Goal: Transaction & Acquisition: Purchase product/service

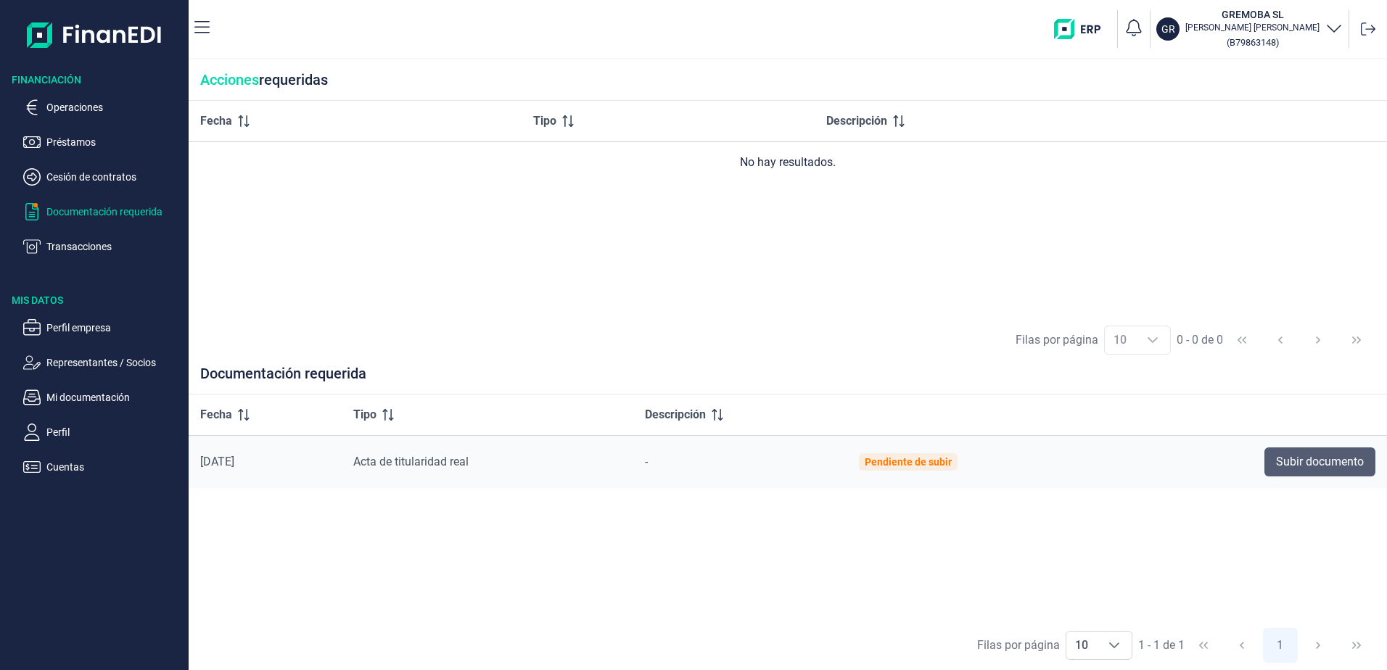
click at [1316, 459] on span "Subir documento" at bounding box center [1320, 461] width 88 height 17
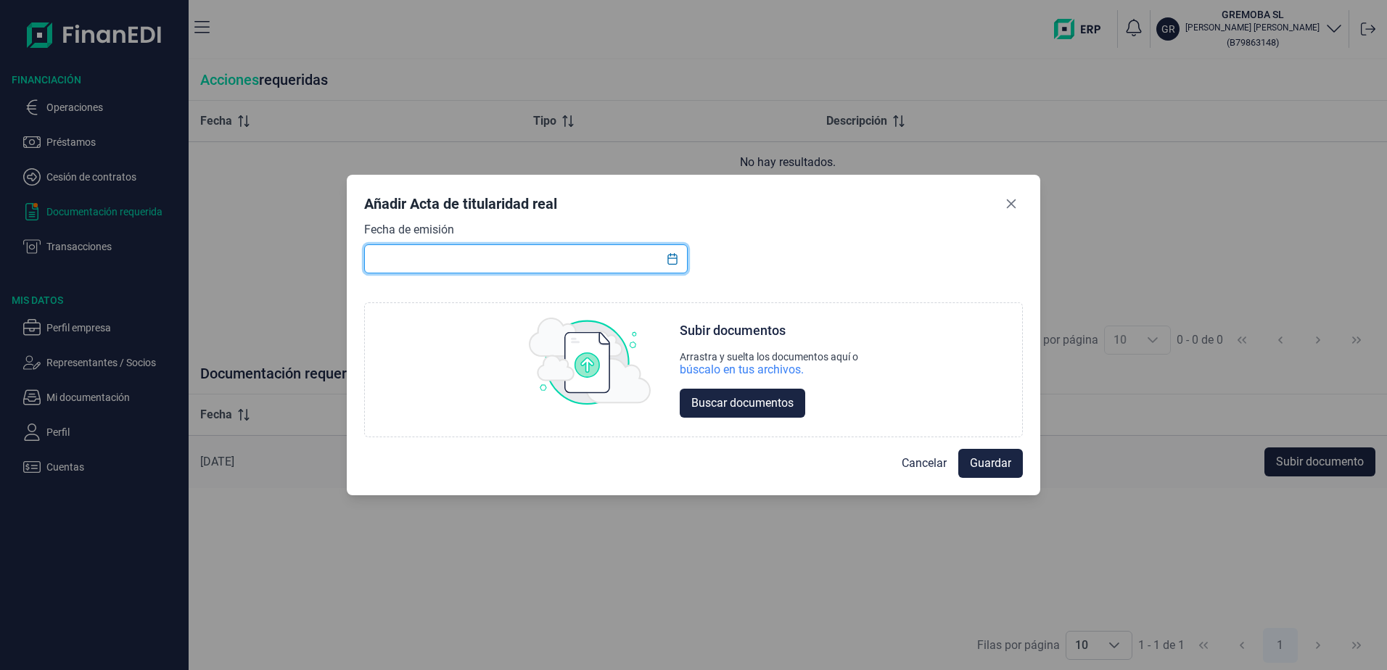
click at [426, 253] on input "text" at bounding box center [525, 258] width 323 height 29
type input "8/9/25"
click at [718, 402] on span "Buscar documentos" at bounding box center [742, 403] width 102 height 17
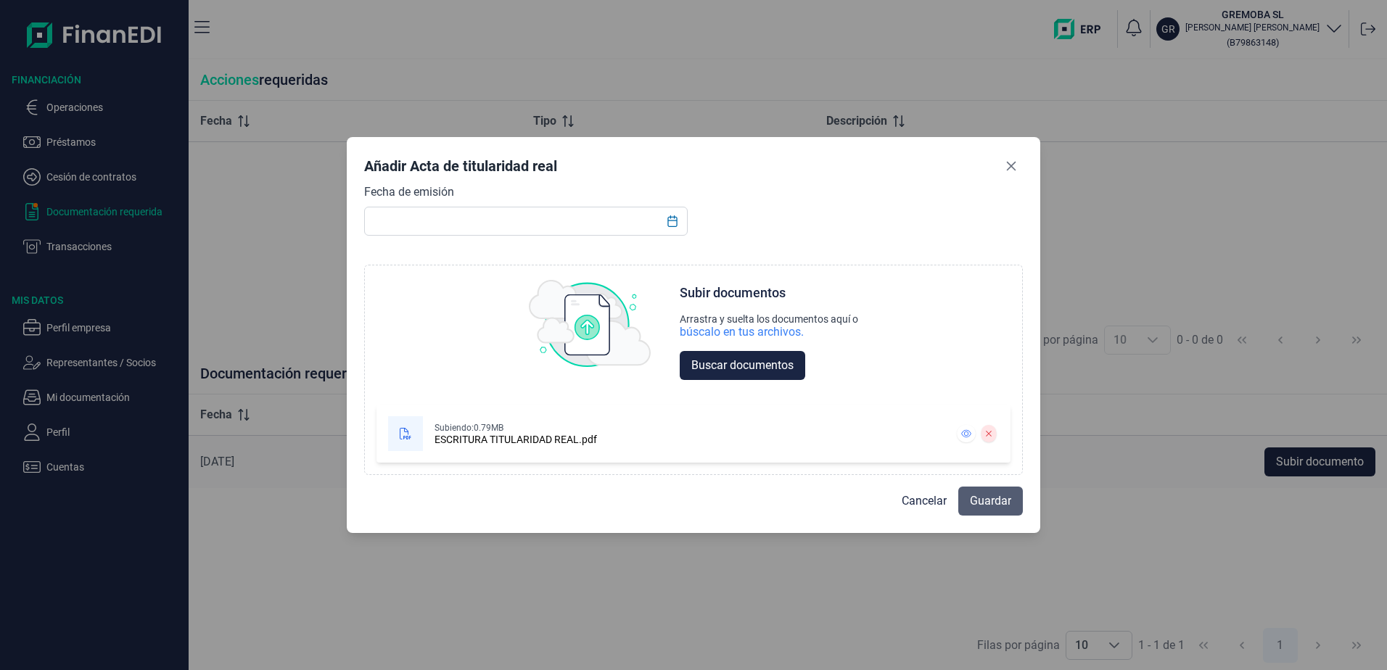
click at [975, 511] on button "Guardar" at bounding box center [990, 501] width 65 height 29
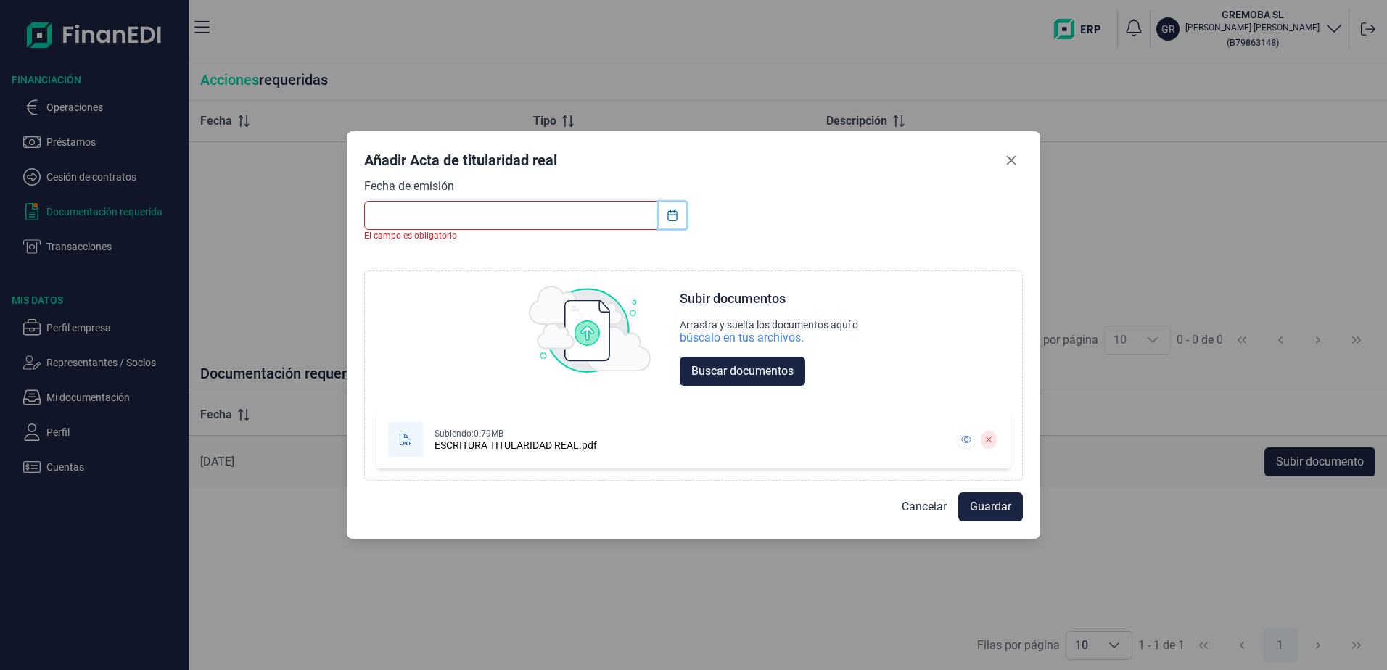
click at [672, 216] on icon "Choose Date" at bounding box center [672, 216] width 12 height 12
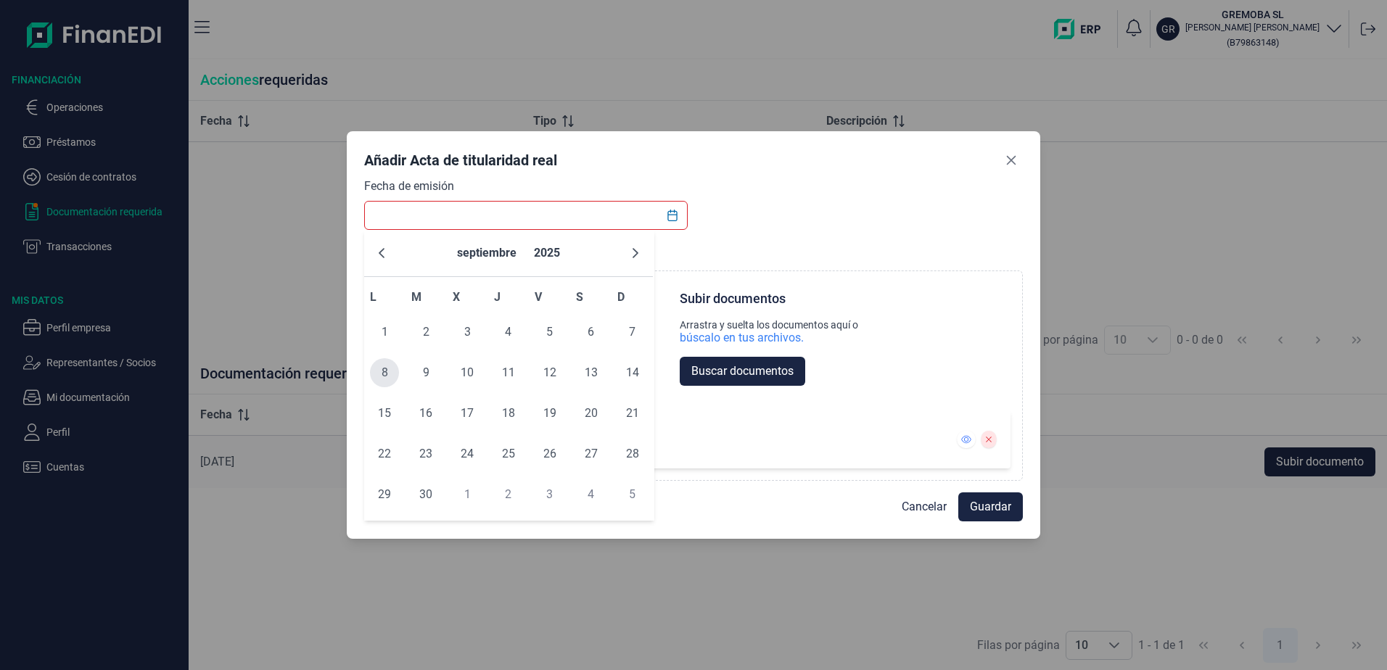
click at [387, 370] on span "8" at bounding box center [384, 372] width 29 height 29
type input "08/09/2025"
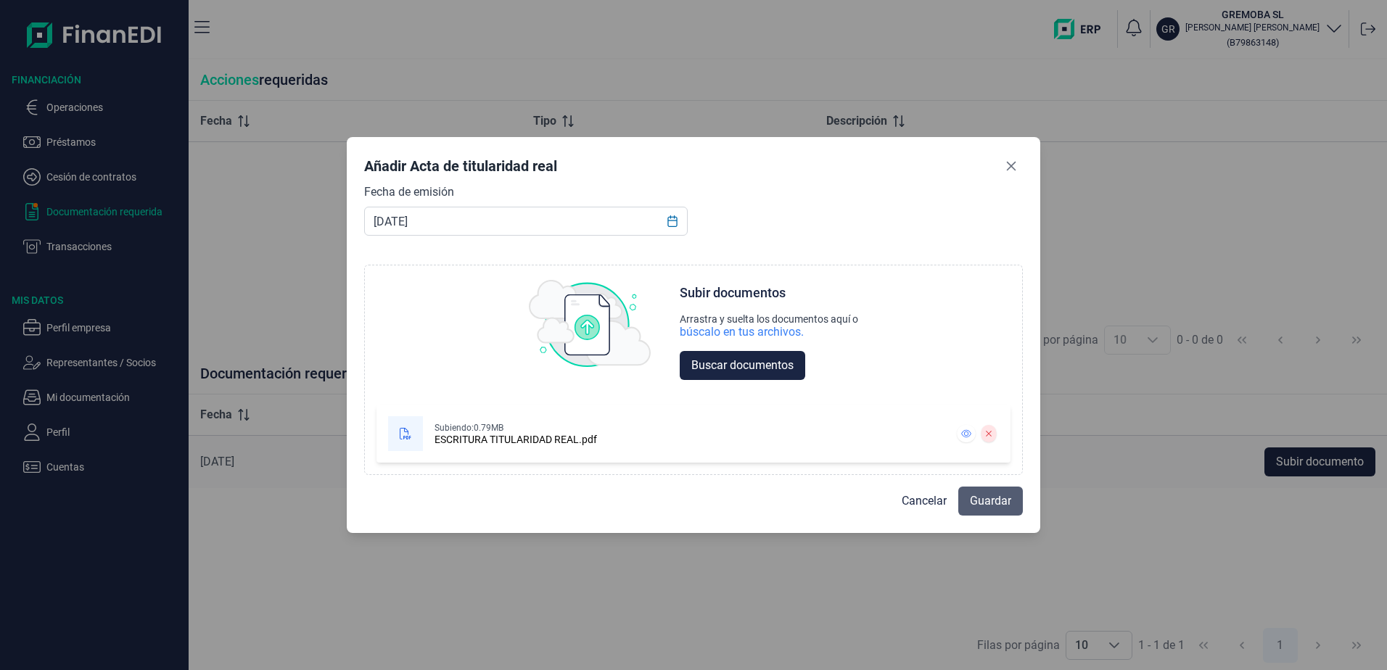
click at [992, 500] on span "Guardar" at bounding box center [990, 500] width 41 height 17
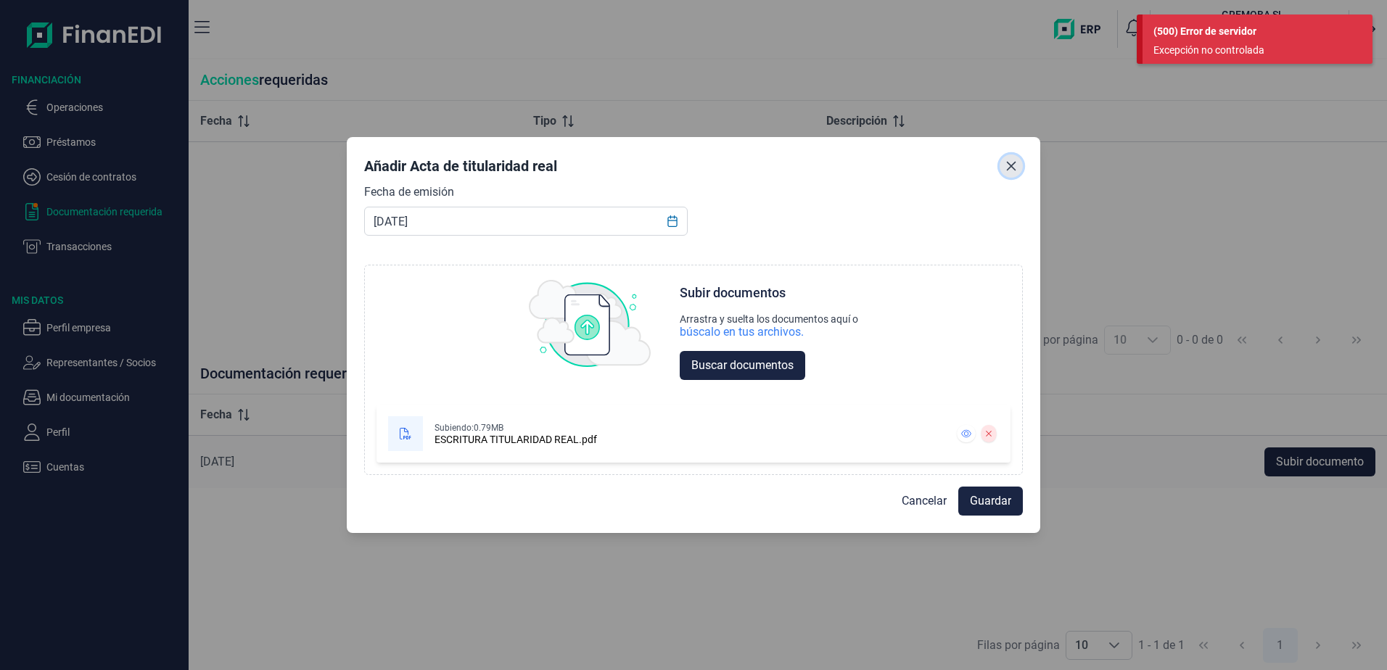
click at [1014, 168] on icon "Close" at bounding box center [1011, 166] width 12 height 12
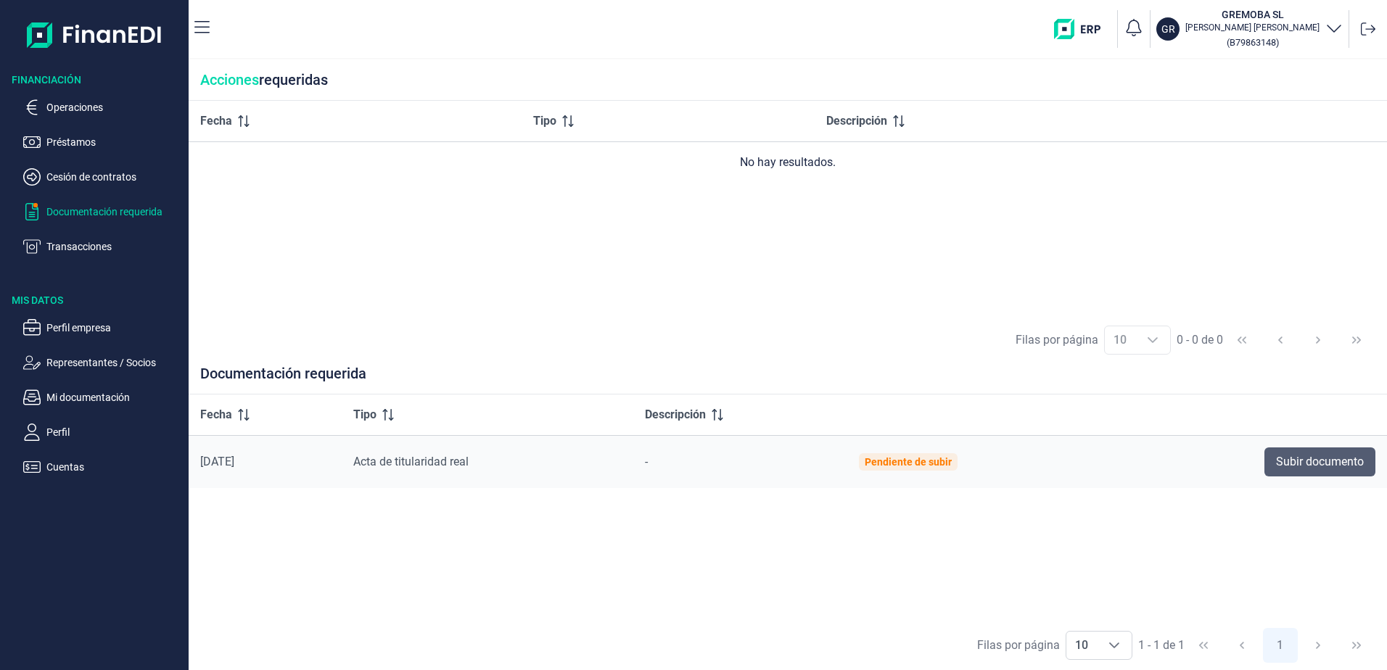
click at [1315, 458] on span "Subir documento" at bounding box center [1320, 461] width 88 height 17
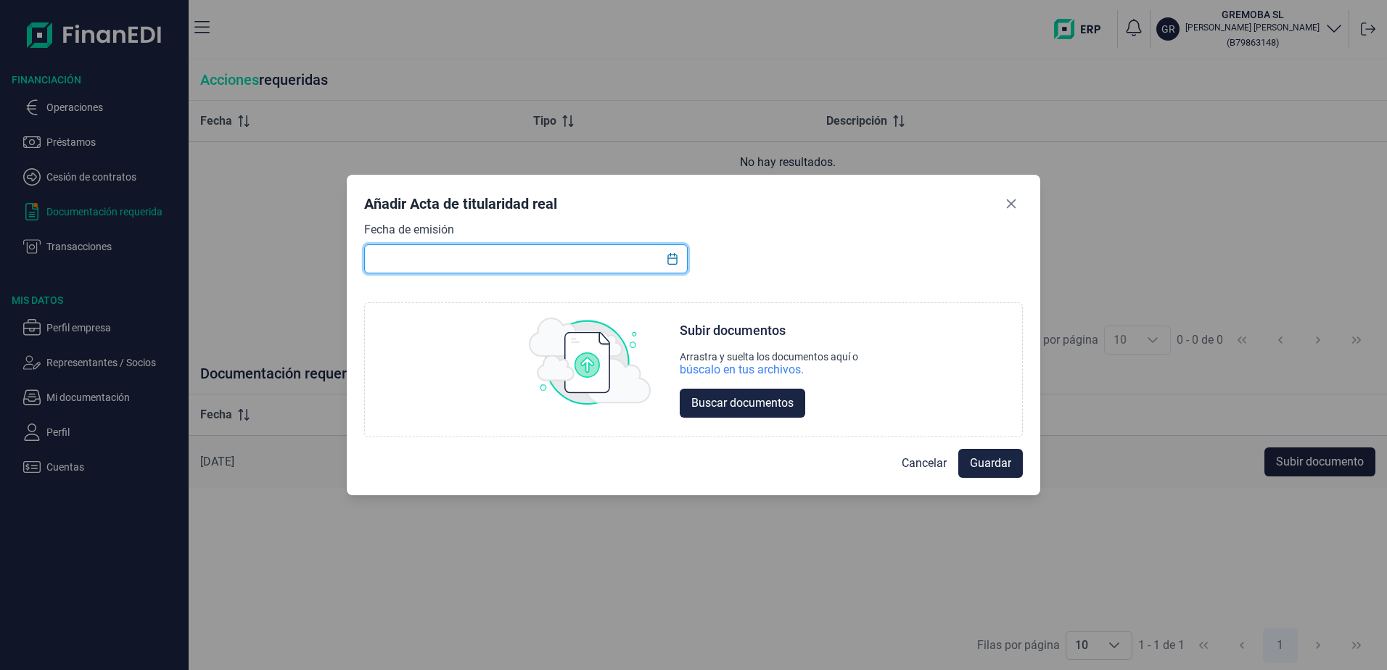
click at [437, 252] on input "text" at bounding box center [525, 258] width 323 height 29
type input "22/06/2012"
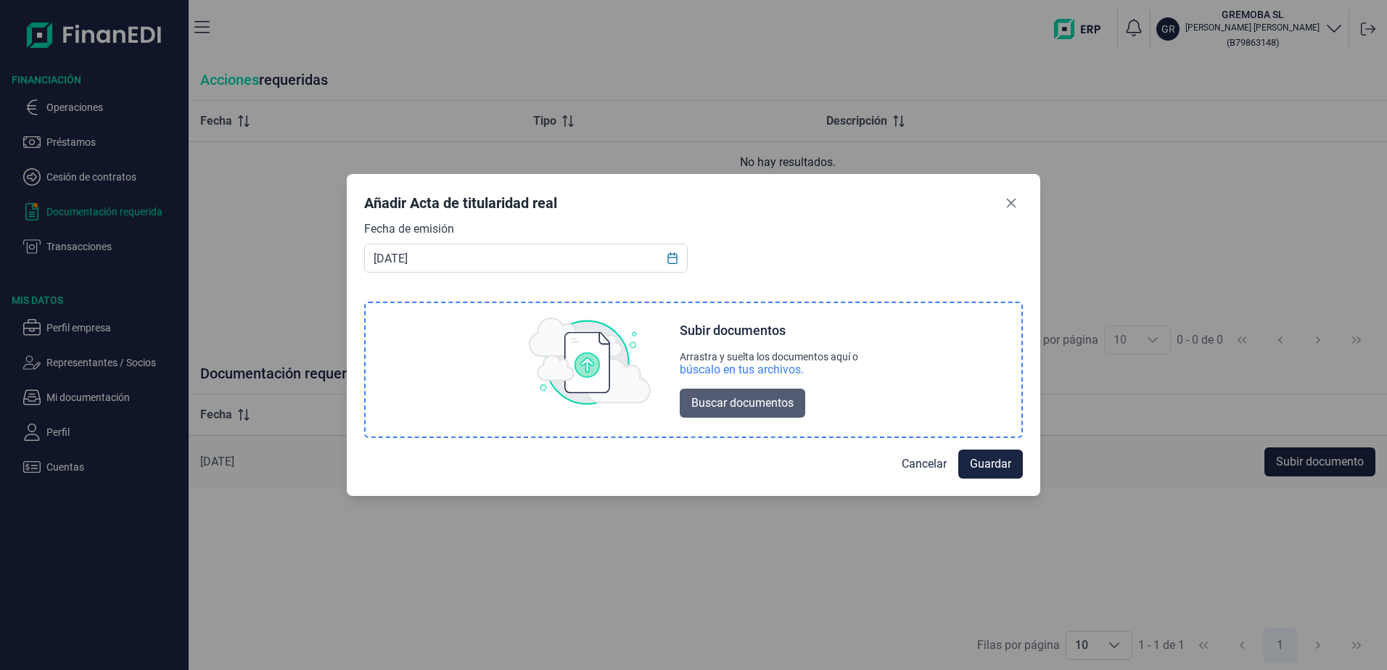
click at [758, 413] on button "Buscar documentos" at bounding box center [742, 403] width 125 height 29
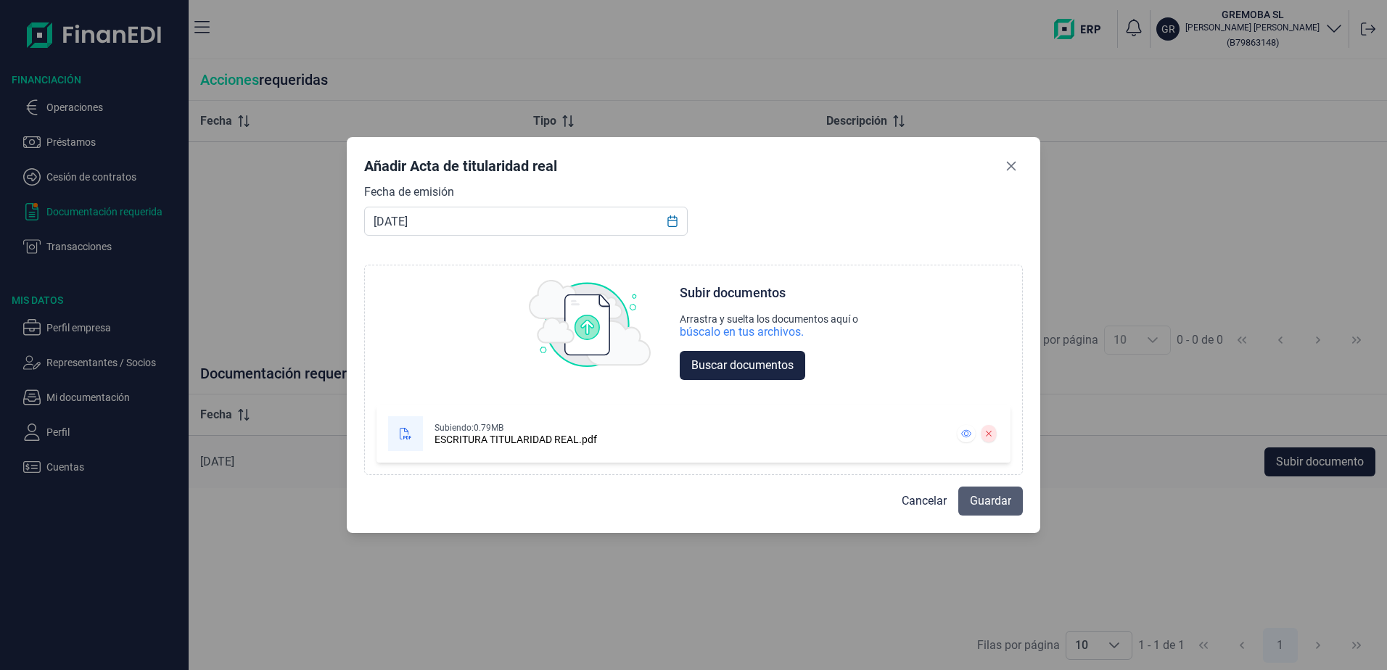
click at [993, 504] on span "Guardar" at bounding box center [990, 500] width 41 height 17
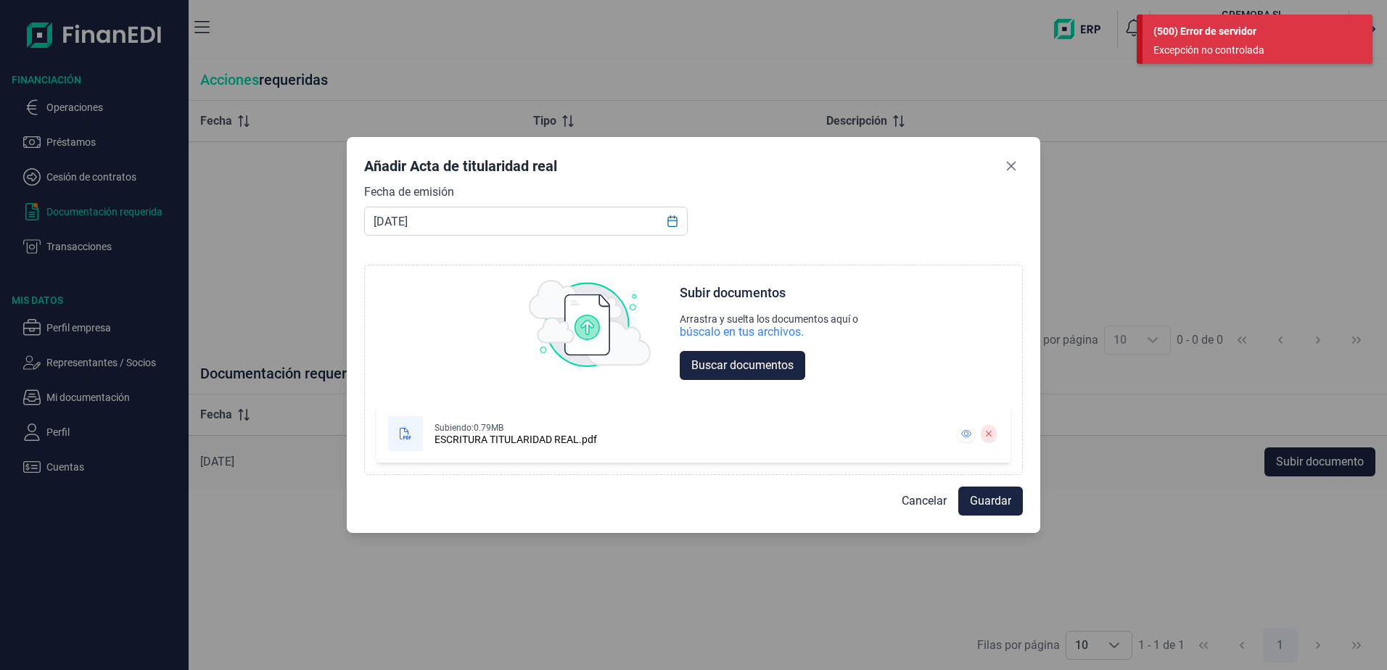
click at [1195, 82] on div "Añadir Acta de titularidad real Fecha de emisión 22/06/2012 Choose Subir docume…" at bounding box center [693, 335] width 1387 height 670
click at [1014, 165] on icon "Close" at bounding box center [1011, 166] width 12 height 12
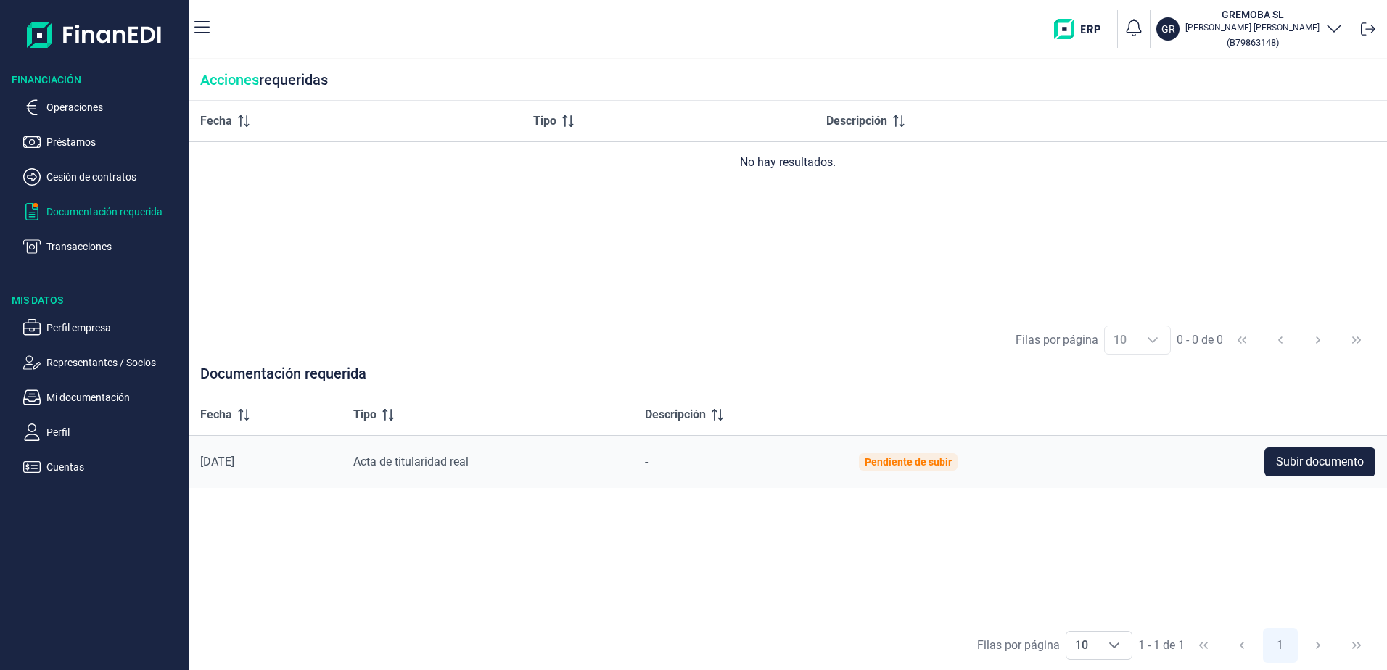
click at [121, 210] on p "Documentación requerida" at bounding box center [114, 211] width 136 height 17
click at [1283, 462] on span "Subir documento" at bounding box center [1320, 461] width 88 height 17
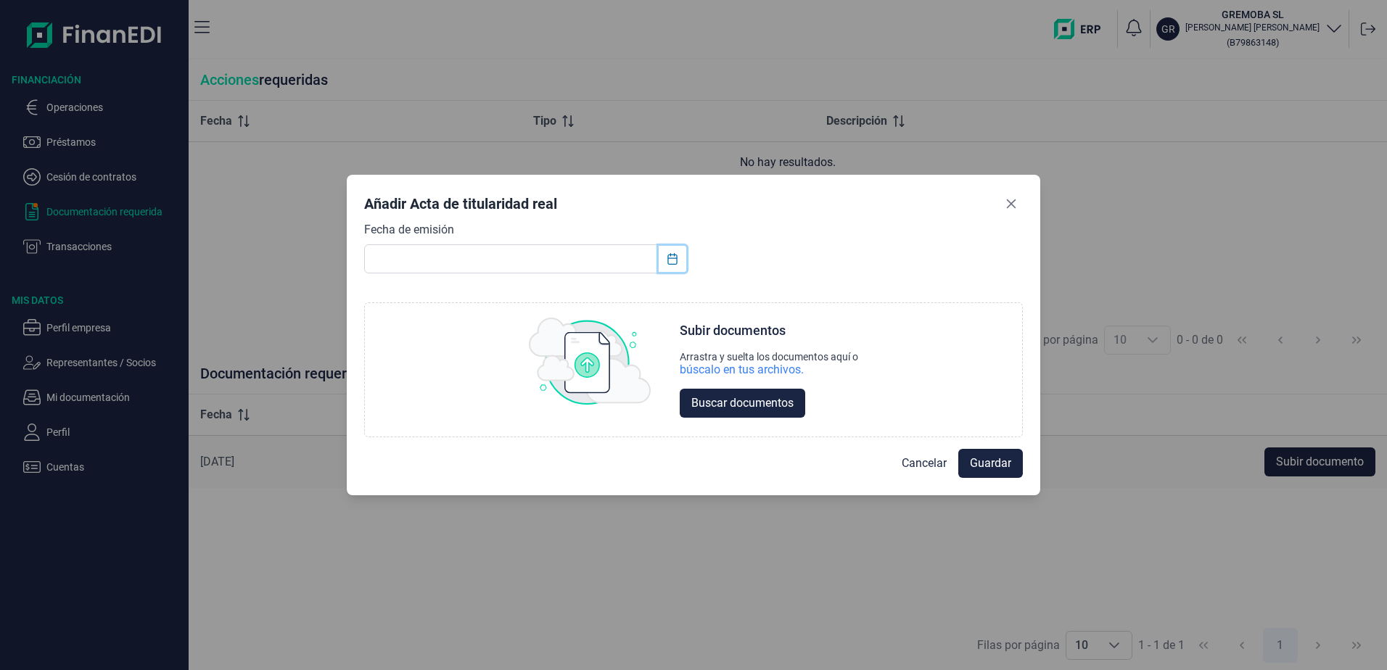
click at [679, 263] on button "Choose Date" at bounding box center [673, 259] width 28 height 26
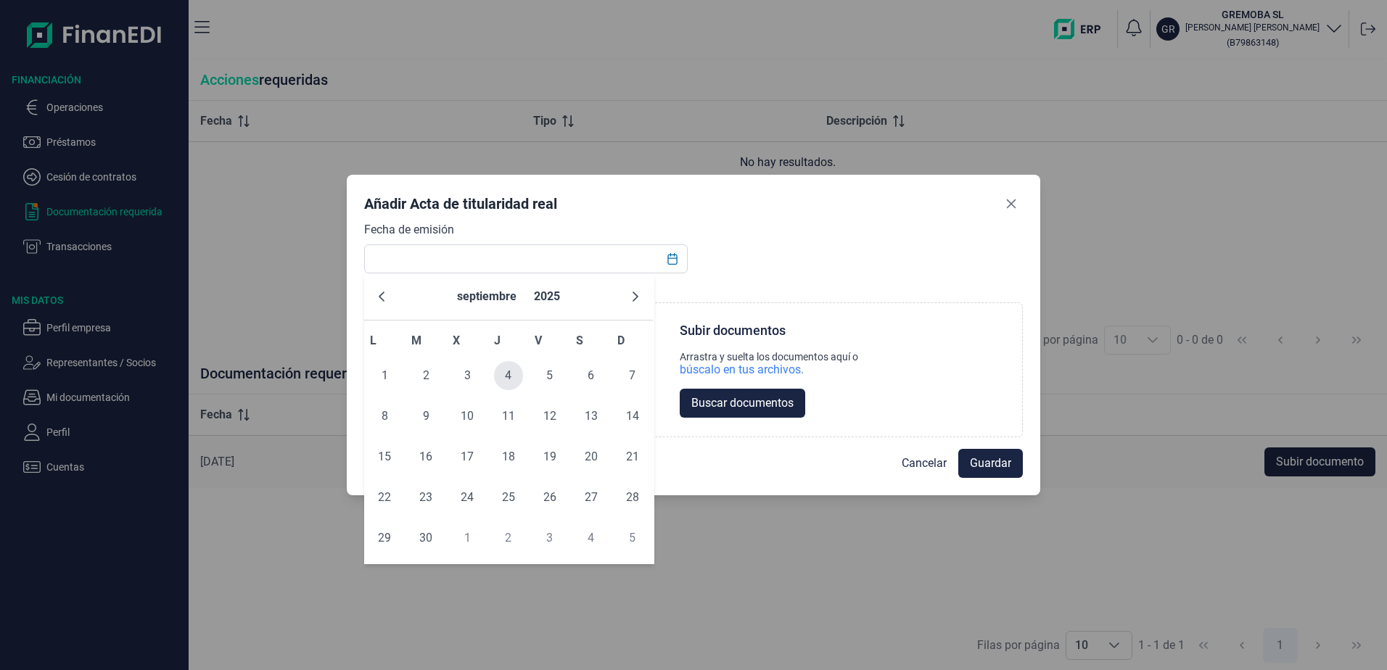
click at [511, 369] on span "4" at bounding box center [508, 375] width 29 height 29
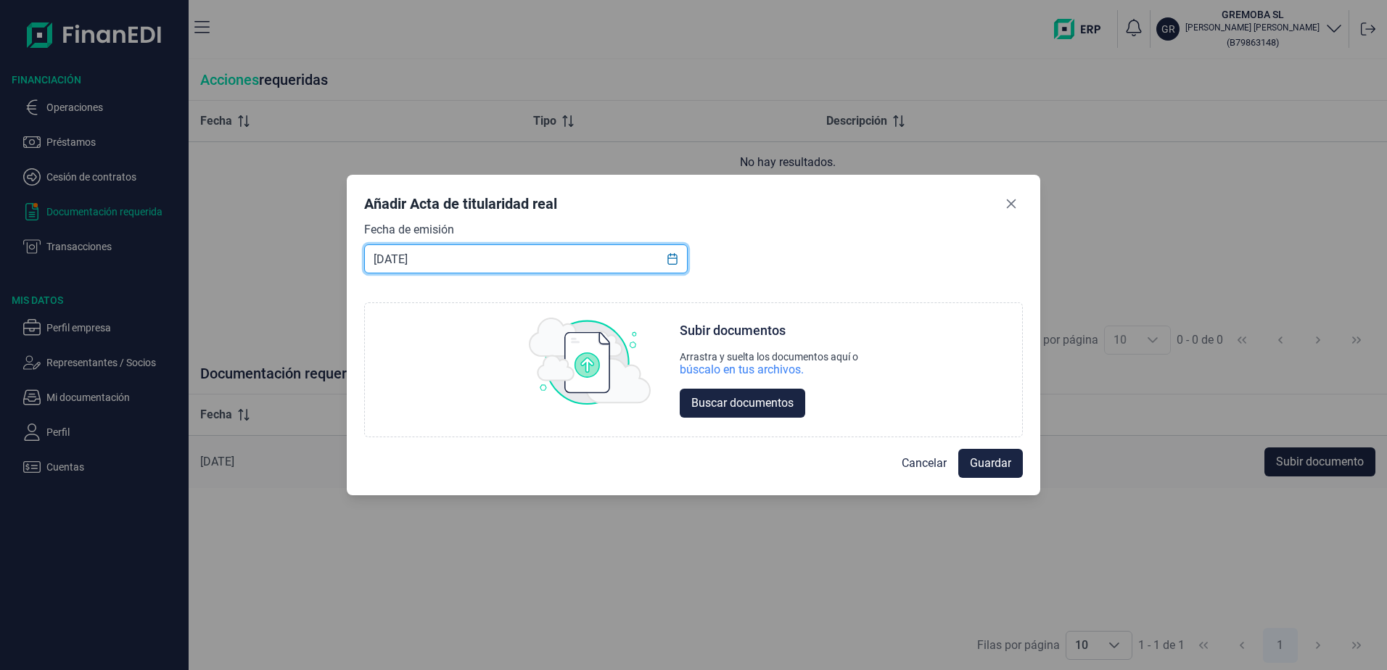
drag, startPoint x: 390, startPoint y: 259, endPoint x: 363, endPoint y: 262, distance: 27.0
click at [363, 262] on div "Añadir Acta de titularidad real Fecha de emisión 04/09/2025 Choose Subir docume…" at bounding box center [693, 335] width 693 height 321
drag, startPoint x: 494, startPoint y: 260, endPoint x: 447, endPoint y: 260, distance: 47.1
click at [447, 260] on input "12/06/201209/2025" at bounding box center [525, 258] width 323 height 29
type input "12/06/2012"
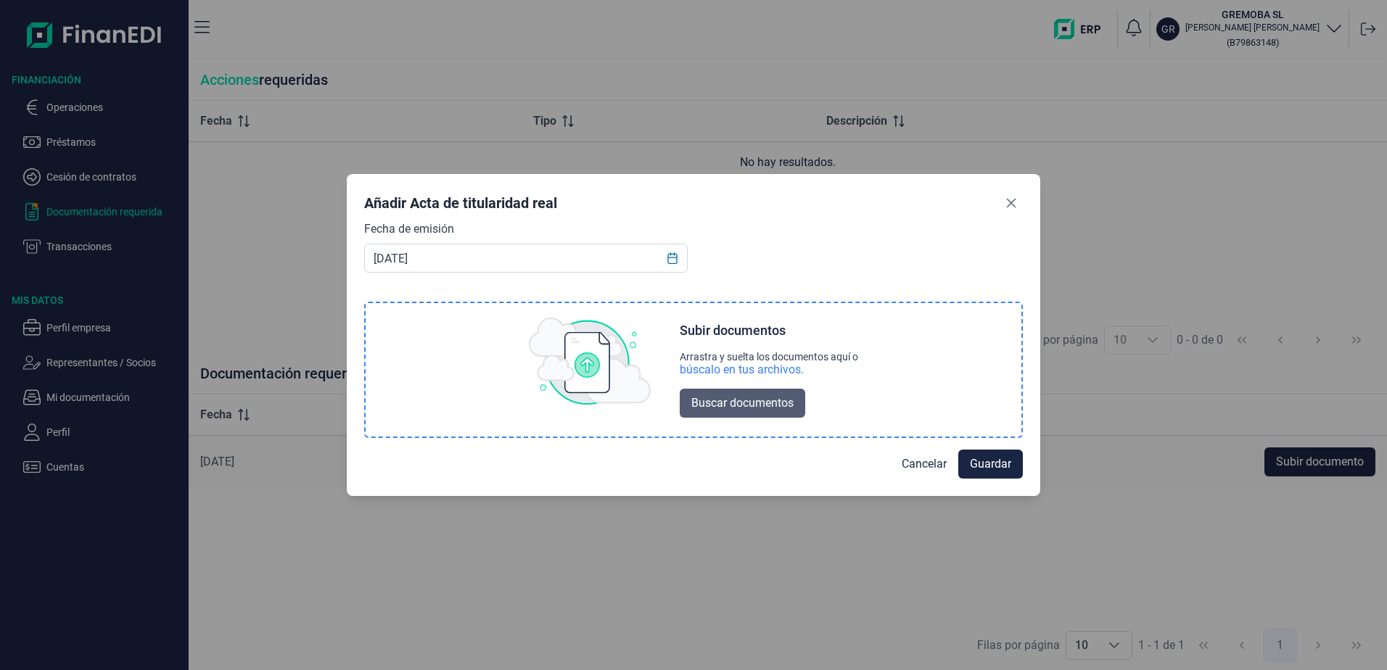
click at [728, 402] on span "Buscar documentos" at bounding box center [742, 403] width 102 height 17
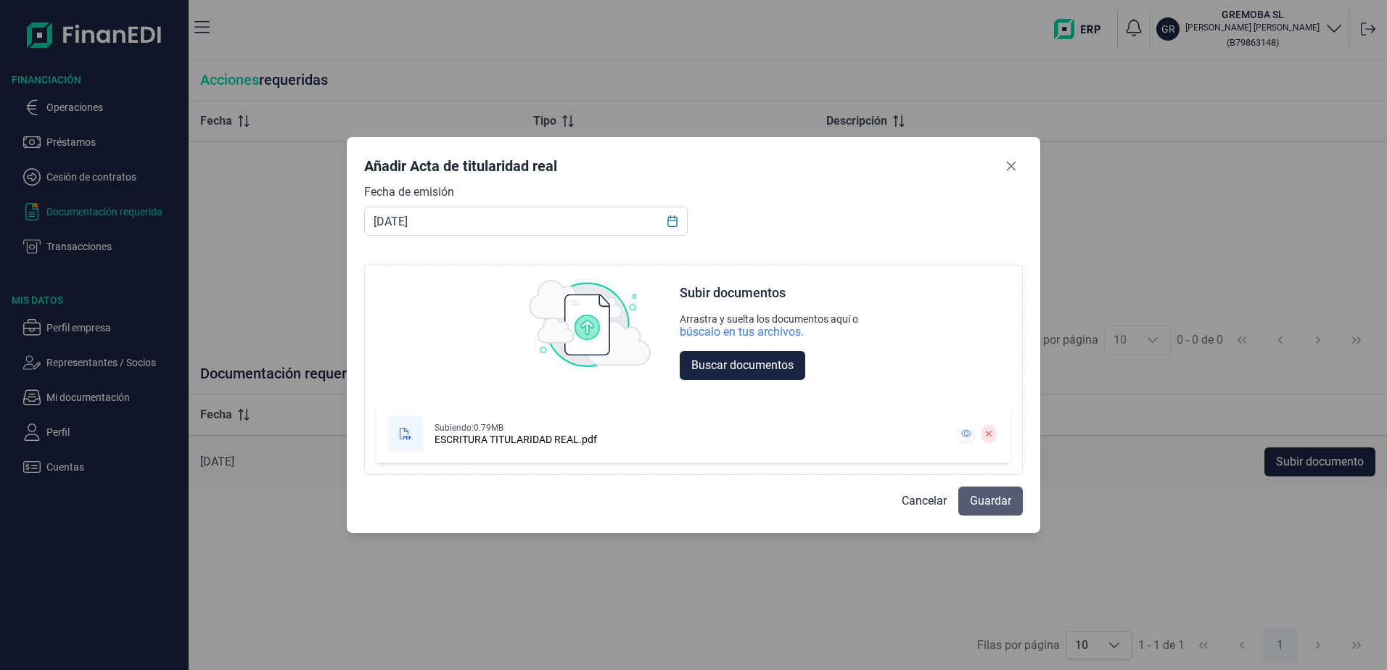
click at [996, 499] on span "Guardar" at bounding box center [990, 500] width 41 height 17
click at [1004, 490] on button "Guardar" at bounding box center [990, 501] width 65 height 29
click at [994, 499] on span "Guardar" at bounding box center [990, 500] width 41 height 17
click at [979, 502] on span "Guardar" at bounding box center [990, 500] width 41 height 17
click at [979, 494] on span "Guardar" at bounding box center [990, 500] width 41 height 17
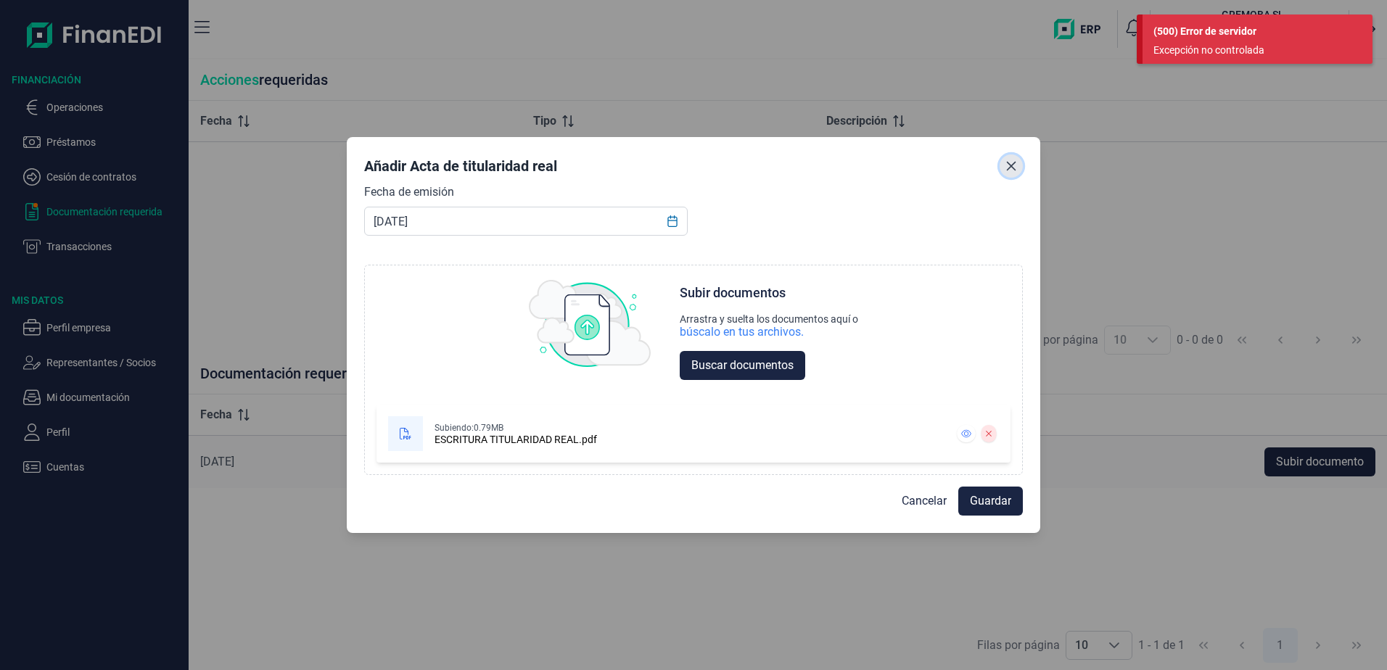
click at [1004, 164] on button "Close" at bounding box center [1010, 165] width 23 height 23
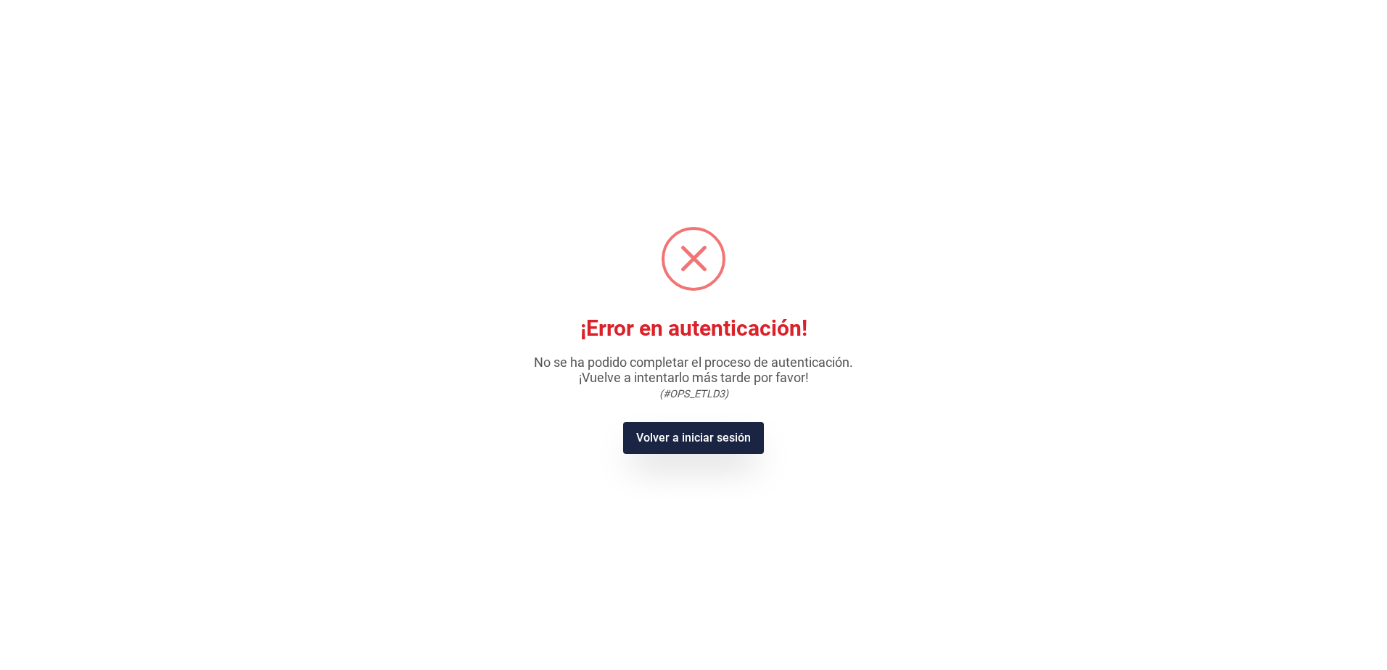
click at [676, 423] on button "Volver a iniciar sesión" at bounding box center [693, 438] width 140 height 32
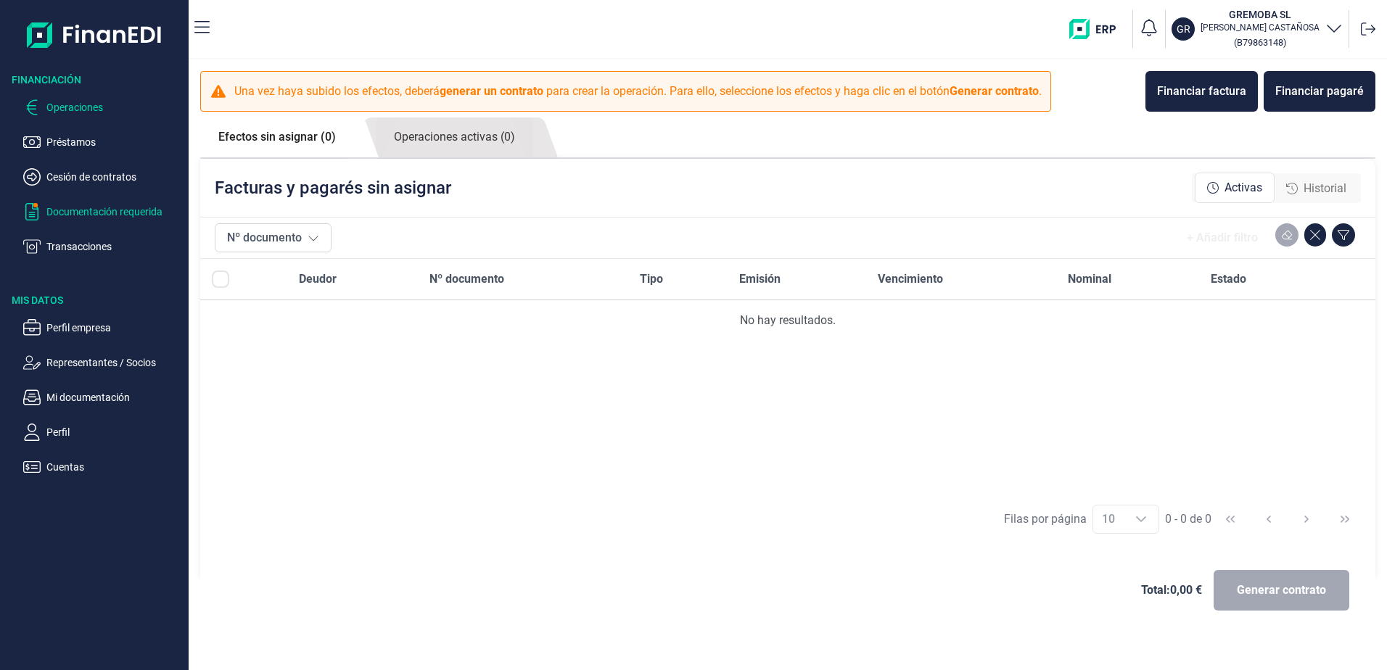
click at [90, 206] on p "Documentación requerida" at bounding box center [114, 211] width 136 height 17
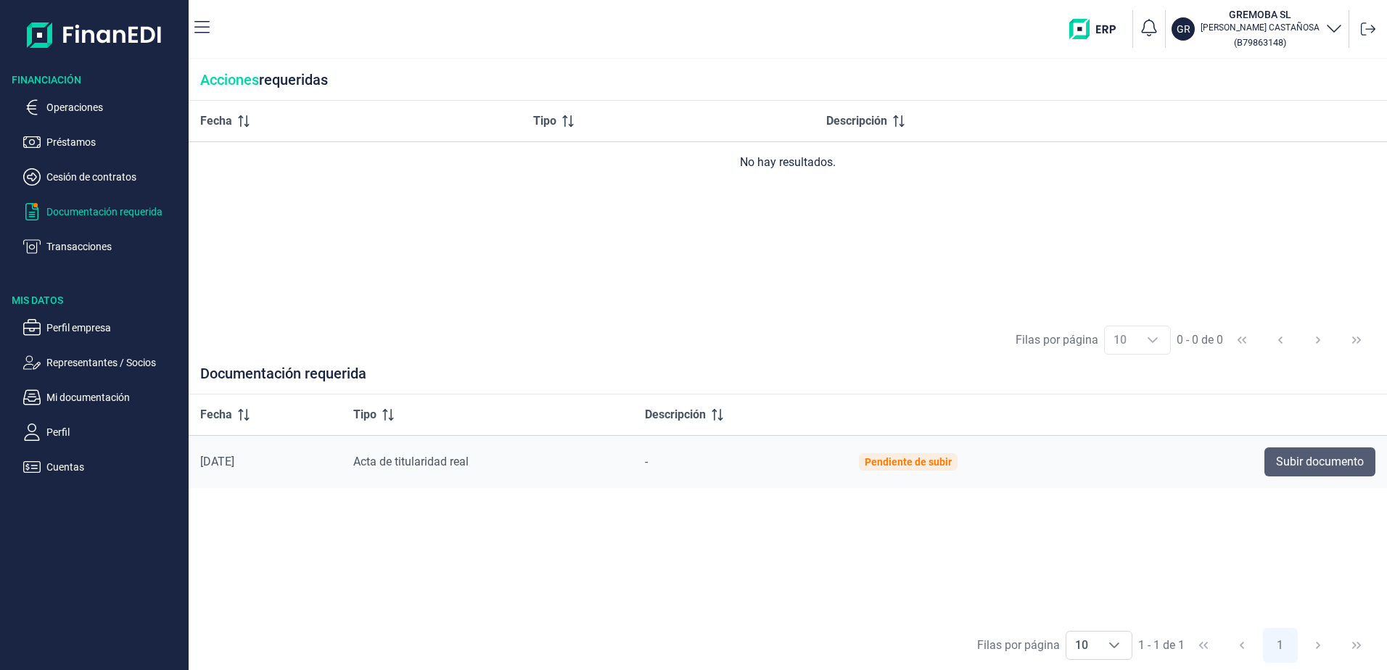
click at [1273, 454] on button "Subir documento" at bounding box center [1319, 461] width 111 height 29
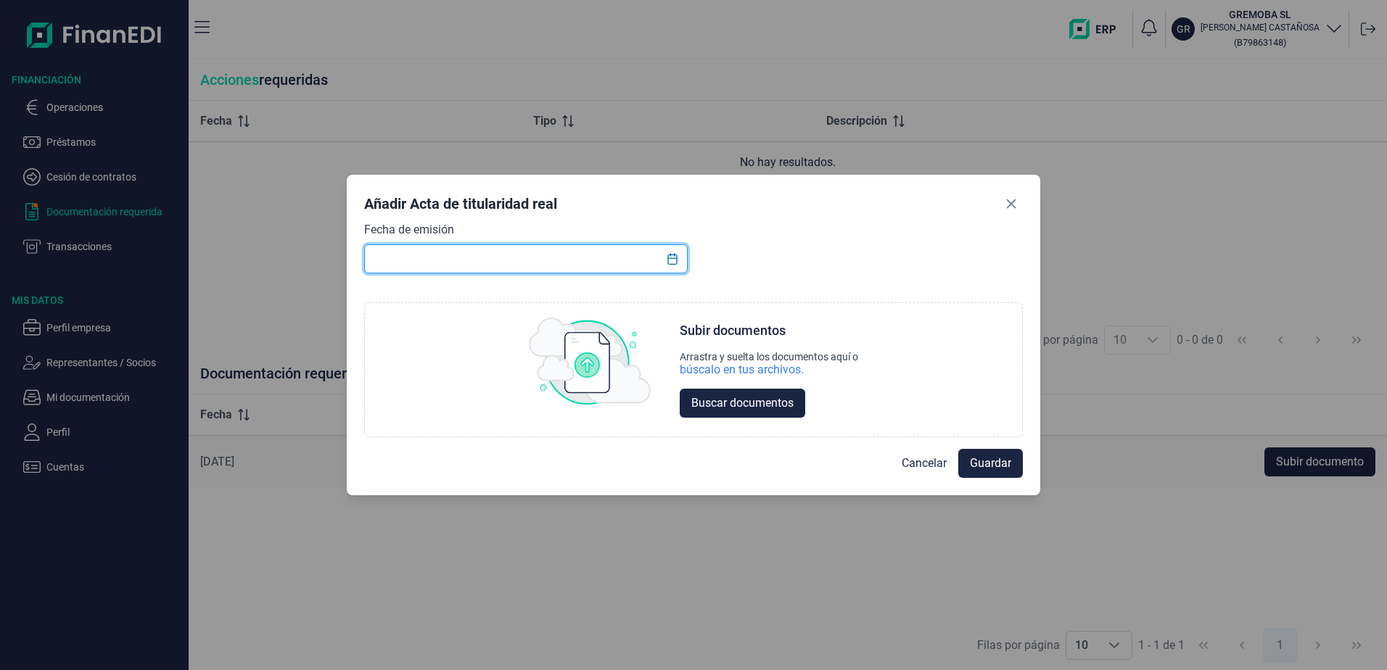
click at [408, 255] on input "text" at bounding box center [525, 258] width 323 height 29
type input "[DATE]"
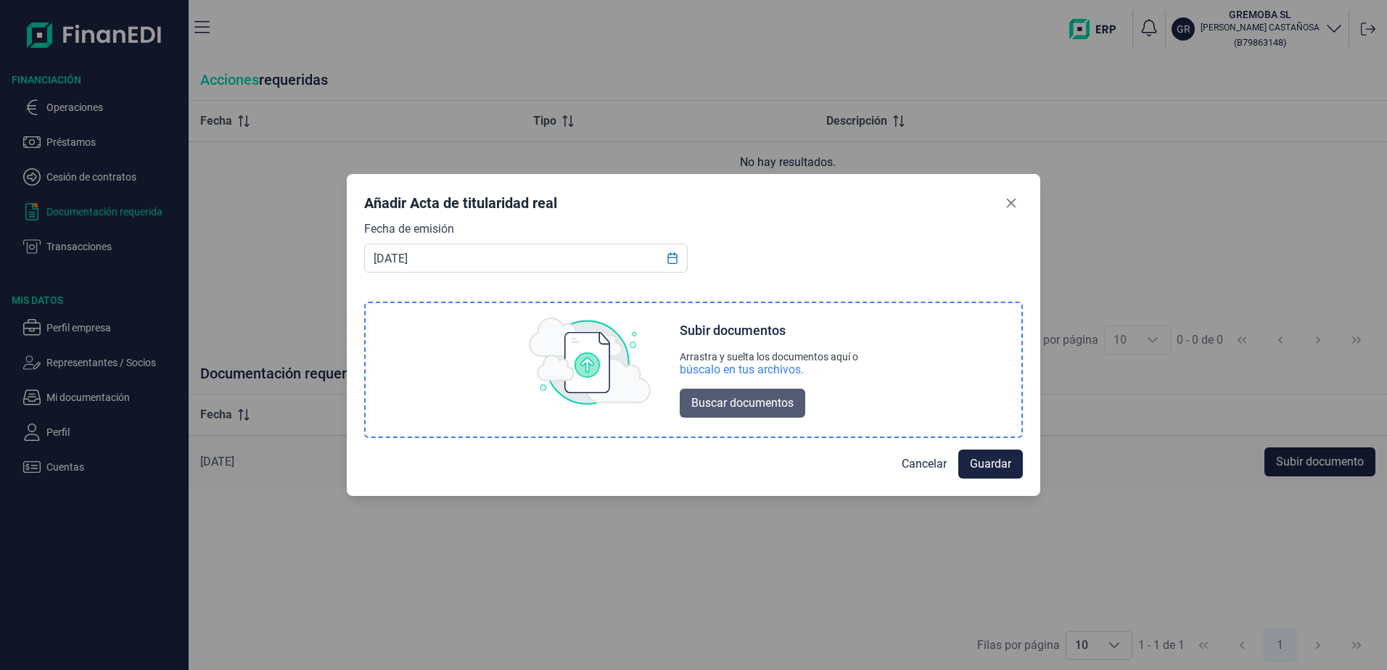
click at [710, 399] on span "Buscar documentos" at bounding box center [742, 403] width 102 height 17
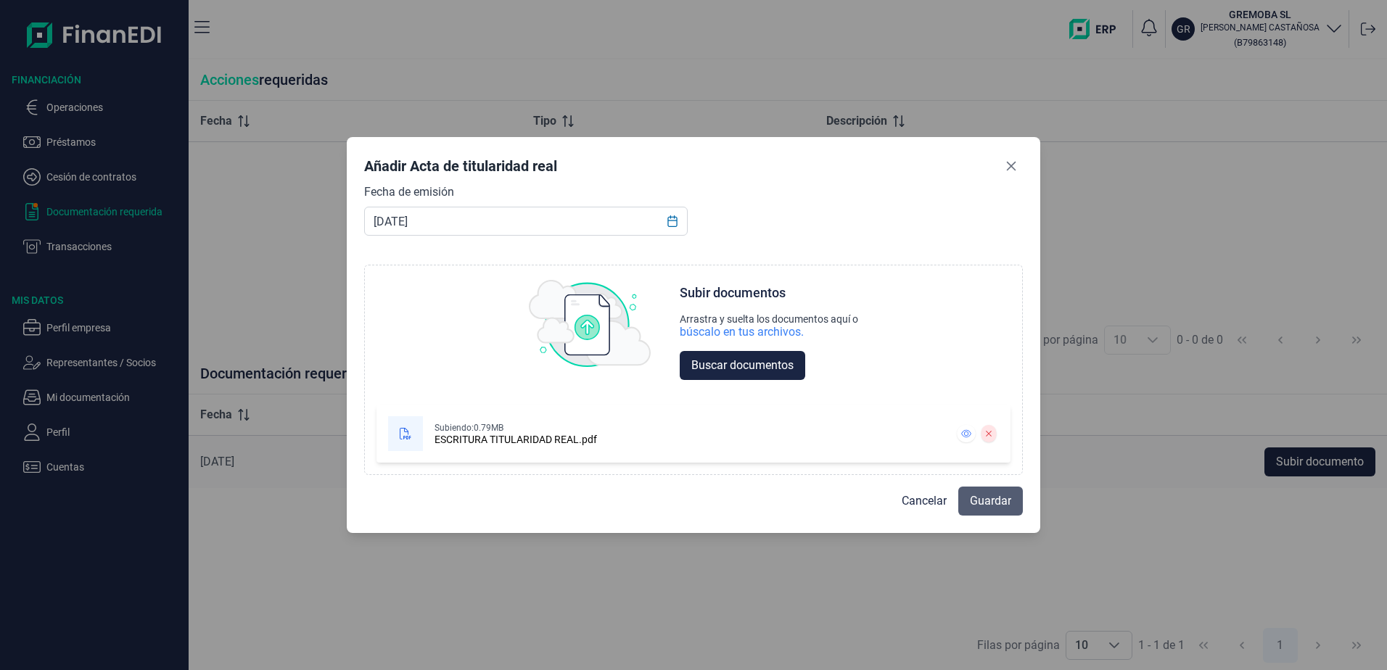
click at [997, 490] on button "Guardar" at bounding box center [990, 501] width 65 height 29
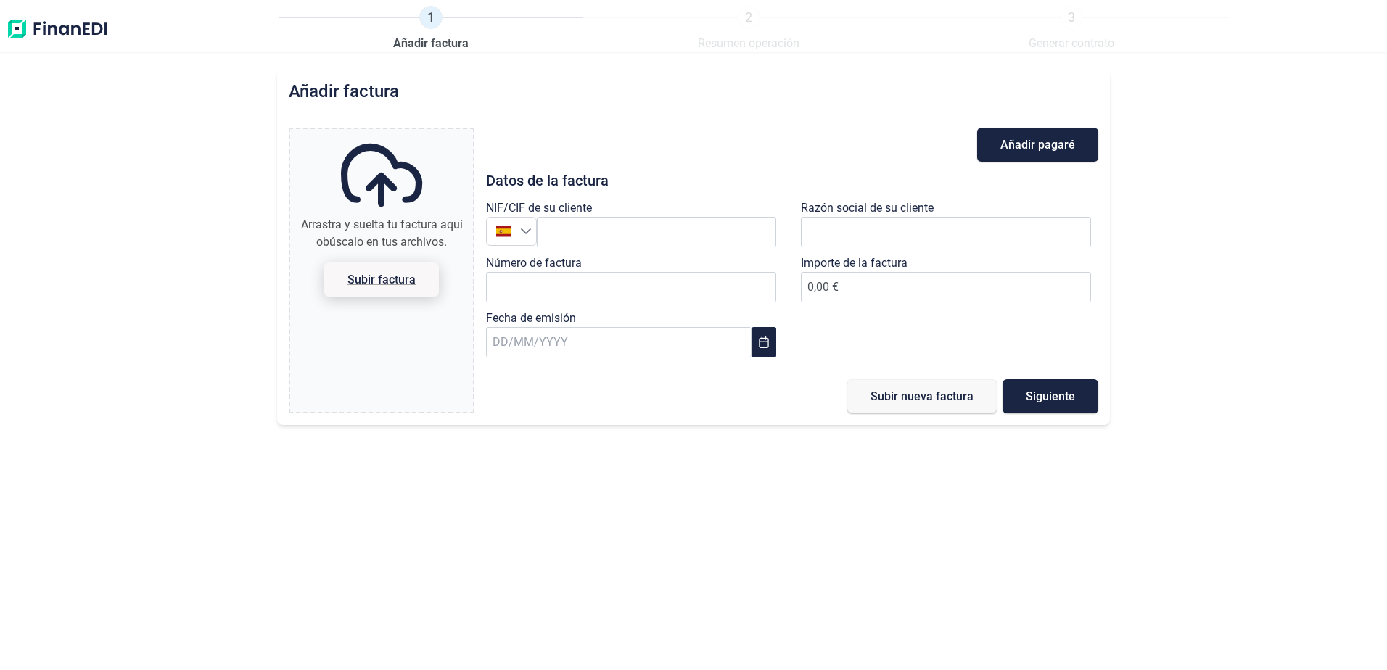
click at [395, 285] on span "Subir factura" at bounding box center [381, 279] width 68 height 11
click at [395, 133] on input "Arrastra y suelta tu factura aquí o búscalo en tus archivos. Subir factura" at bounding box center [381, 131] width 183 height 4
type input "C:\fakepath\508000290_EDIF DEPORTES.pdf"
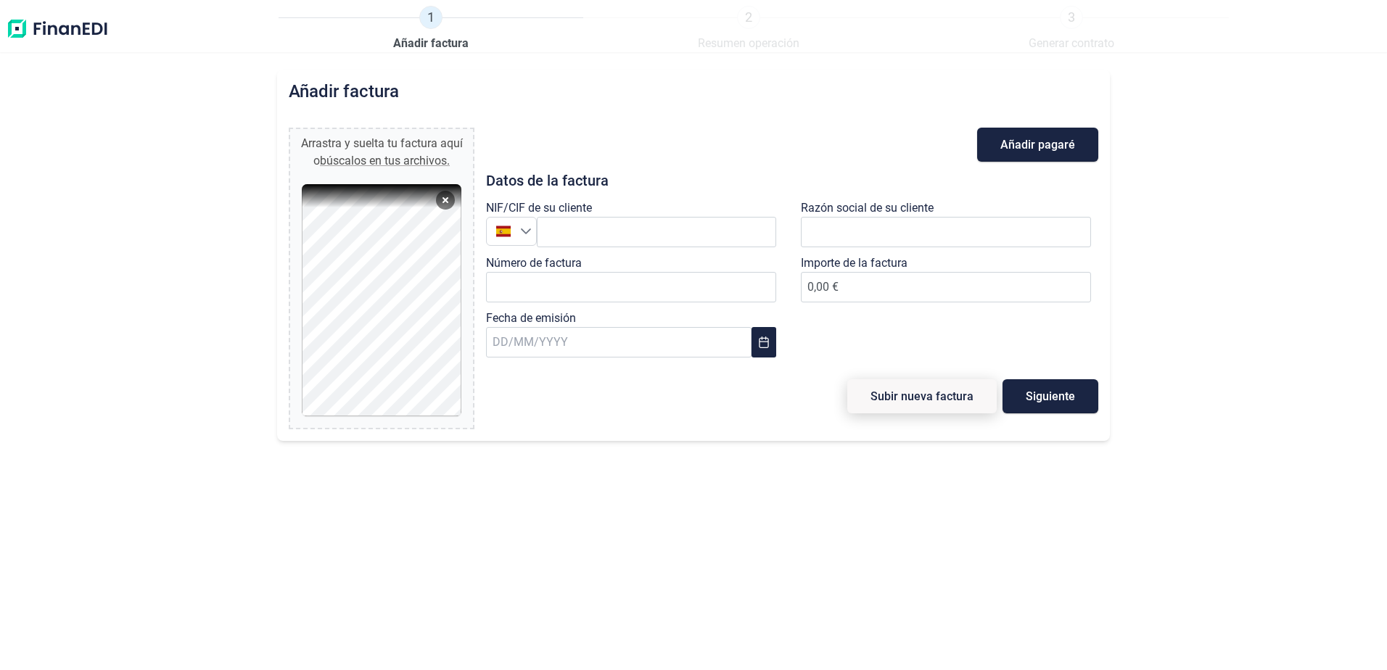
click at [889, 392] on span "Subir nueva factura" at bounding box center [921, 396] width 103 height 11
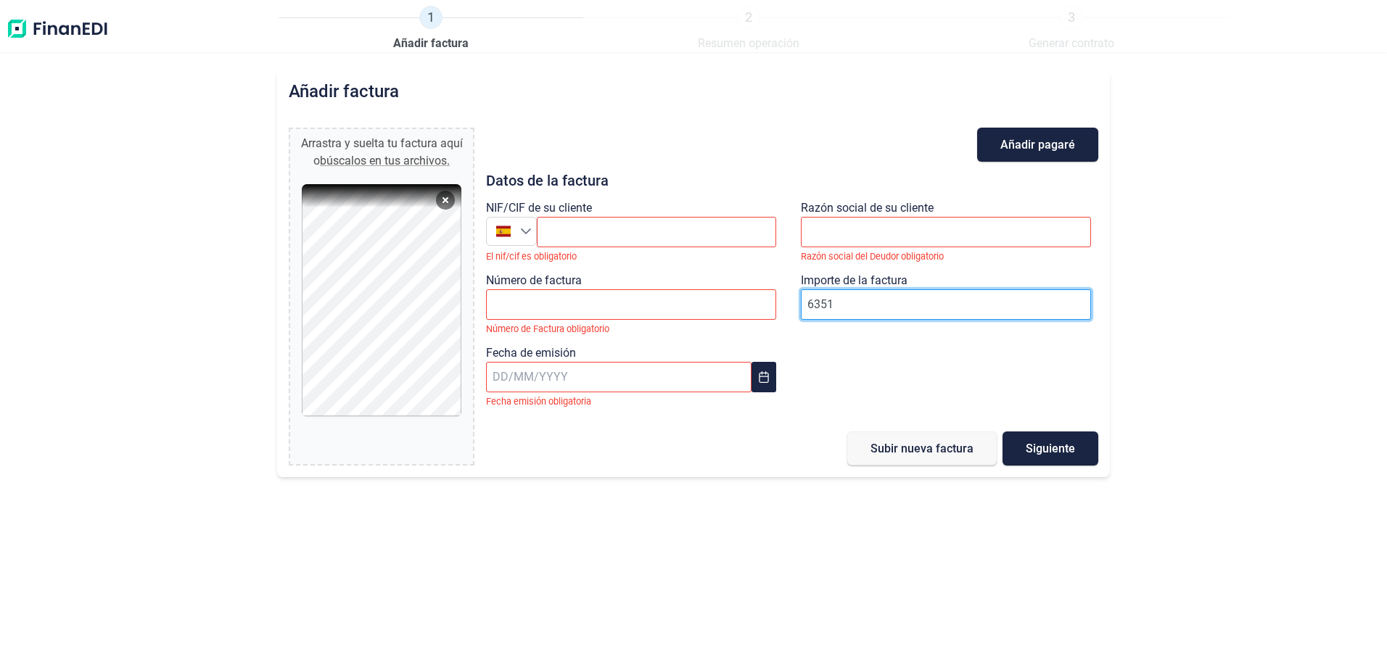
type input "63513"
click at [841, 304] on input "63513.88" at bounding box center [946, 304] width 290 height 30
type input "63513.88"
click at [856, 353] on div "NIF/CIF de su cliente España El nif/cif es obligatorio Razón social de su clien…" at bounding box center [791, 308] width 629 height 218
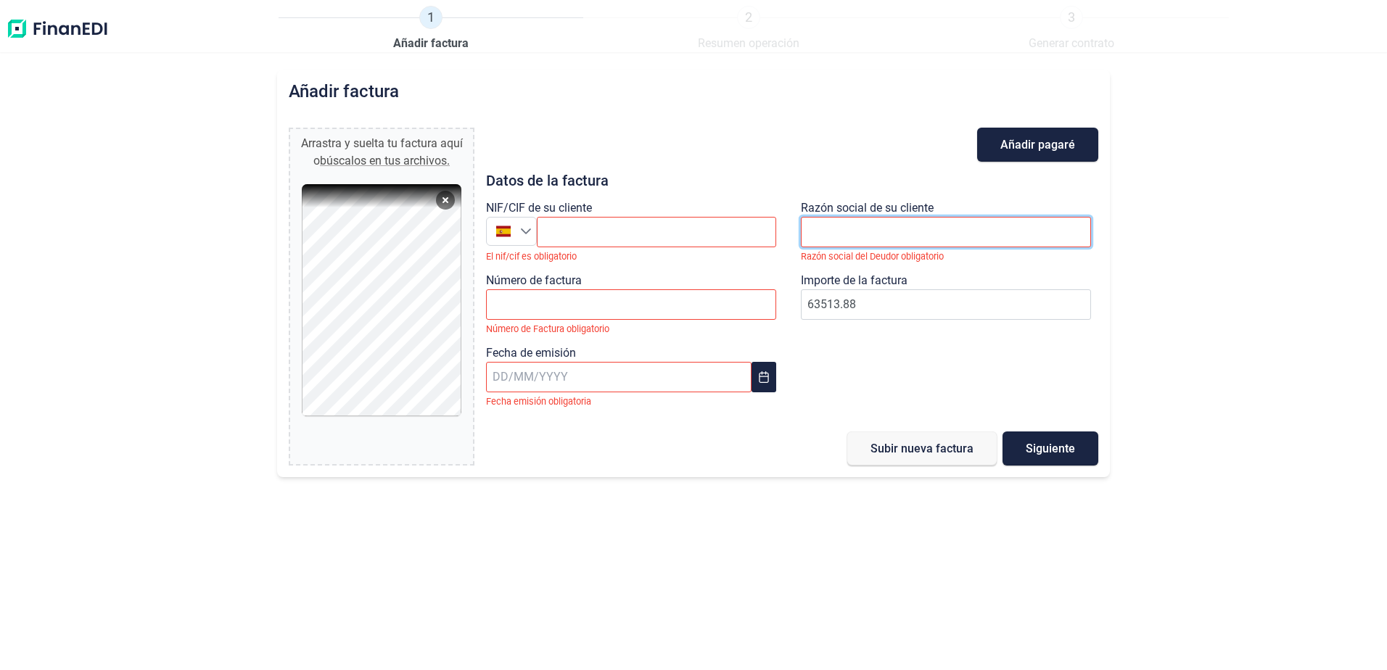
click at [862, 231] on input "text" at bounding box center [946, 232] width 290 height 30
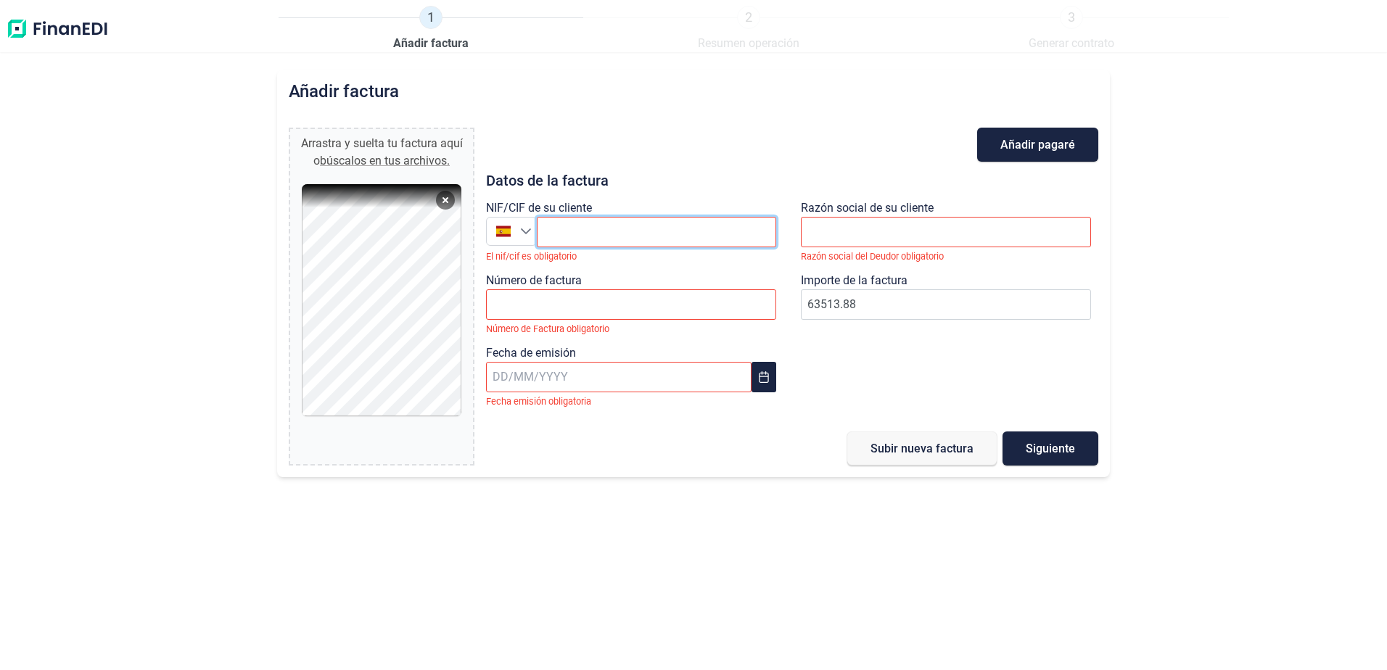
paste input "P2806500A"
type input "P2806500A"
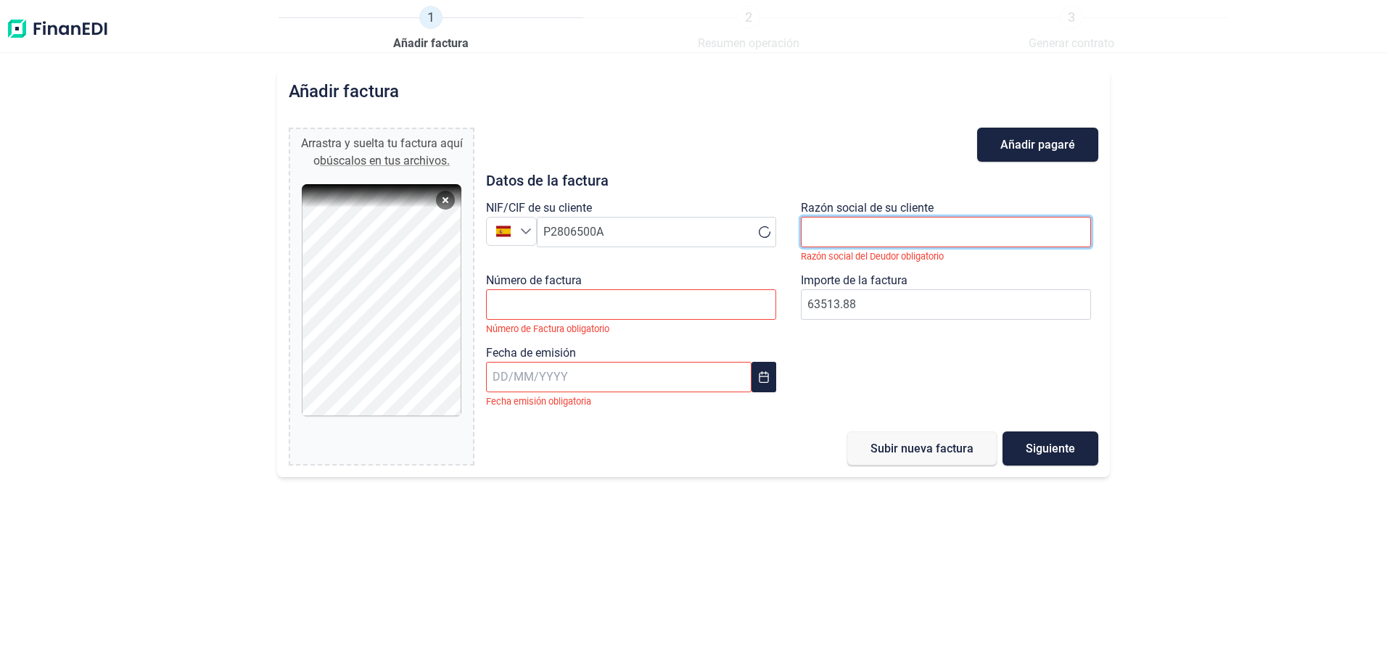
click at [897, 226] on input "text" at bounding box center [946, 232] width 290 height 30
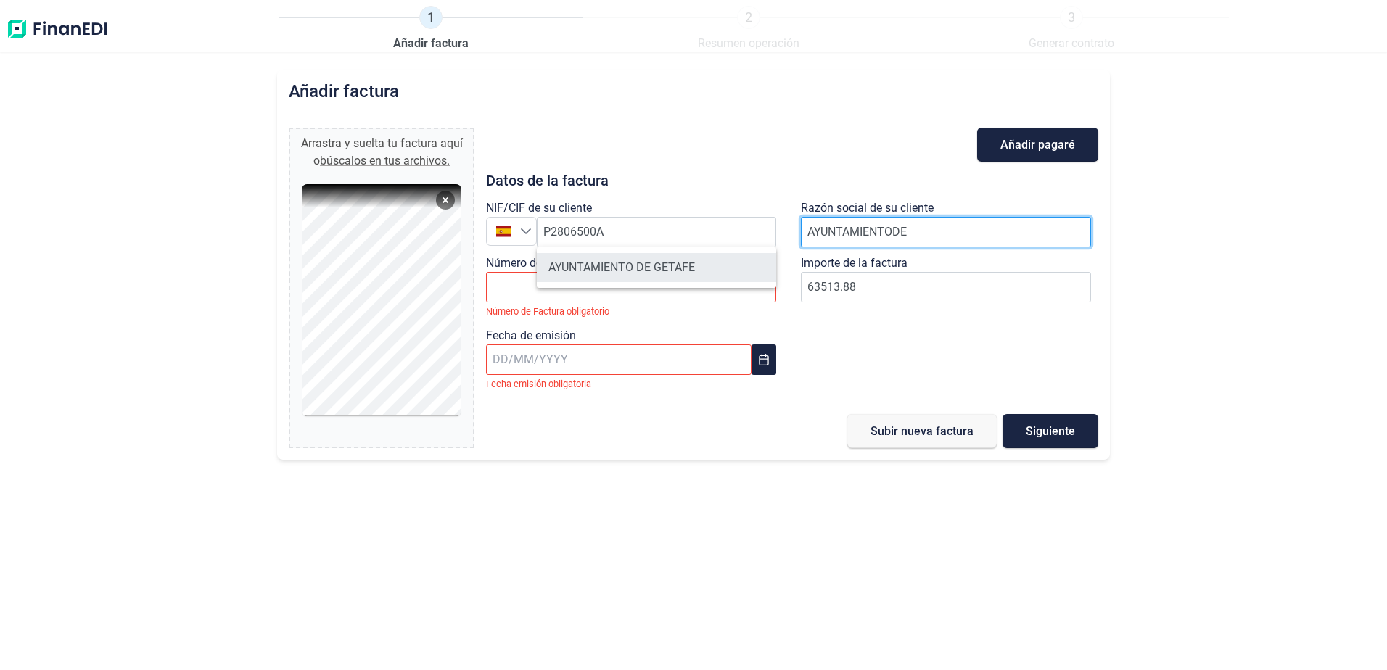
type input "AYUNTAMIENTODE"
click at [661, 276] on li "AYUNTAMIENTO DE GETAFE" at bounding box center [656, 267] width 239 height 29
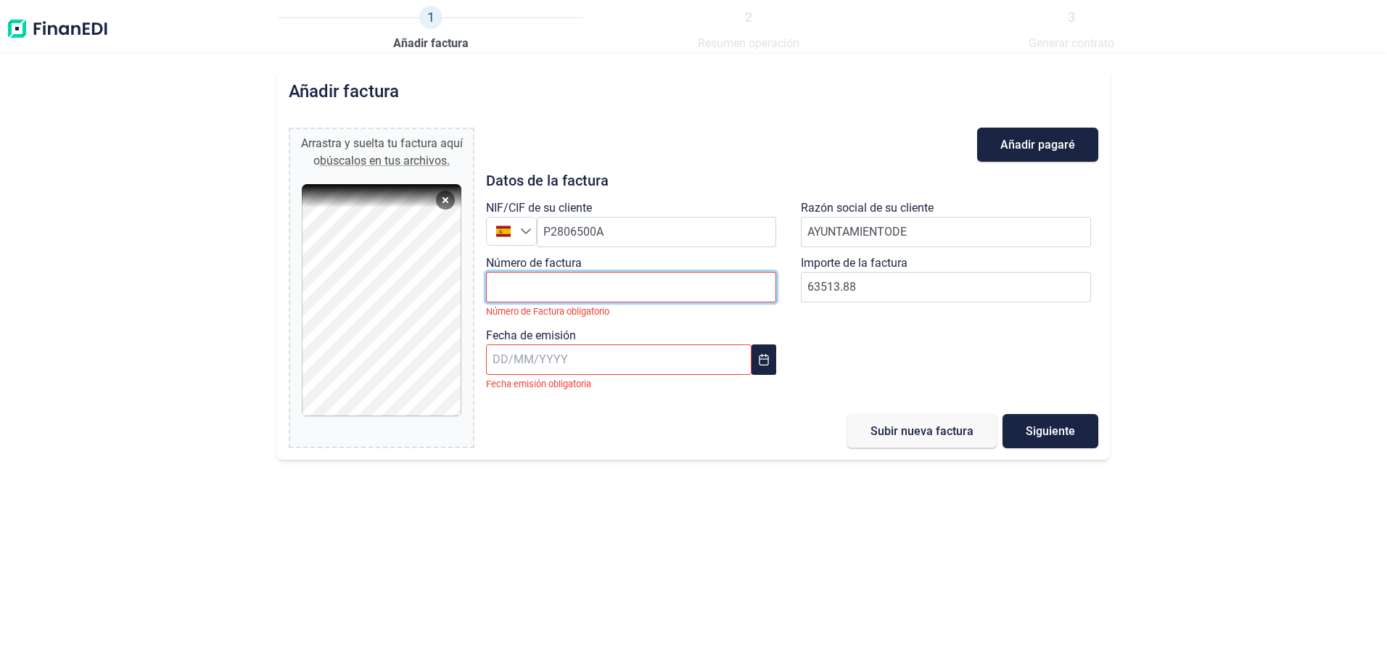
click at [545, 292] on input "Número de factura" at bounding box center [631, 287] width 290 height 30
paste input "508000290"
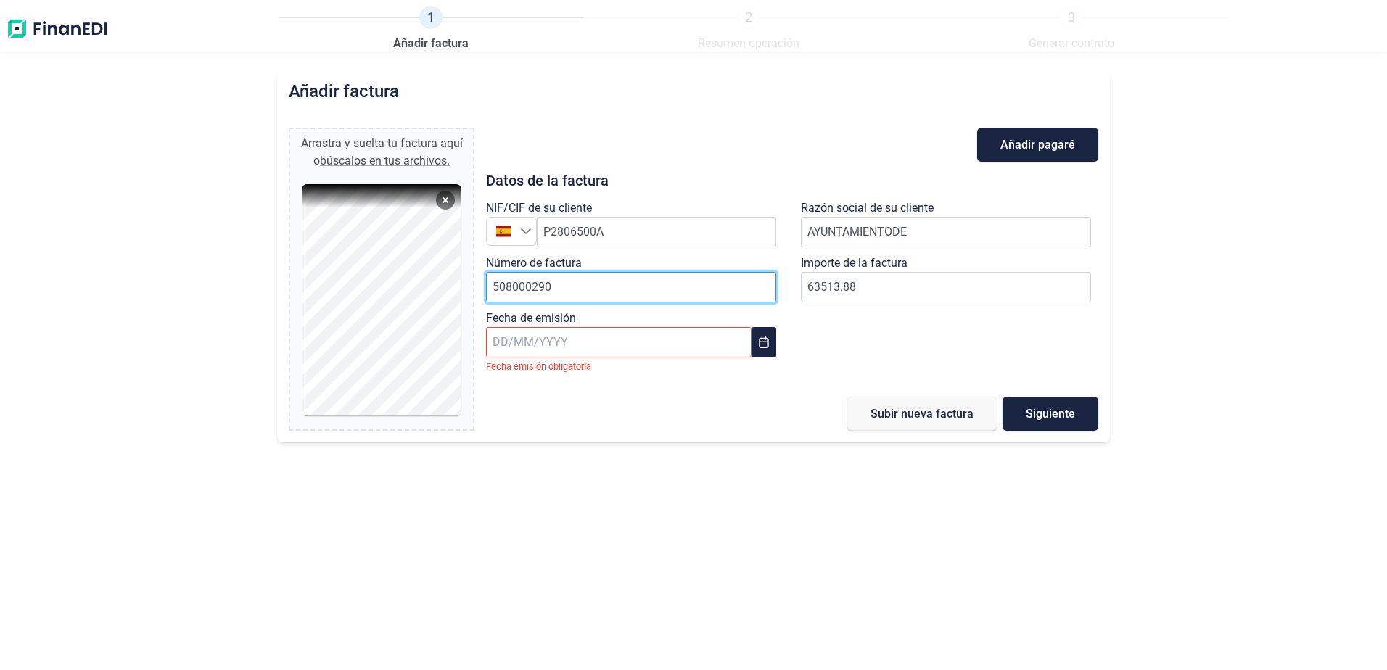
type input "508000290"
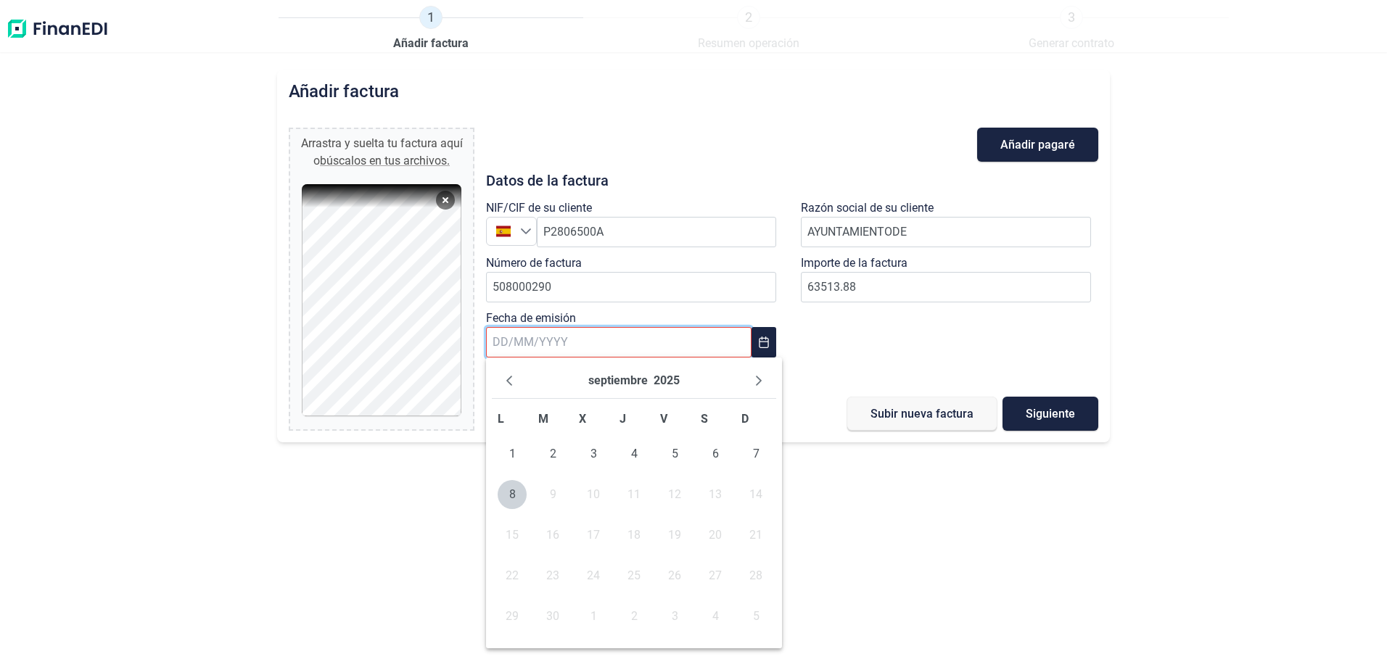
click at [571, 336] on input "text" at bounding box center [618, 342] width 265 height 30
click at [635, 453] on span "4" at bounding box center [633, 453] width 29 height 29
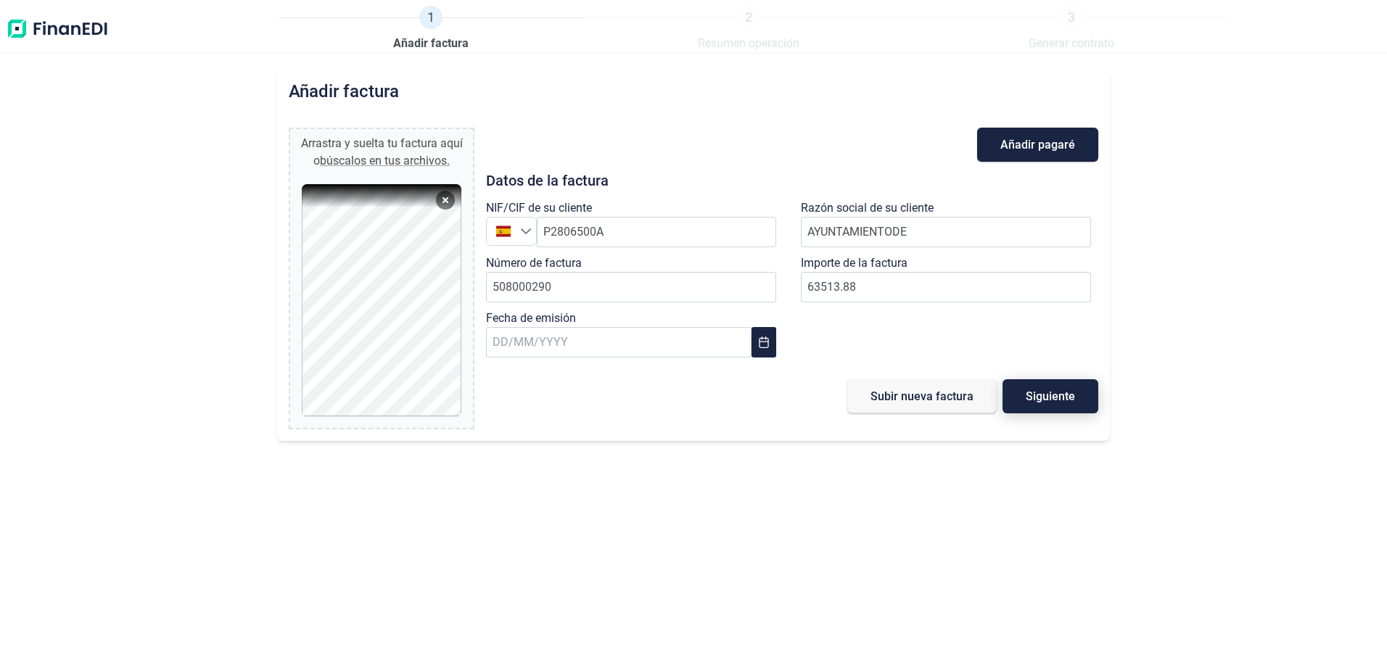
click at [1046, 391] on span "Siguiente" at bounding box center [1049, 396] width 49 height 11
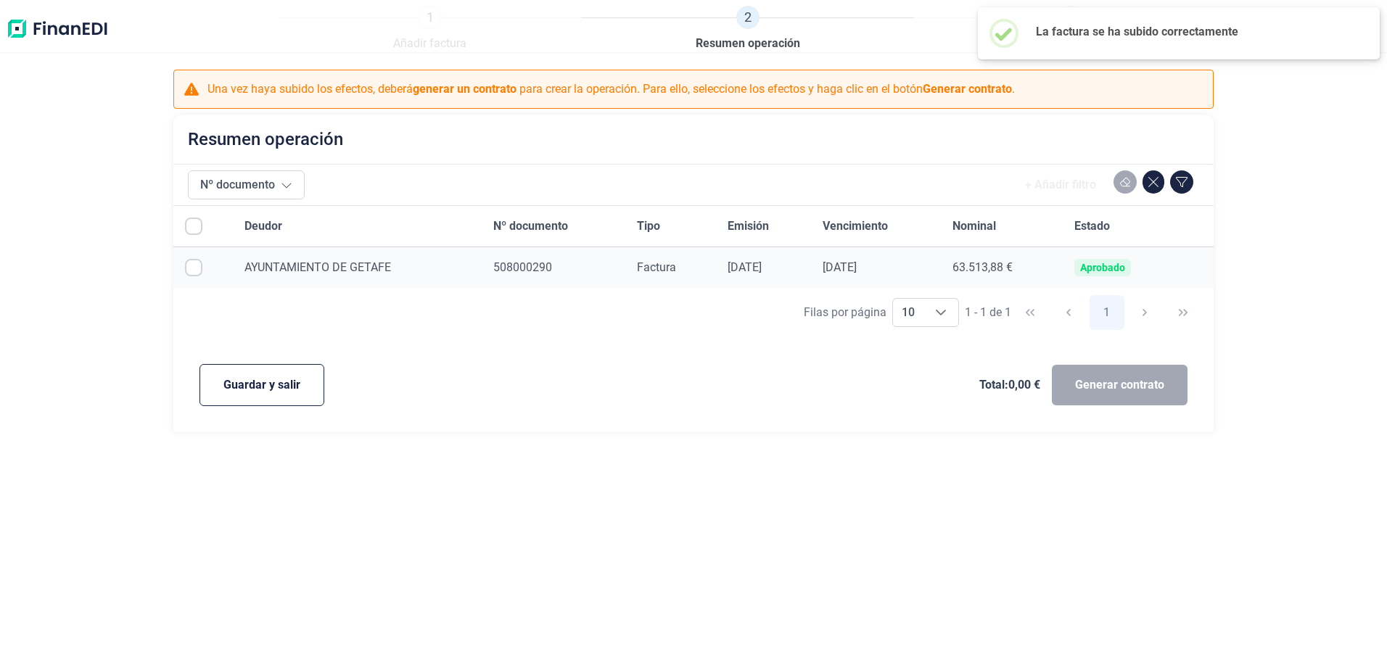
checkbox input "true"
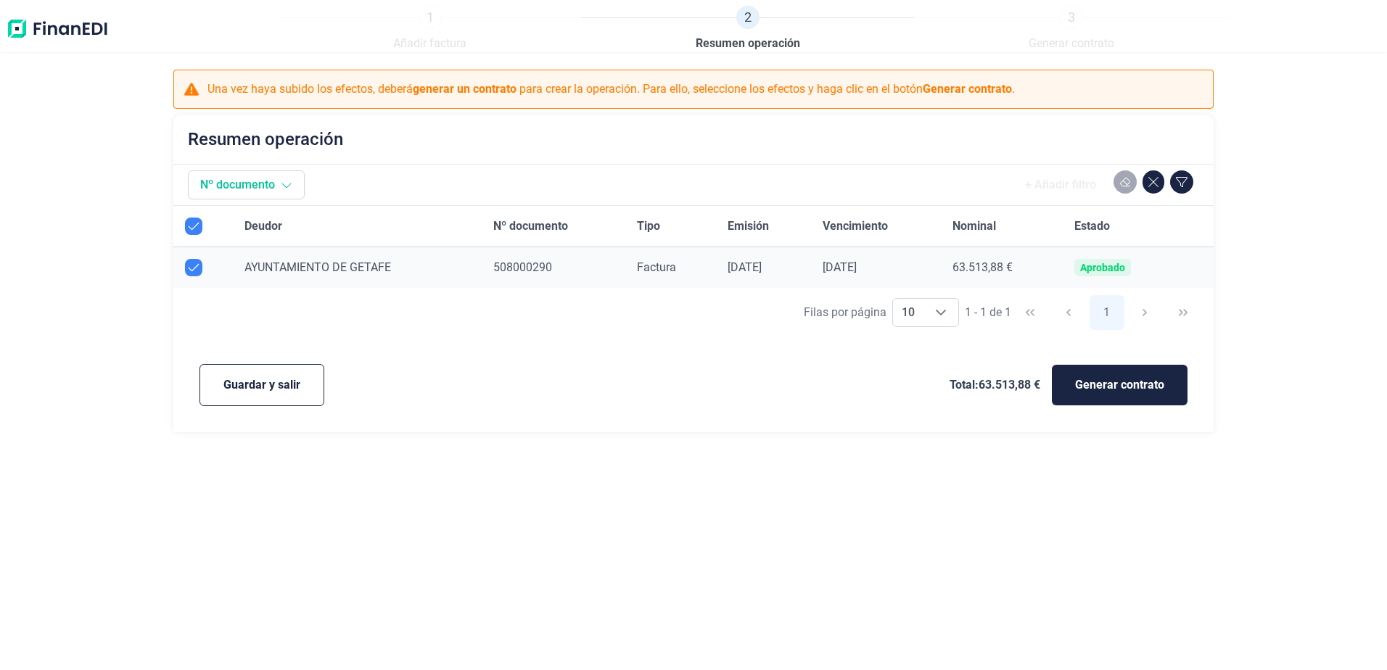
click at [286, 188] on icon at bounding box center [287, 185] width 12 height 12
click at [418, 446] on div "1 Añadir factura 2 Resumen operación 3 Generar contrato Una vez haya subido los…" at bounding box center [693, 335] width 1387 height 670
drag, startPoint x: 265, startPoint y: 386, endPoint x: 339, endPoint y: 518, distance: 151.7
click at [336, 518] on div "1 Añadir factura 2 Resumen operación 3 Generar contrato Una vez haya subido los…" at bounding box center [693, 335] width 1387 height 670
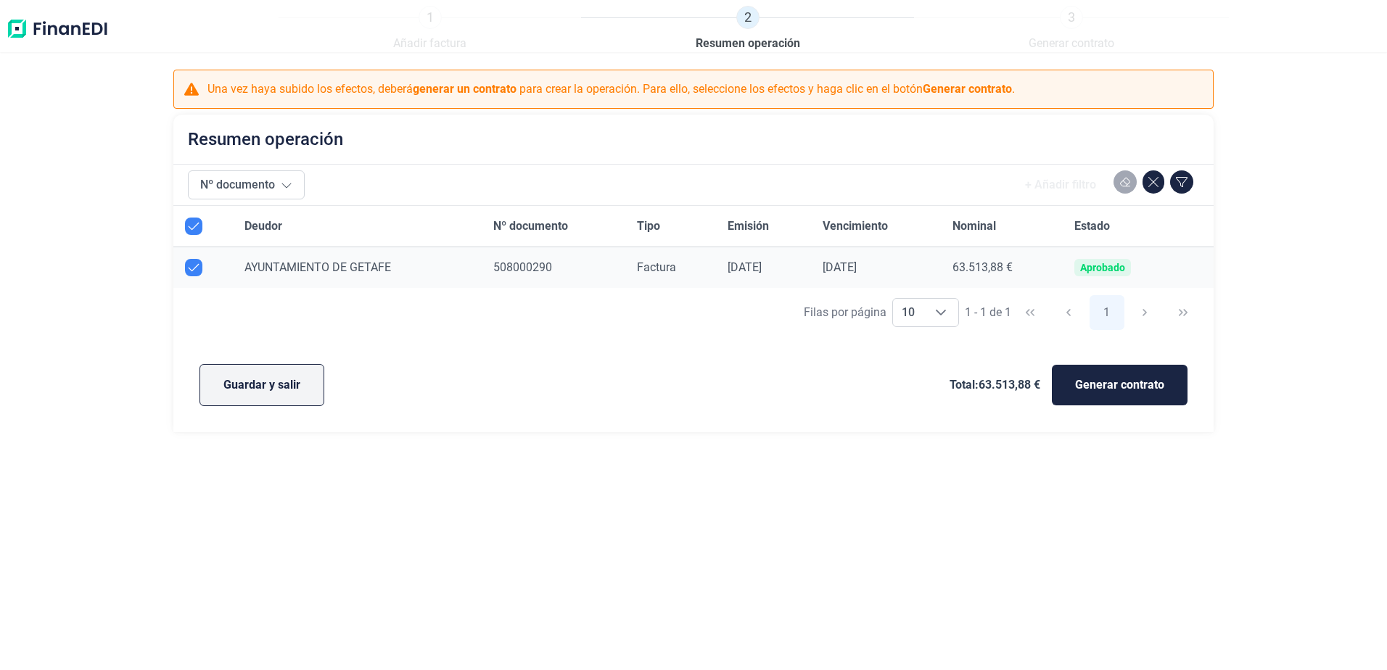
click at [258, 378] on span "Guardar y salir" at bounding box center [261, 384] width 77 height 17
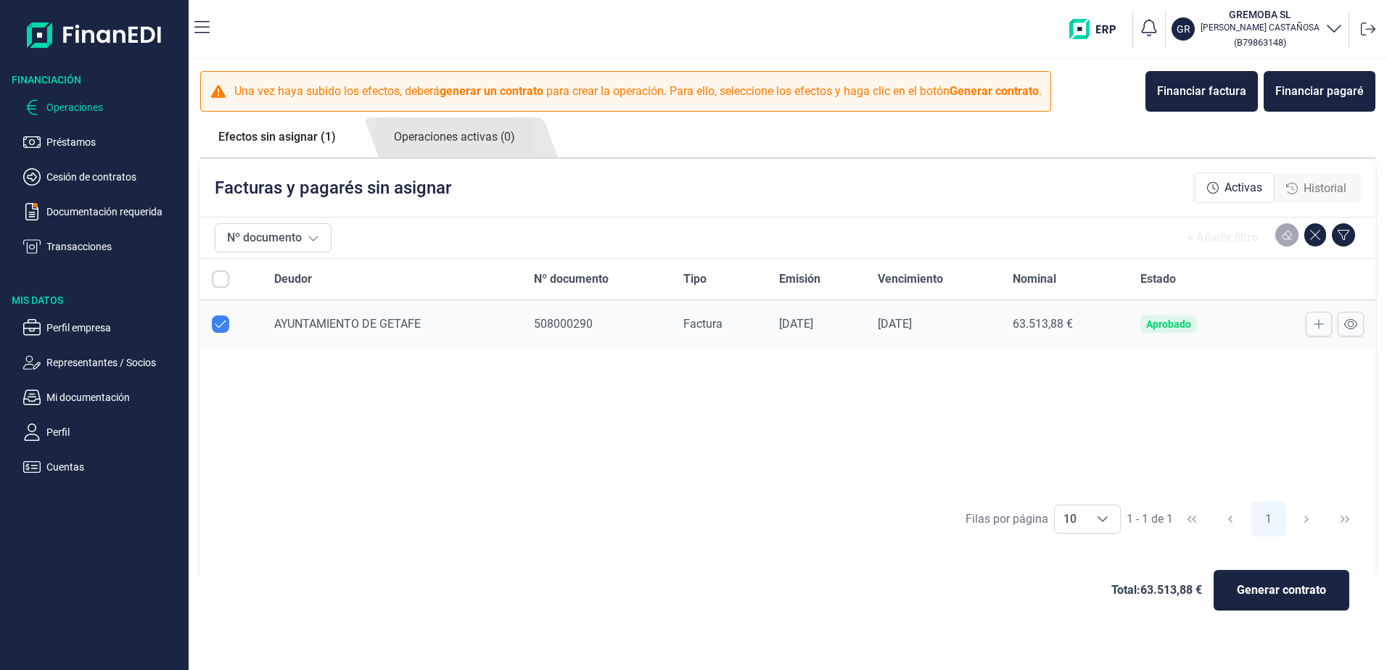
checkbox input "true"
click at [1188, 89] on div "Financiar factura" at bounding box center [1201, 91] width 89 height 17
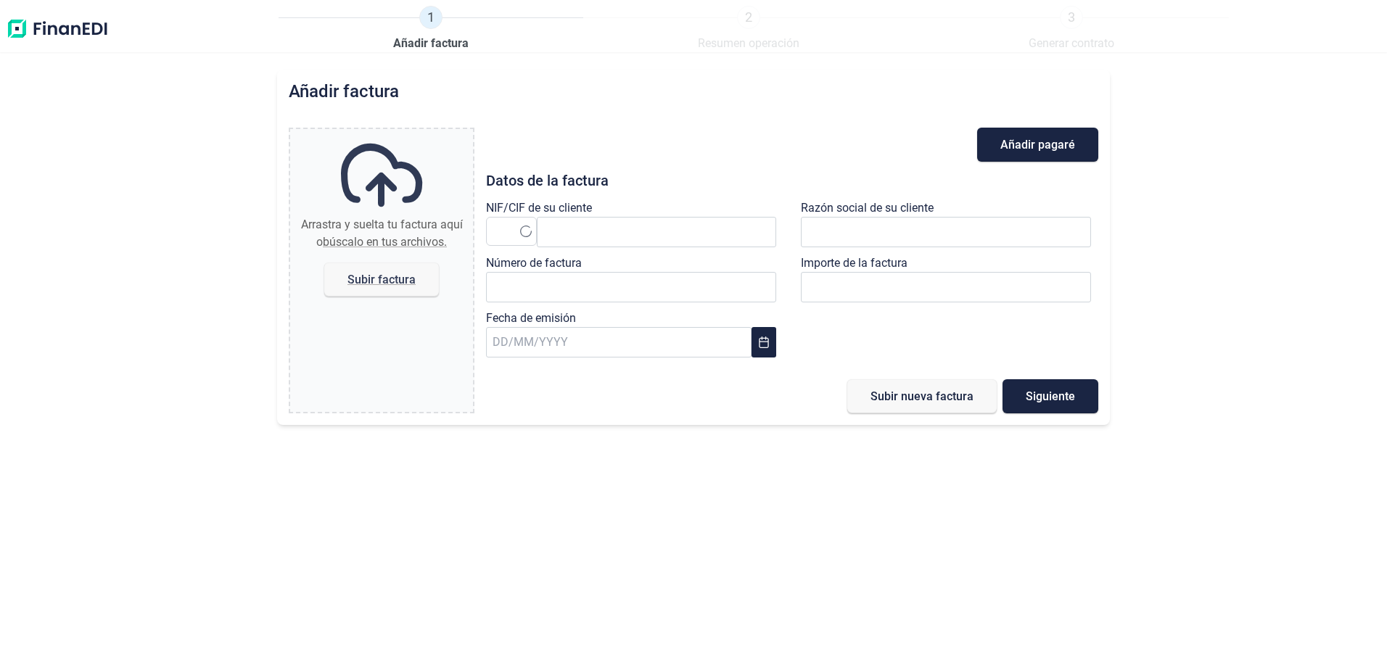
type input "0,00 €"
paste input "508000290"
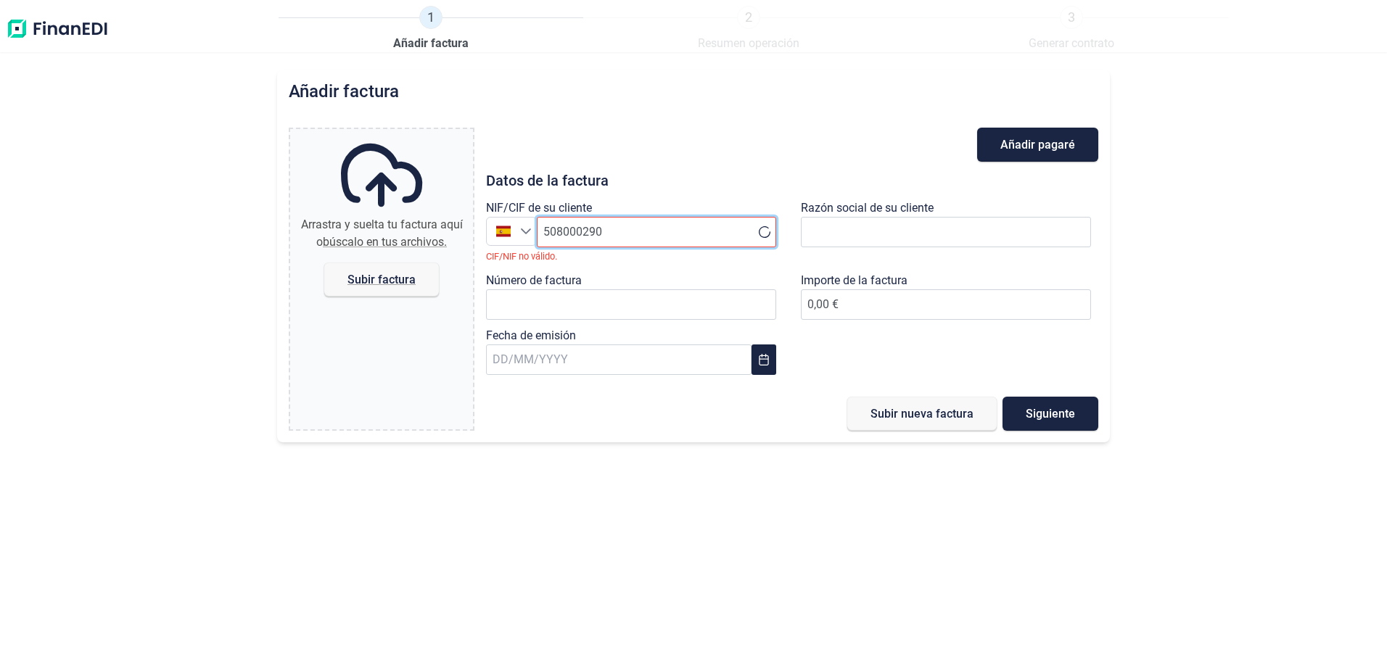
type input "508000290"
click at [864, 207] on label "Razón social de su cliente" at bounding box center [867, 207] width 133 height 17
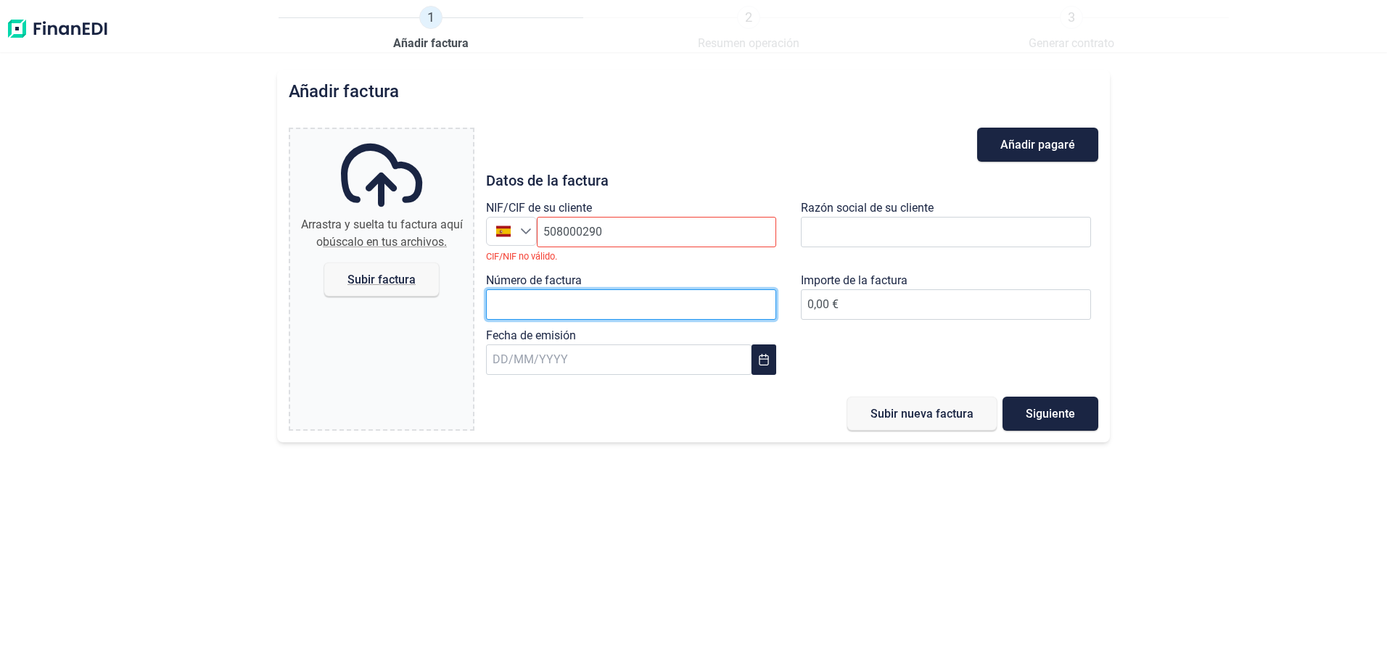
paste input "508000290"
type input "508000292"
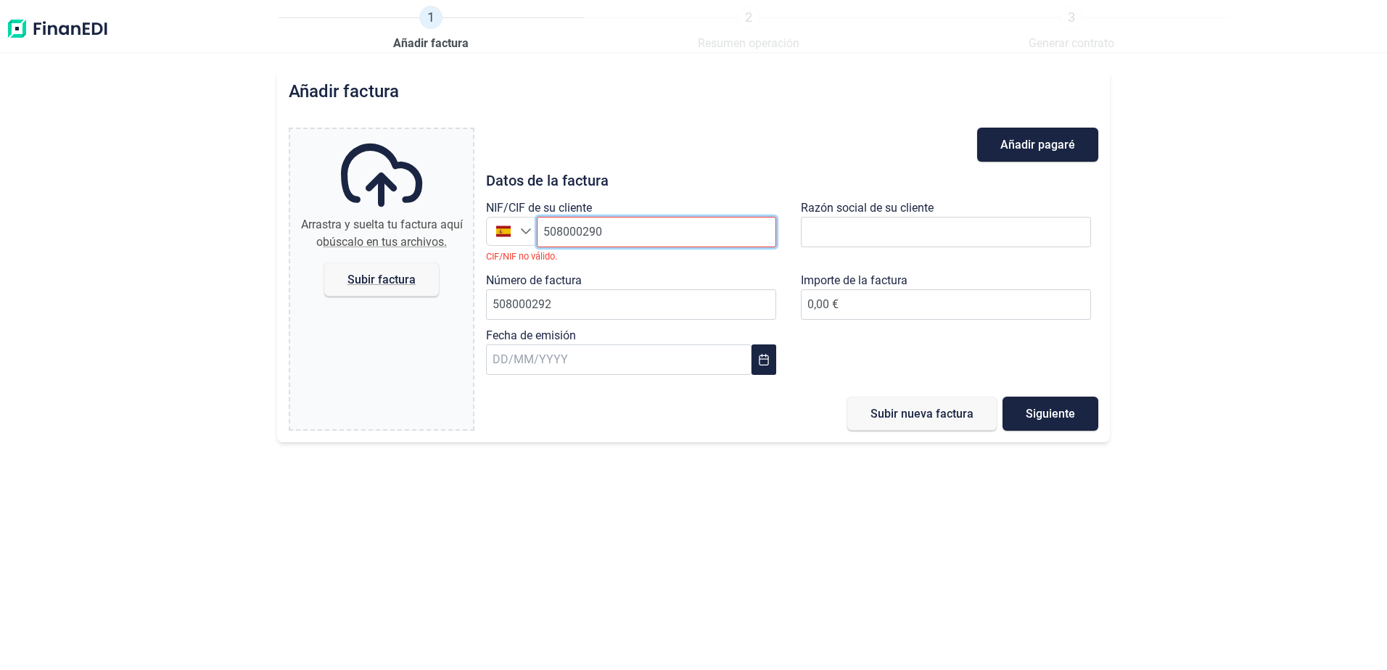
paste input "P2806500A"
click at [597, 239] on input "508000290P2806500A" at bounding box center [656, 232] width 239 height 30
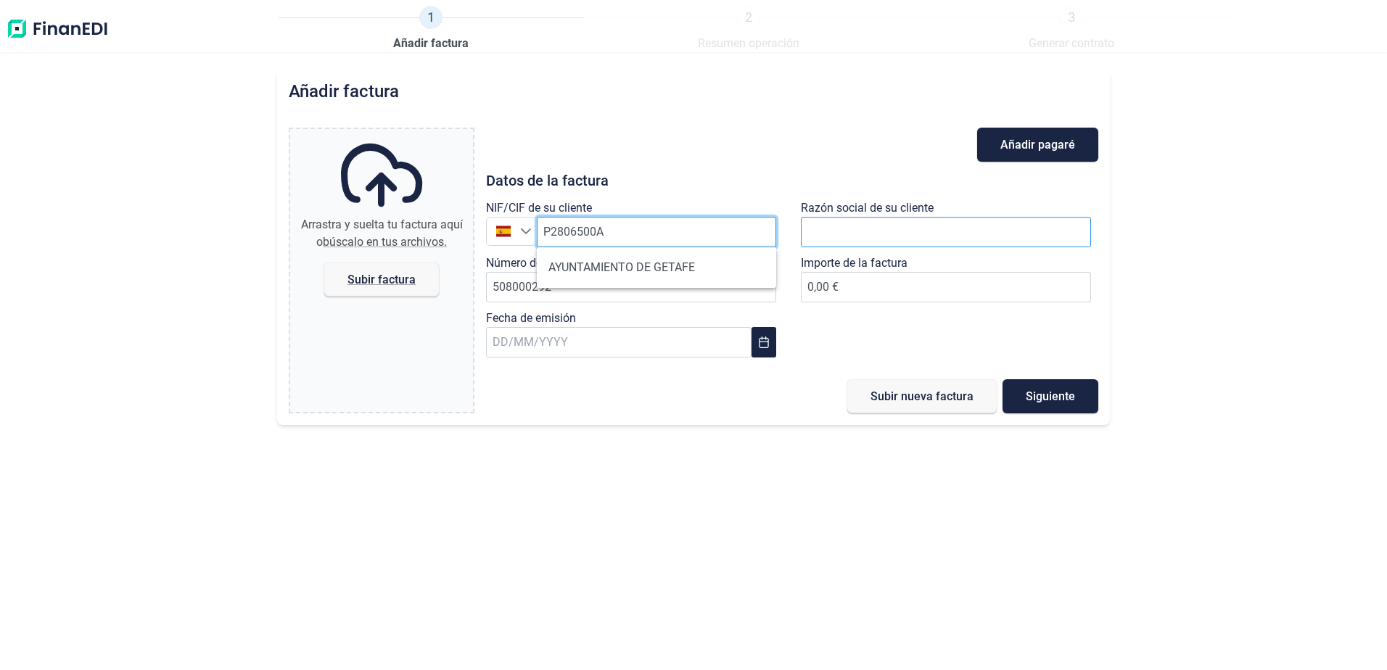
type input "P2806500A"
click at [863, 241] on input "text" at bounding box center [946, 232] width 290 height 30
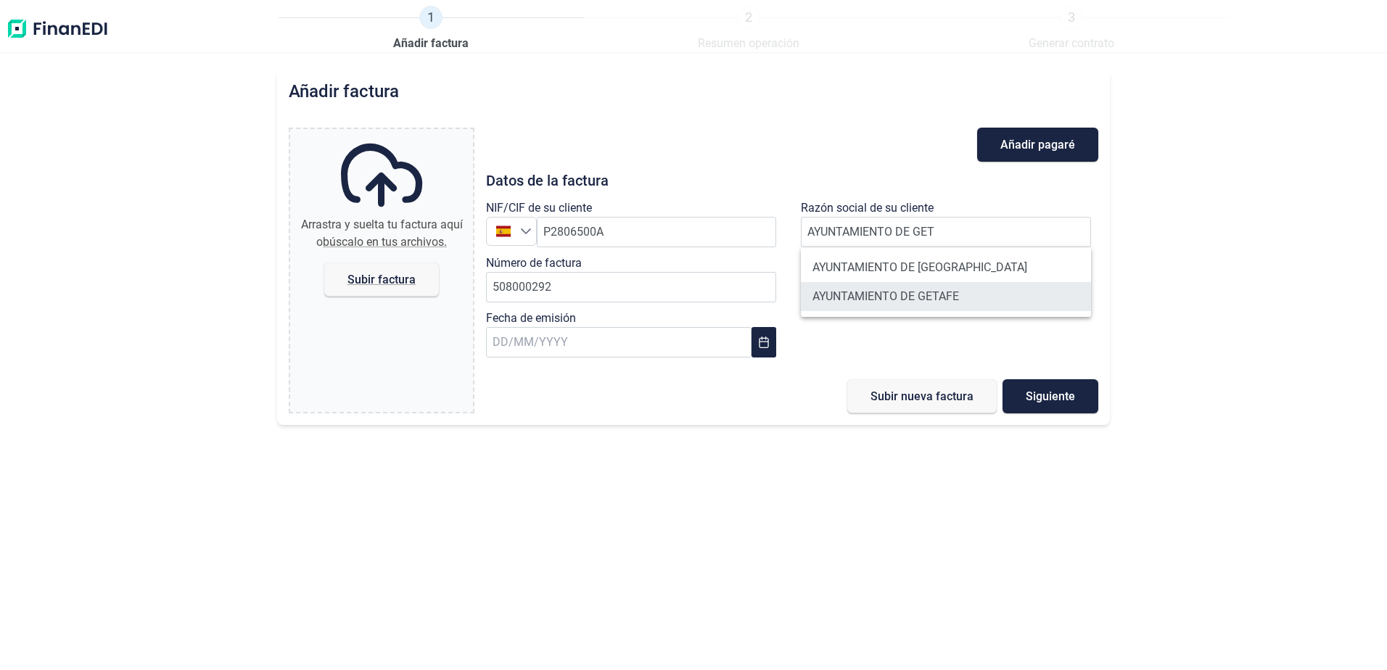
click at [895, 294] on li "AYUNTAMIENTO DE GETAFE" at bounding box center [946, 296] width 290 height 29
type input "AYUNTAMIENTO DE GETAFE"
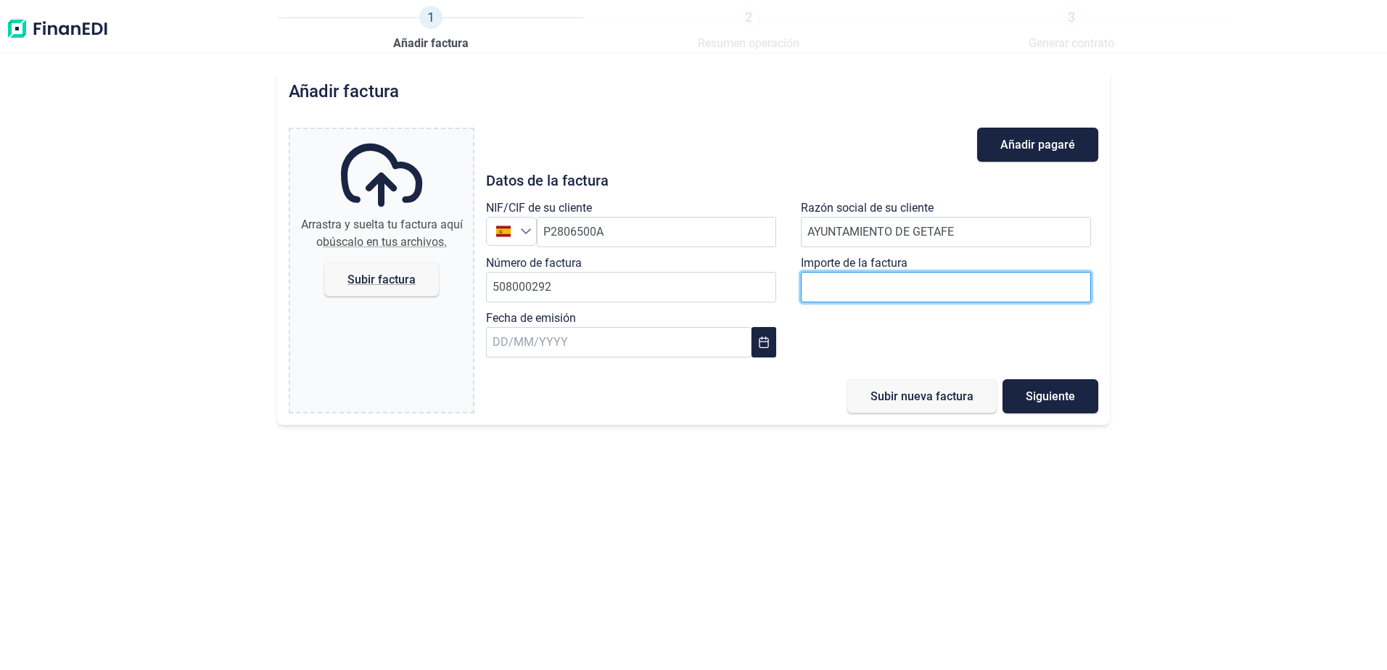
paste input "number"
click at [511, 344] on input "text" at bounding box center [618, 342] width 265 height 30
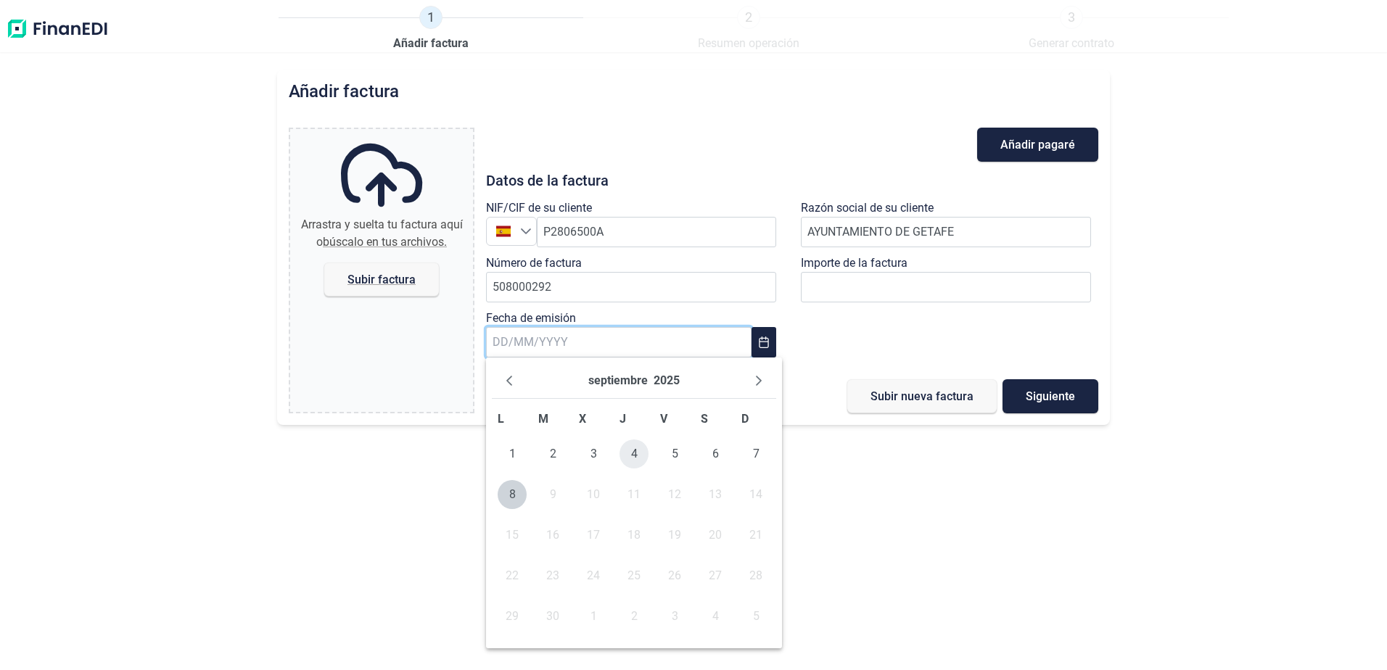
click at [645, 449] on span "4" at bounding box center [633, 453] width 29 height 29
type input "[DATE]"
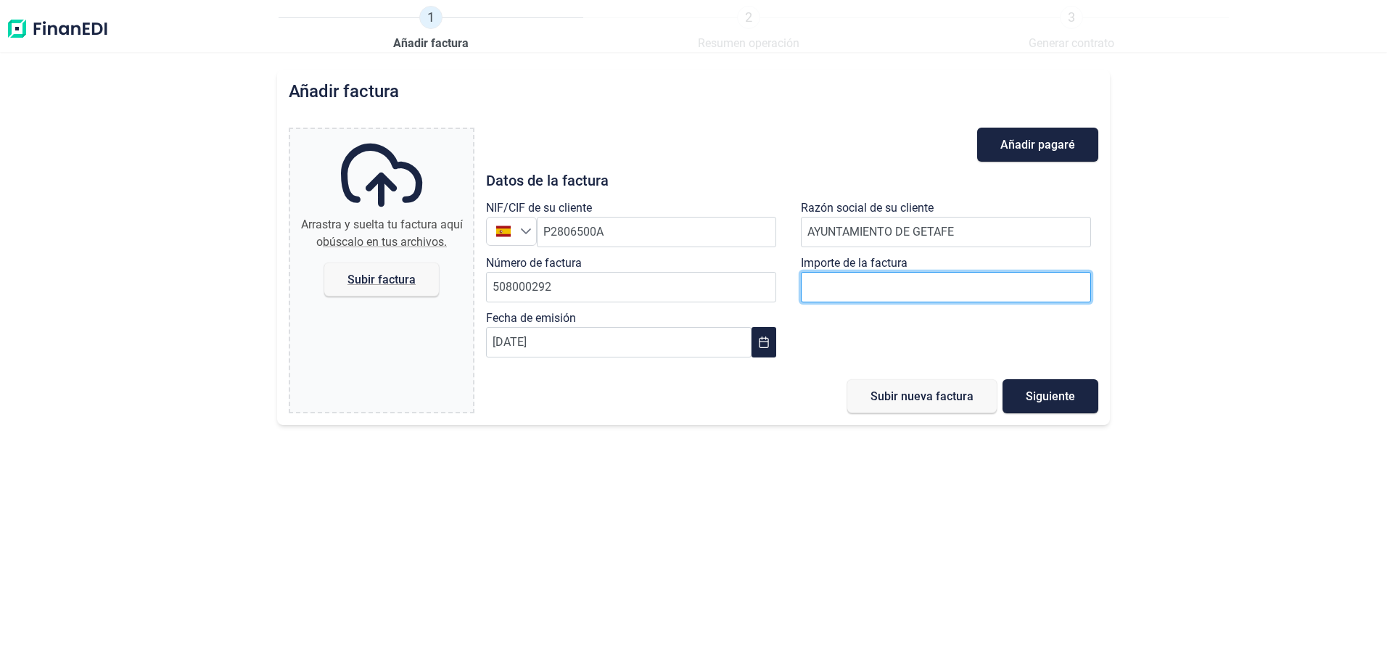
paste input "number"
type input "1"
type input "111014"
click at [848, 286] on input "111014.23" at bounding box center [946, 287] width 290 height 30
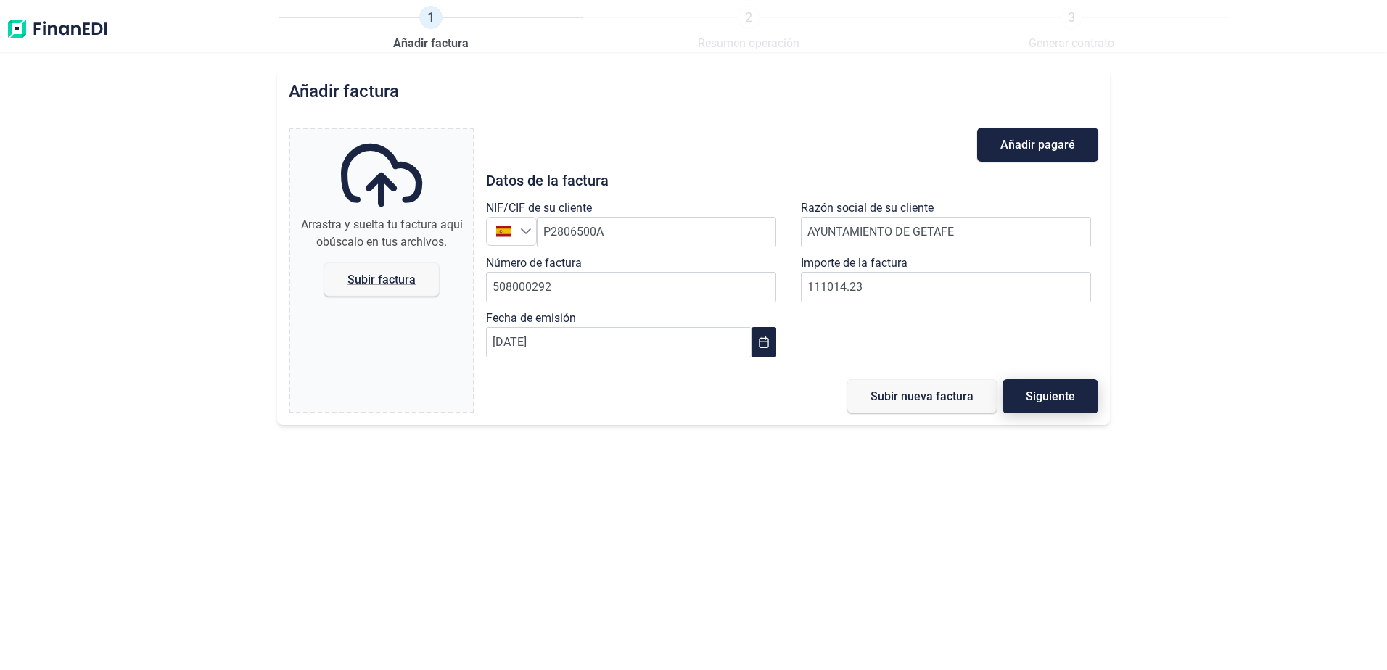
type input "111.014,23 €"
click at [1073, 405] on button "Siguiente" at bounding box center [1050, 396] width 96 height 34
click at [381, 281] on span "Subir factura" at bounding box center [381, 279] width 68 height 11
click at [381, 133] on input "Arrastra y suelta tu factura aquí o búscalo en tus archivos. Subir factura" at bounding box center [381, 131] width 183 height 4
type input "C:\fakepath\508000292_EDIF USOS GENERALES.pdf"
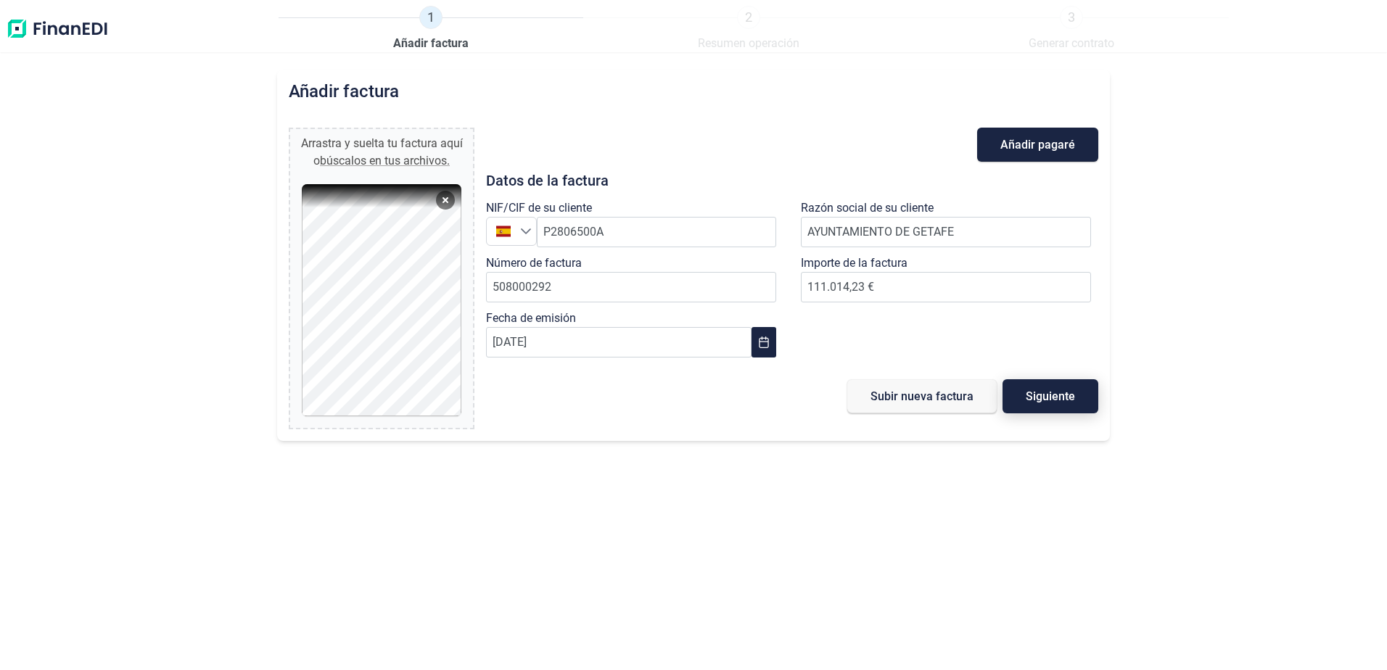
click at [1025, 399] on button "Siguiente" at bounding box center [1050, 396] width 96 height 34
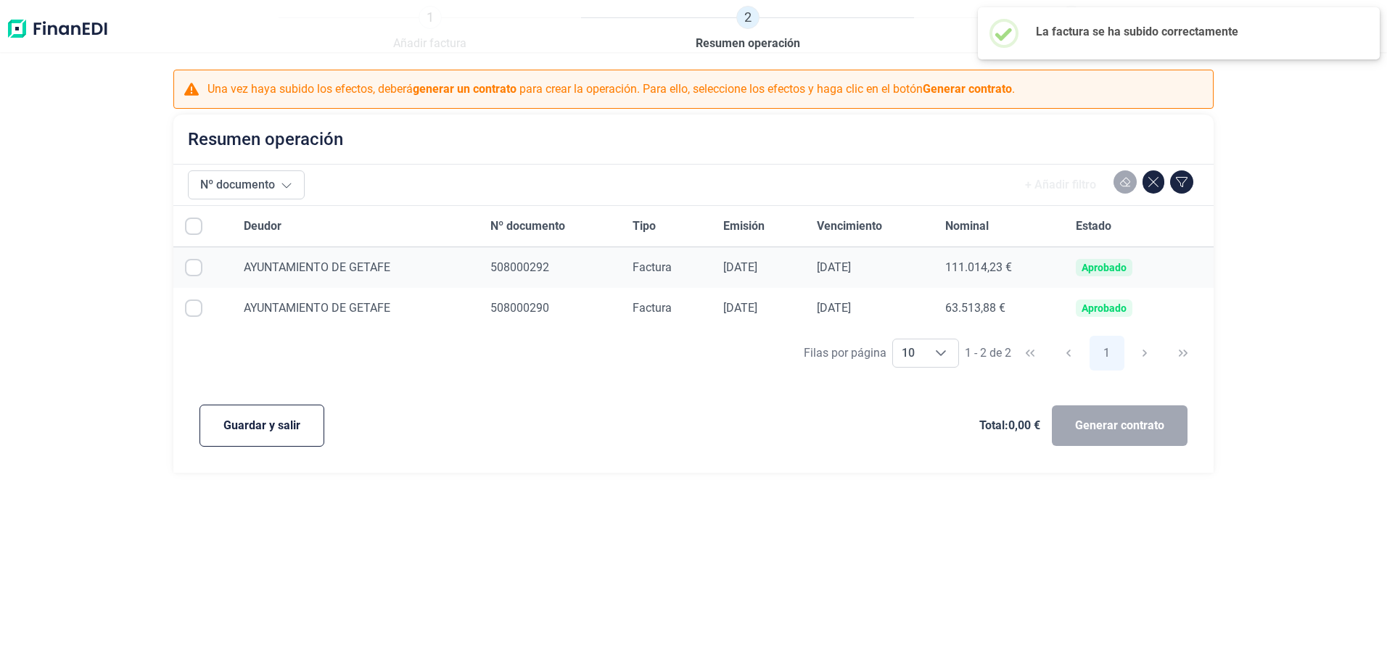
checkbox input "true"
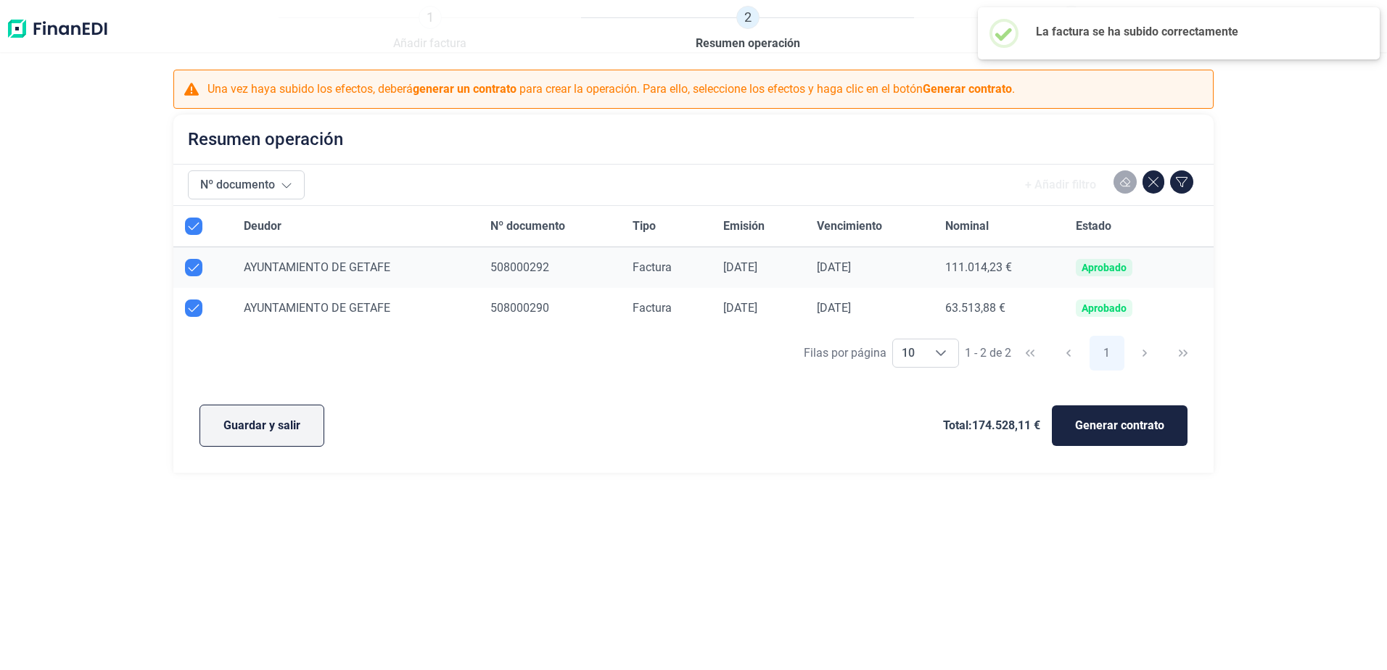
click at [218, 425] on button "Guardar y salir" at bounding box center [261, 426] width 125 height 42
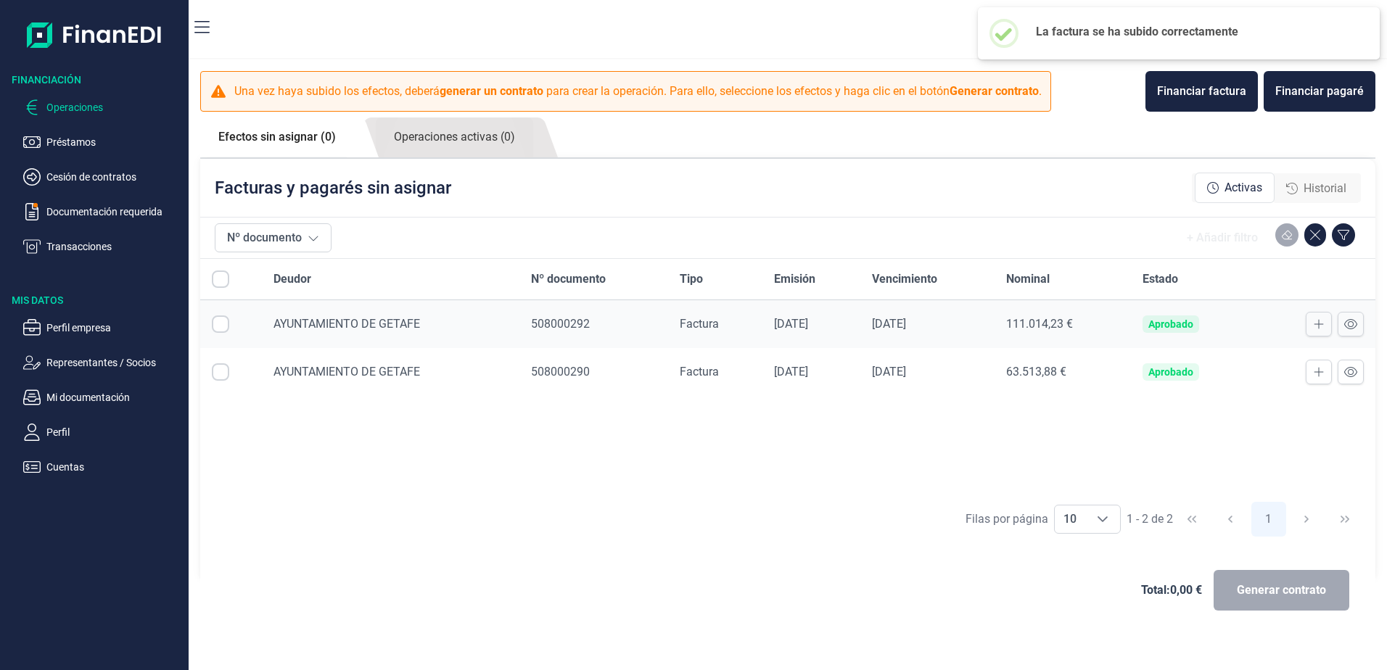
checkbox input "true"
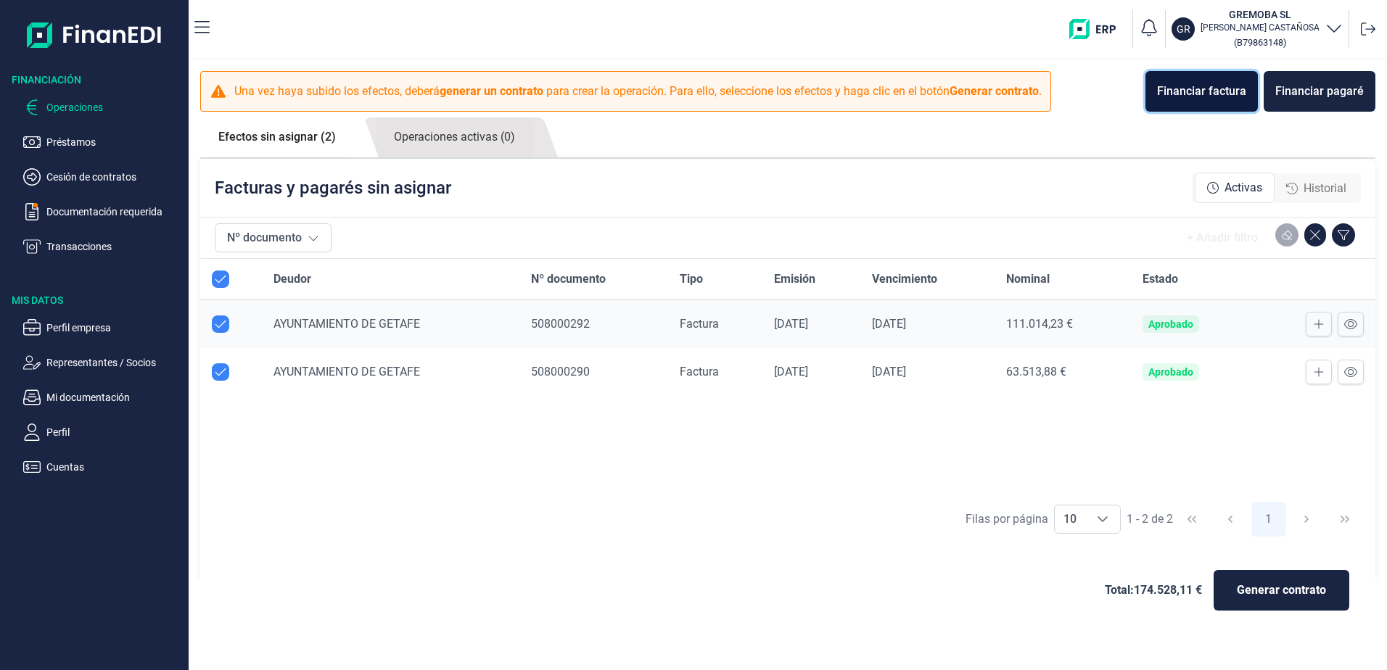
click at [1163, 87] on div "Financiar factura" at bounding box center [1201, 91] width 89 height 17
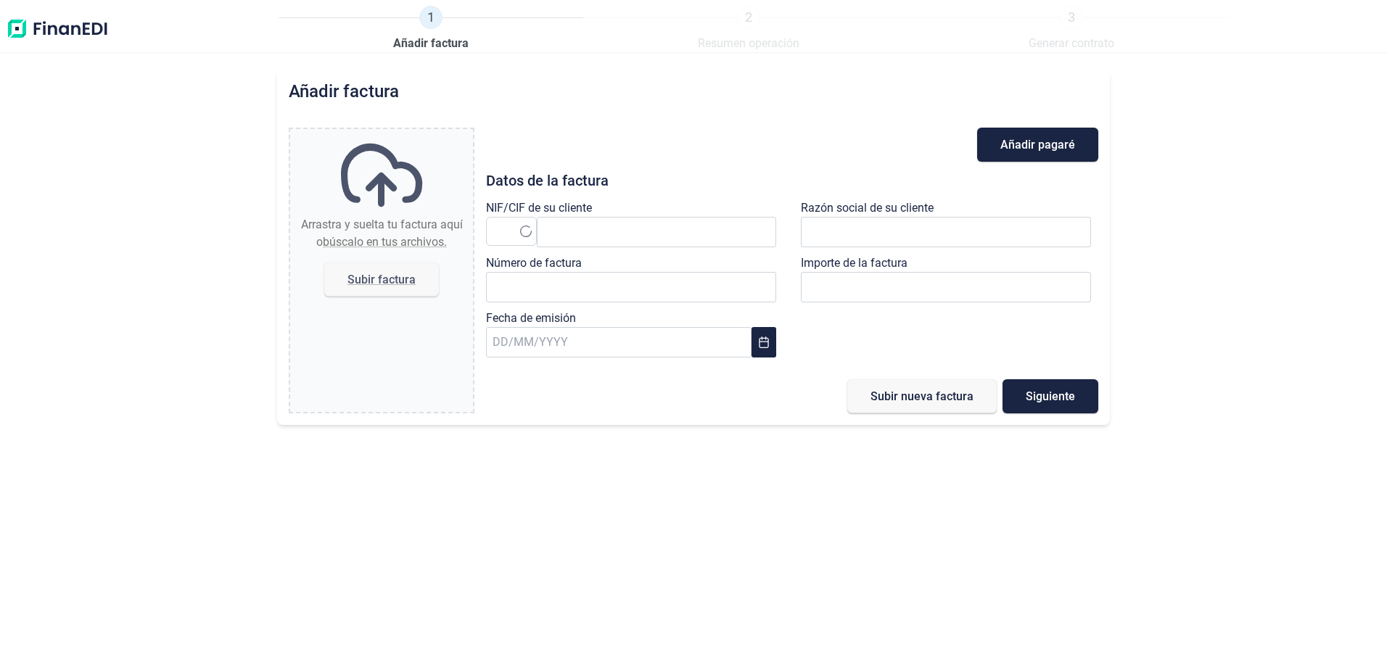
type input "0,00 €"
paste input "P2806500A"
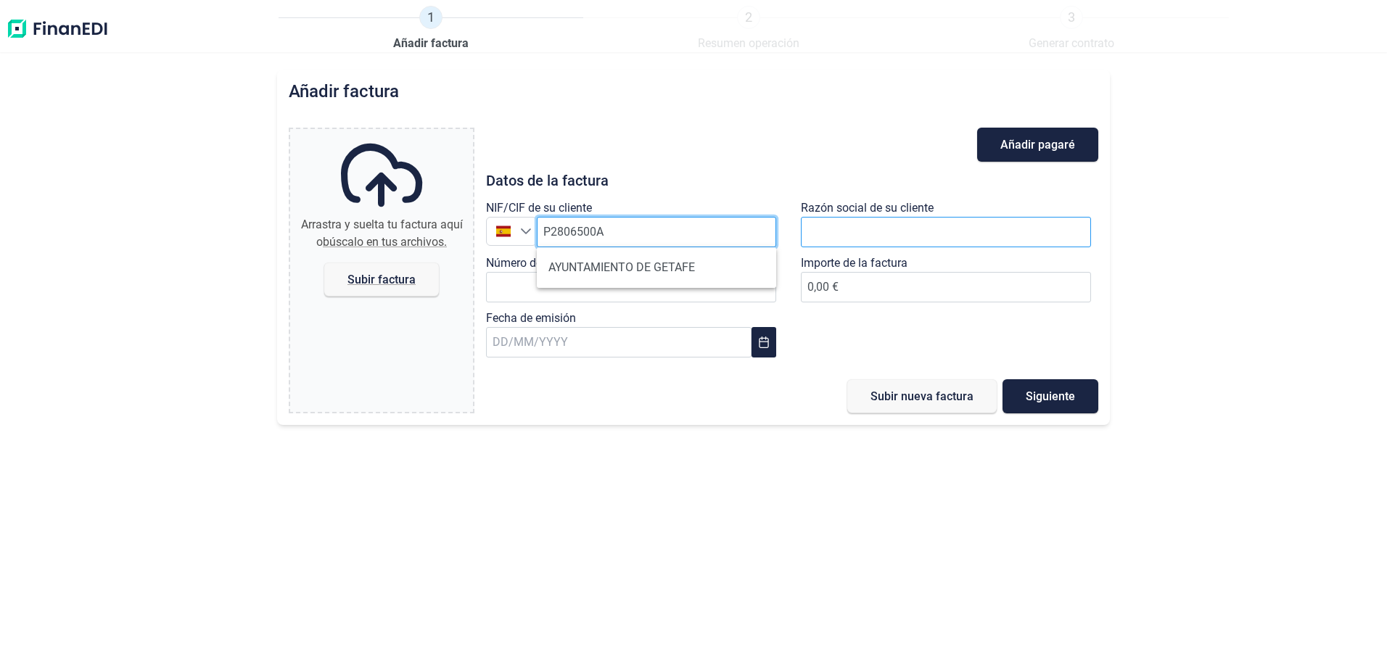
type input "P2806500A"
click at [867, 234] on input "text" at bounding box center [946, 232] width 290 height 30
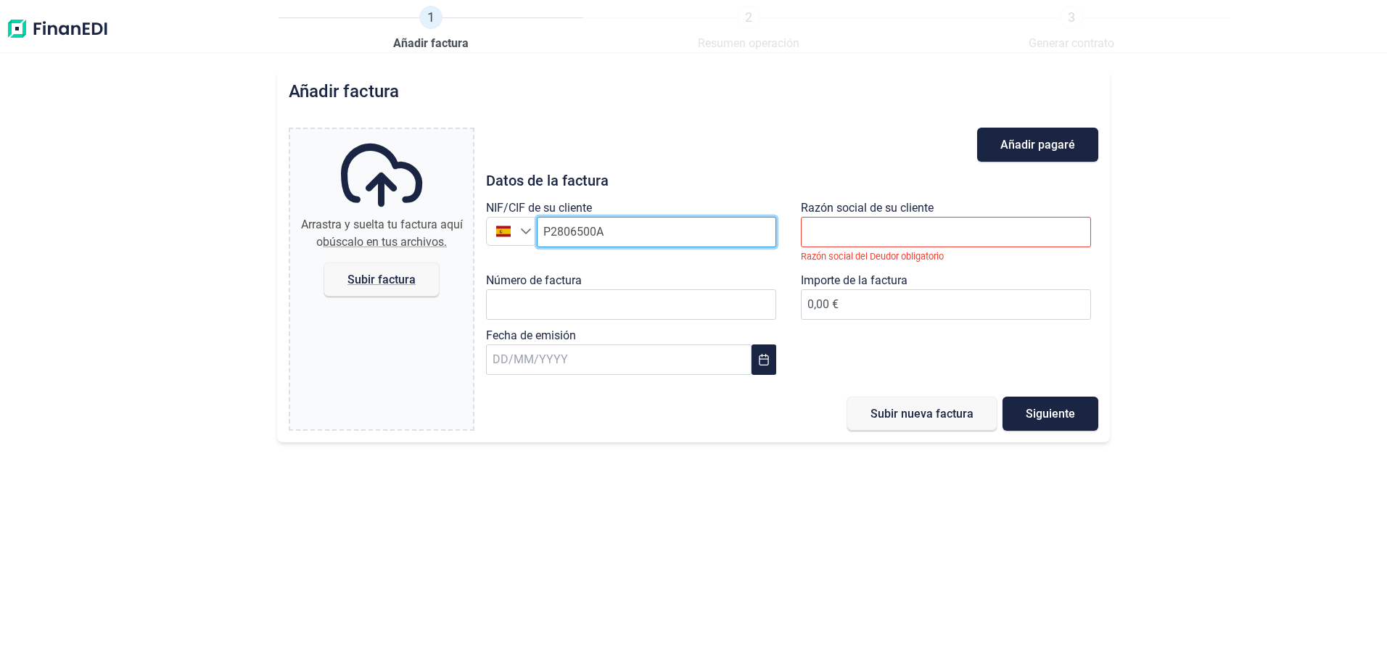
click at [738, 232] on input "P2806500A" at bounding box center [656, 232] width 239 height 30
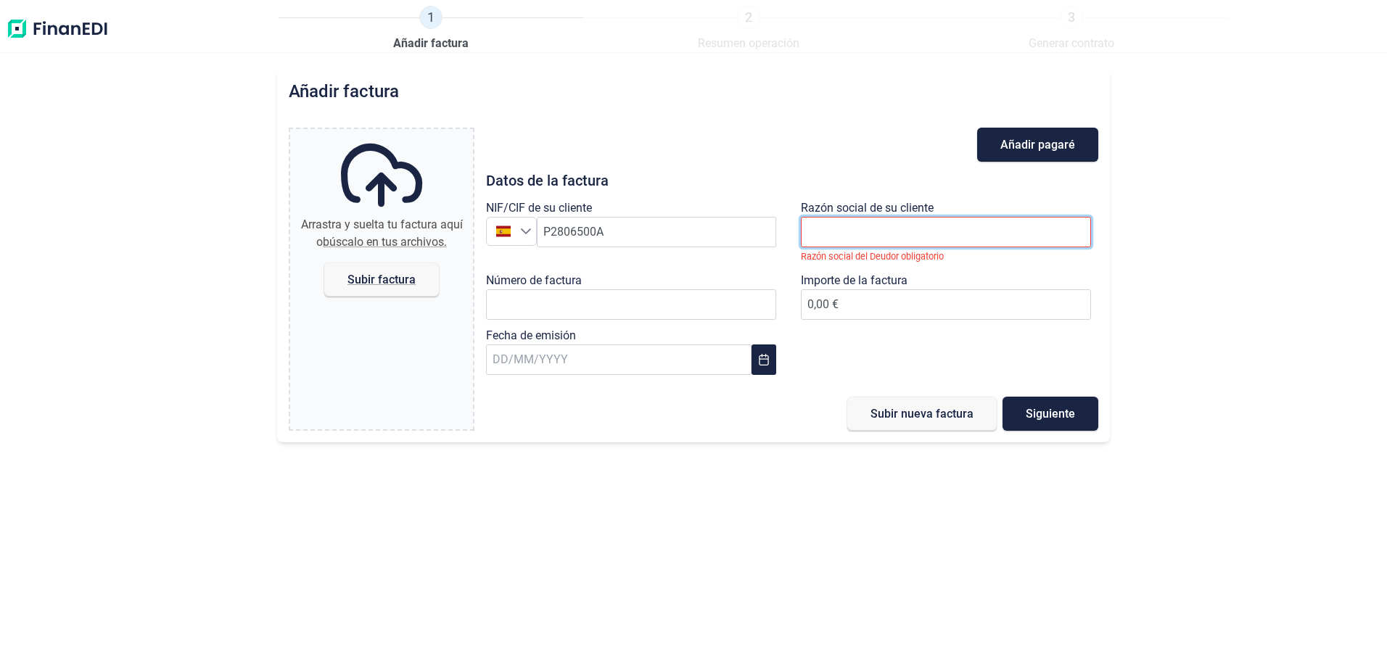
click at [833, 231] on input "text" at bounding box center [946, 232] width 290 height 30
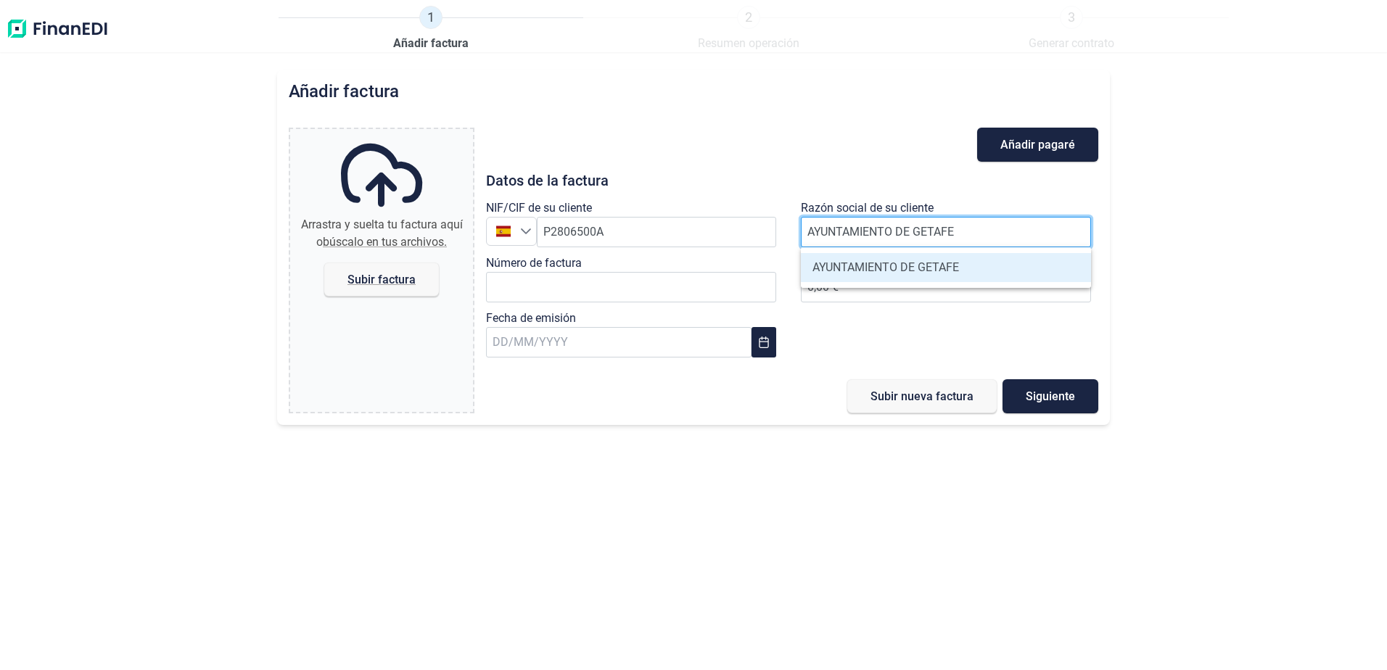
type input "AYUNTAMIENTO DE GETAFE"
click at [884, 273] on li "AYUNTAMIENTO DE GETAFE" at bounding box center [946, 267] width 290 height 29
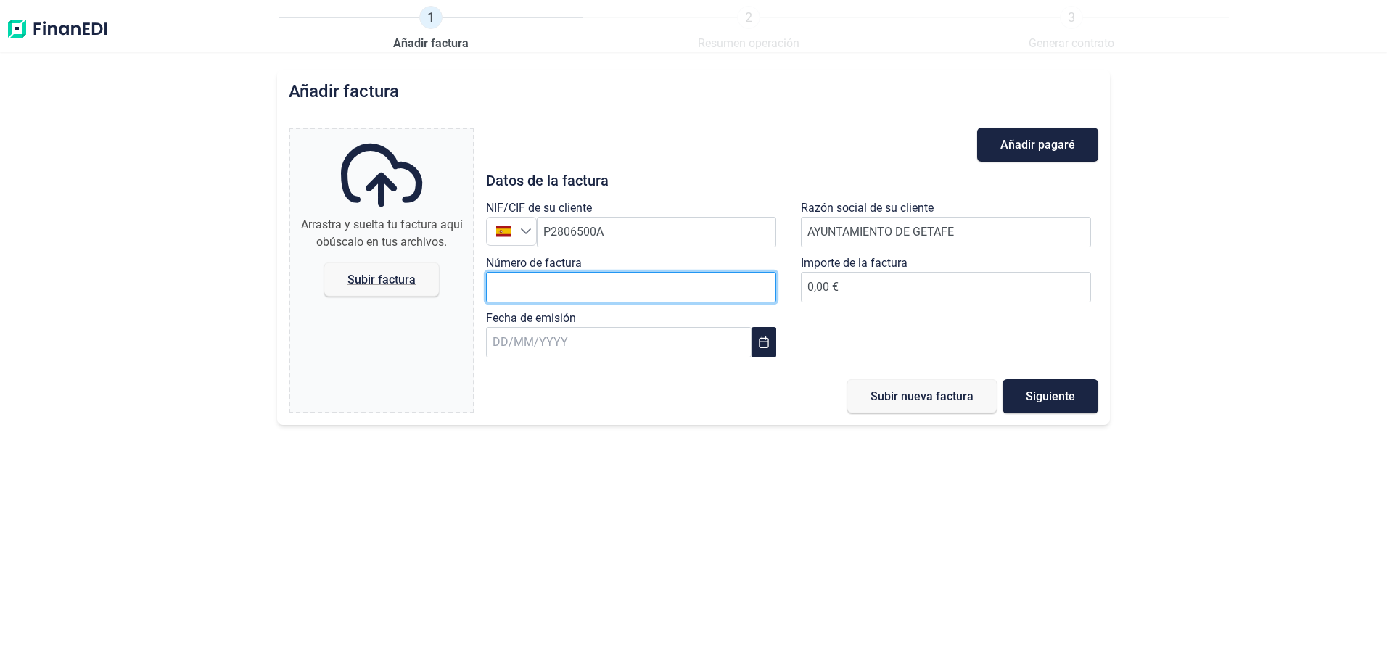
paste input "508000293"
type input "508000293"
click at [548, 348] on input "text" at bounding box center [618, 342] width 265 height 30
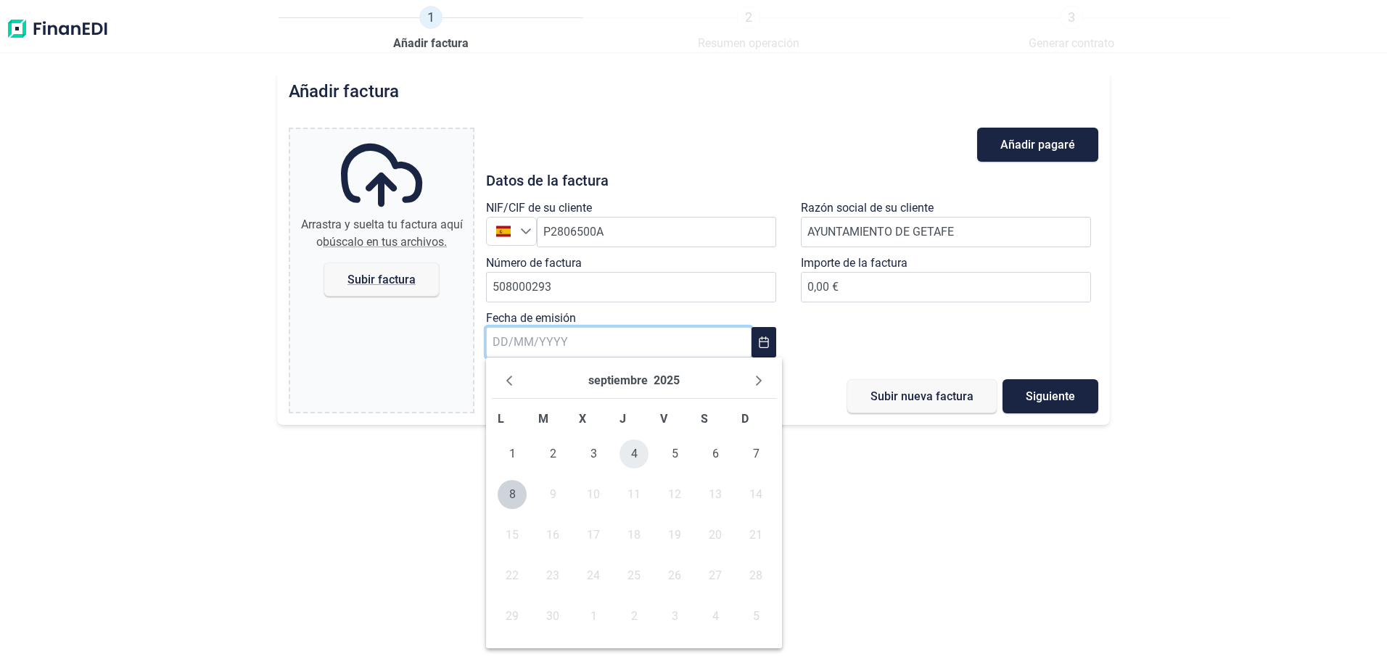
click at [639, 458] on span "4" at bounding box center [633, 453] width 29 height 29
type input "[DATE]"
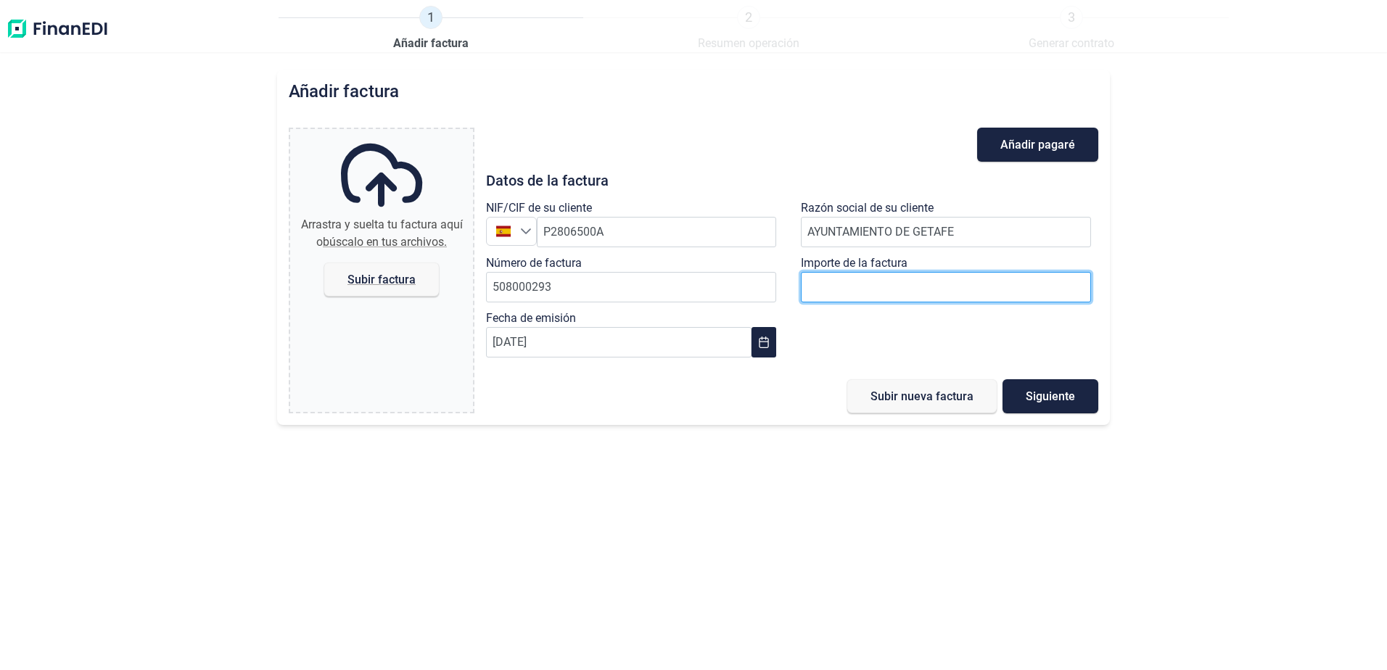
paste input "number"
type input "94.384,90 €"
click at [738, 453] on div "Añadir factura Arrastra y suelta tu factura aquí o búscalo en tus archivos. Sub…" at bounding box center [693, 370] width 1387 height 600
click at [395, 281] on span "Subir factura" at bounding box center [381, 279] width 68 height 11
click at [395, 133] on input "Arrastra y suelta tu factura aquí o búscalo en tus archivos. Subir factura" at bounding box center [381, 131] width 183 height 4
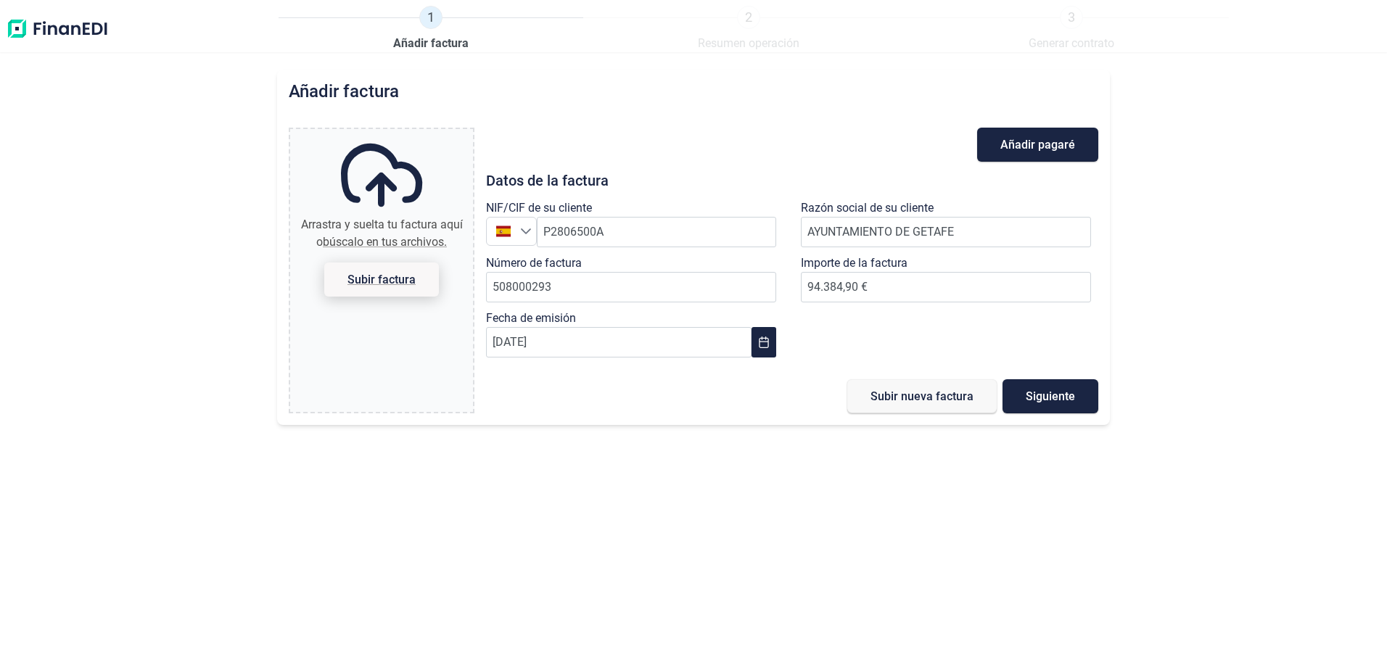
type input "C:\fakepath\508000293_EDIF EDUCACIÓN.pdf"
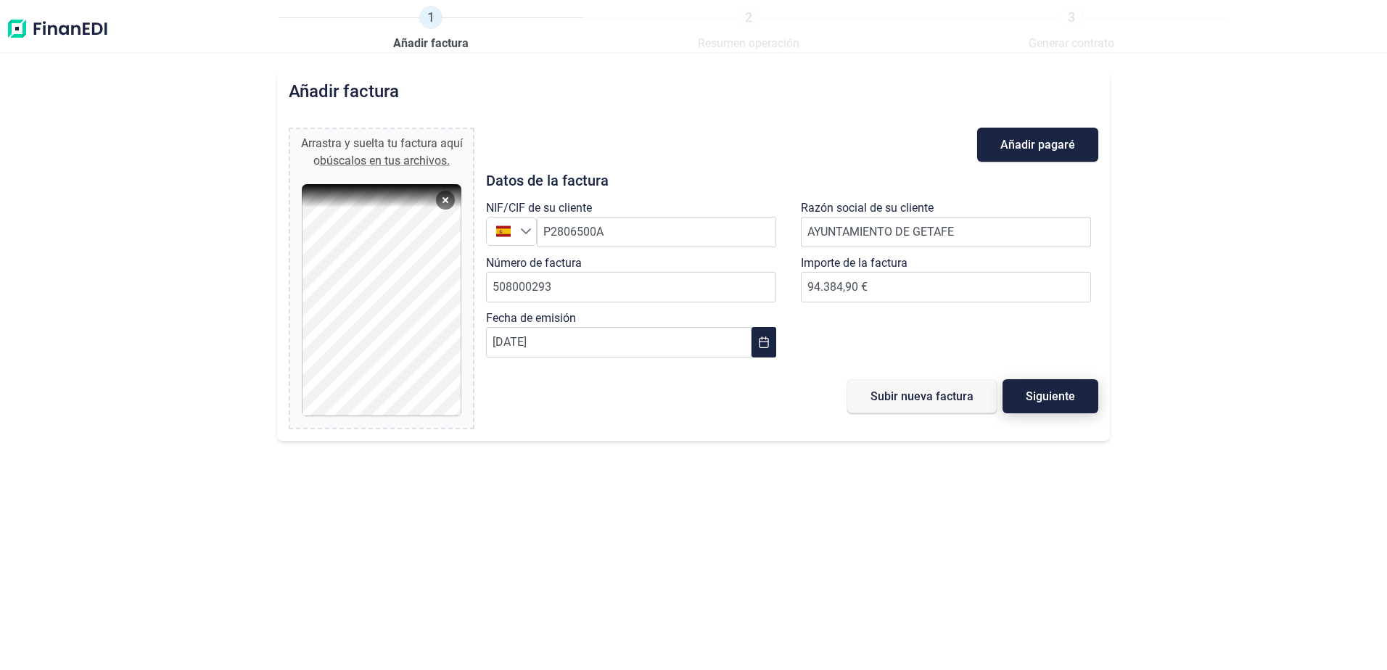
click at [1062, 395] on span "Siguiente" at bounding box center [1049, 396] width 49 height 11
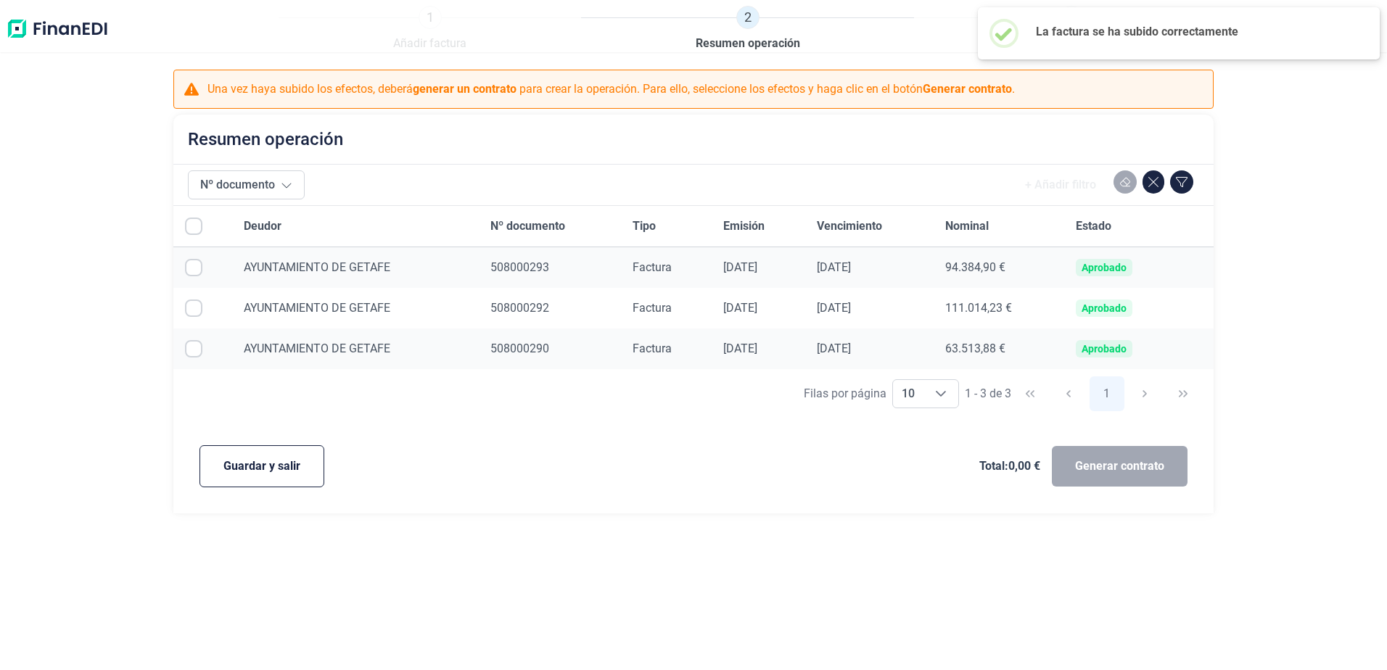
checkbox input "true"
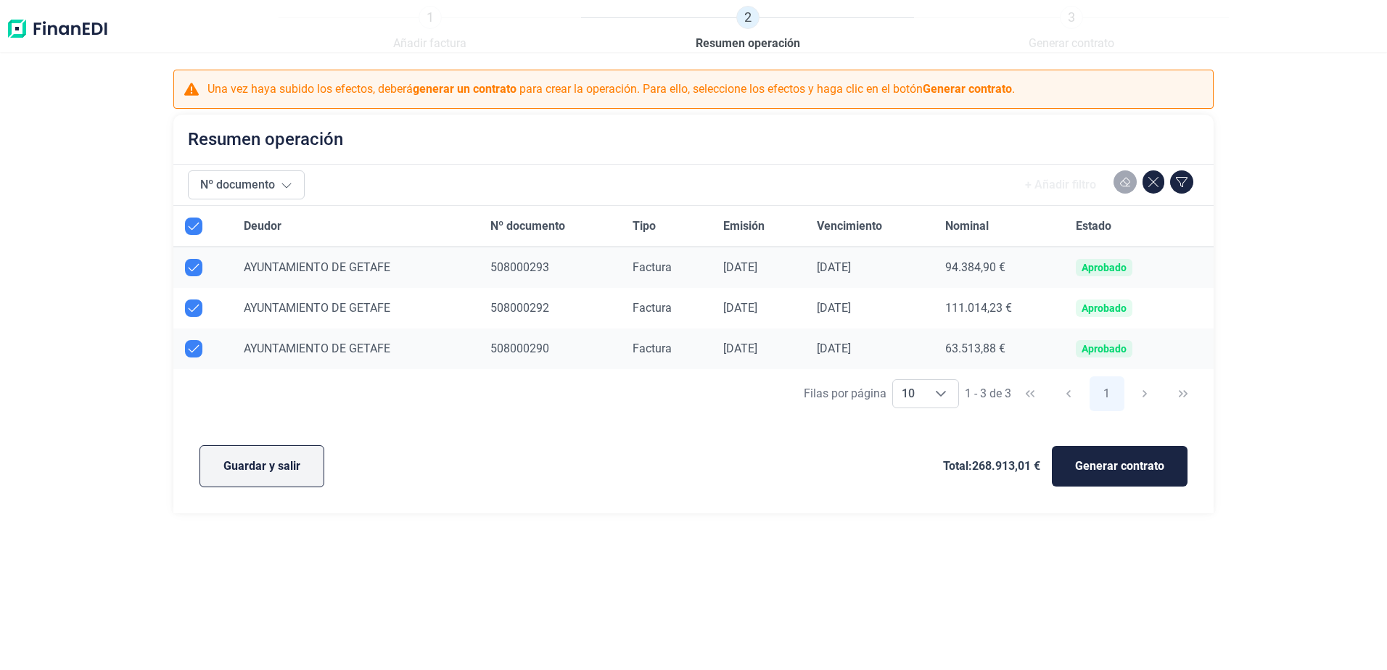
click at [284, 462] on span "Guardar y salir" at bounding box center [261, 466] width 77 height 17
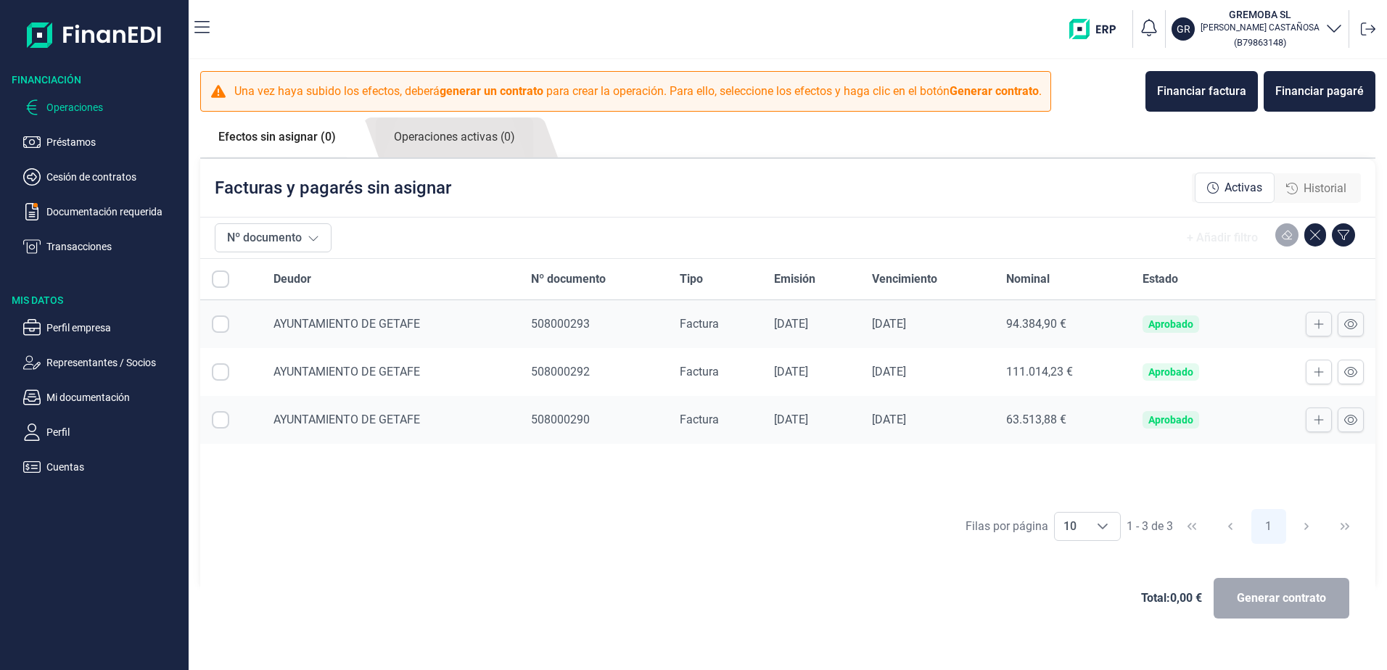
checkbox input "true"
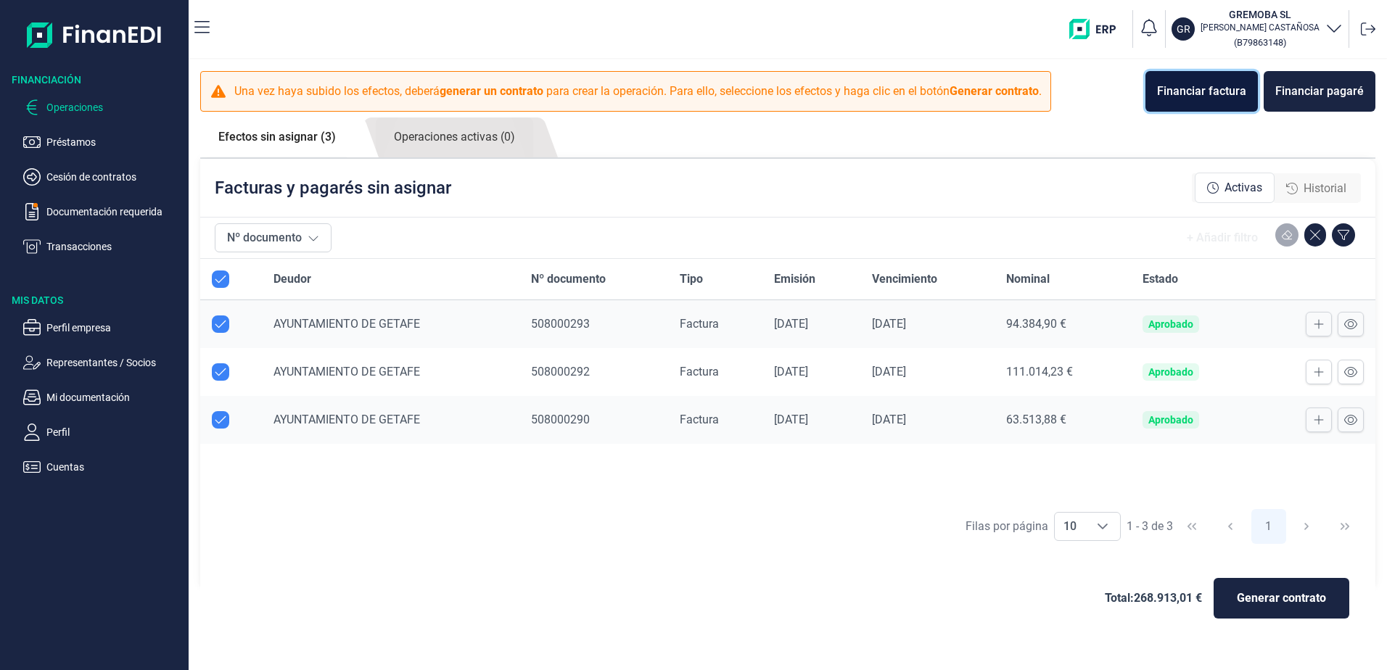
click at [1195, 103] on button "Financiar factura" at bounding box center [1201, 91] width 112 height 41
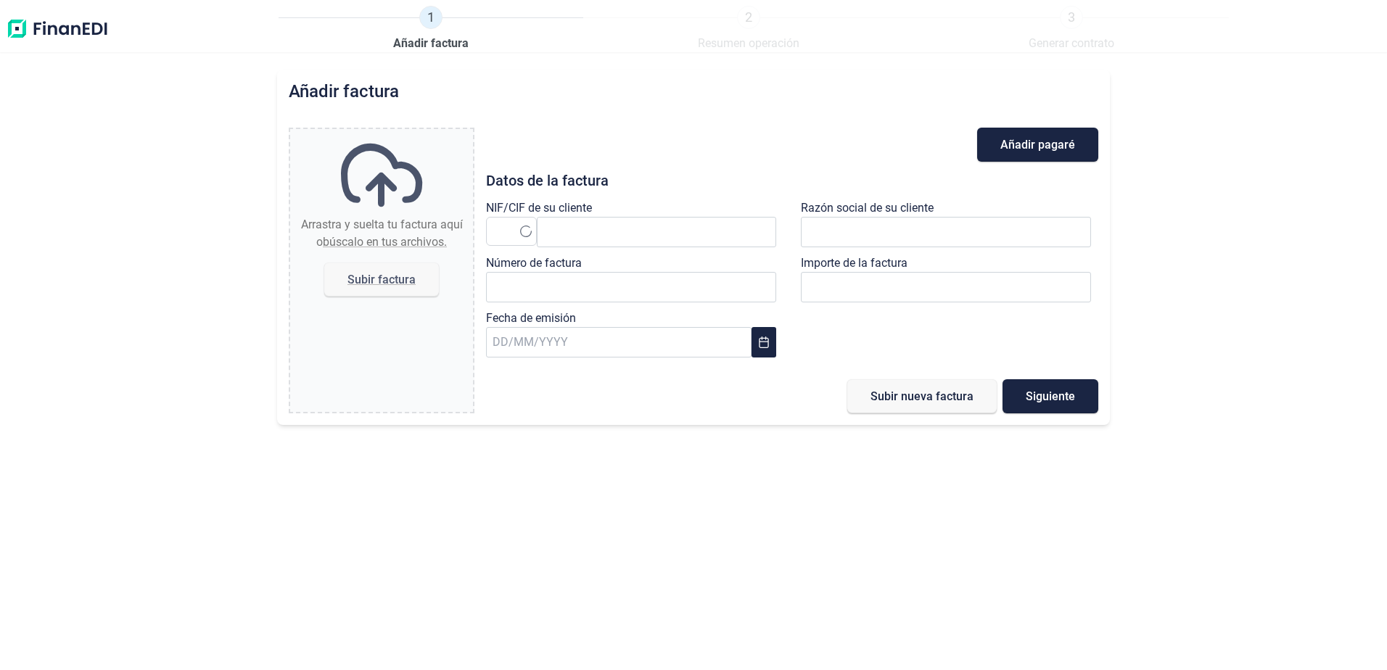
type input "0,00 €"
paste input "P2806500A"
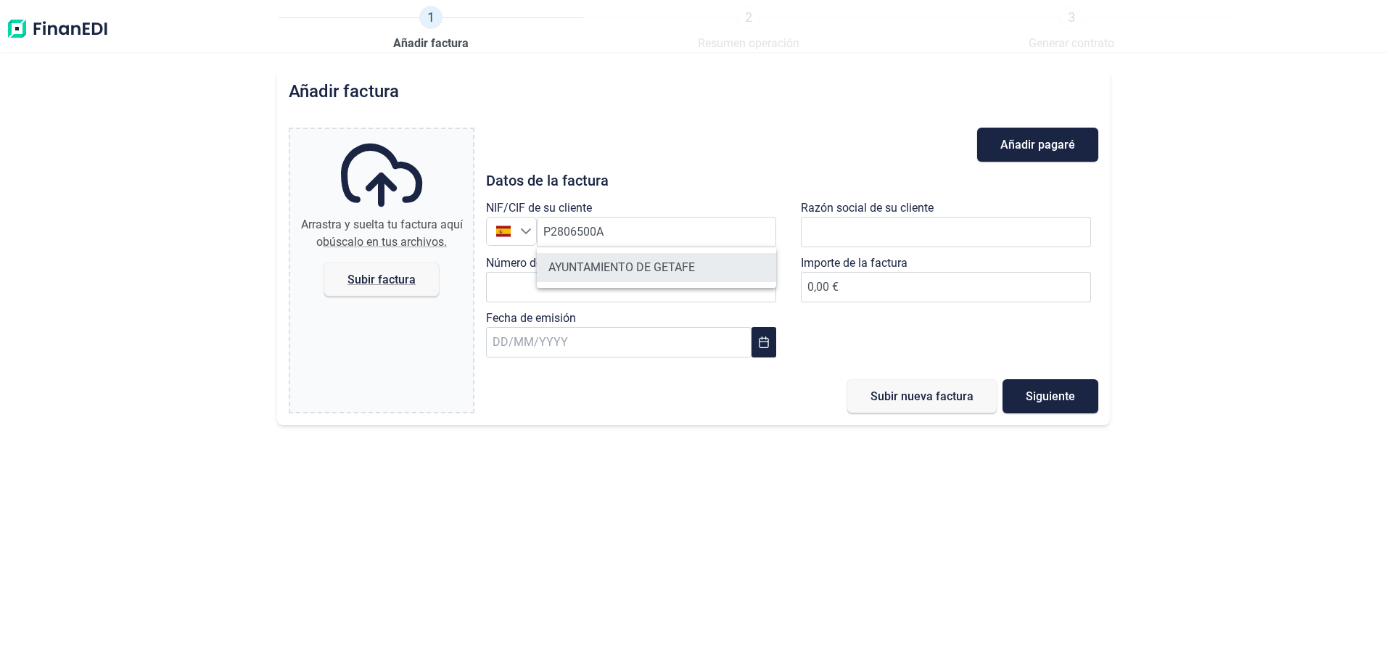
click at [649, 257] on li "AYUNTAMIENTO DE GETAFE" at bounding box center [656, 267] width 239 height 29
type input "P2806500A"
type input "AYUNTAMIENTO DE GETAFE"
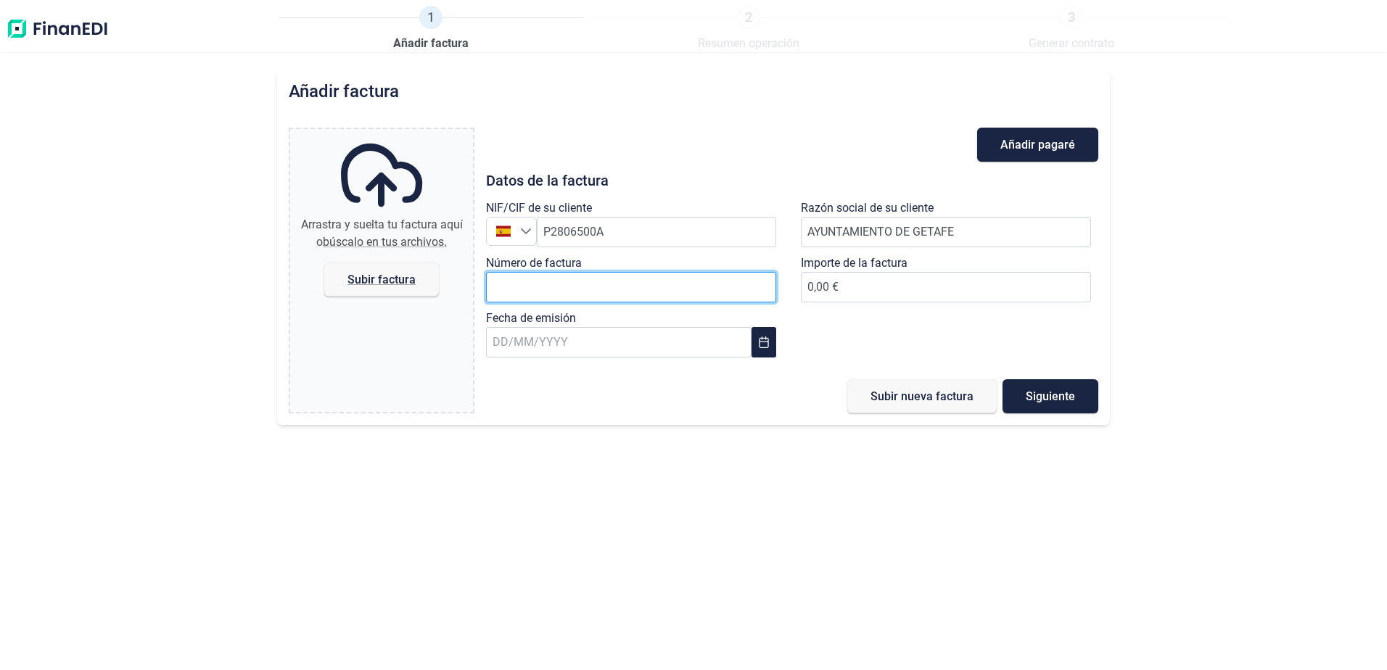
click at [565, 286] on input "Número de factura" at bounding box center [631, 287] width 290 height 30
type input "508000294"
click at [533, 326] on label "Fecha de emisión" at bounding box center [531, 318] width 90 height 17
click at [537, 339] on input "text" at bounding box center [618, 342] width 265 height 30
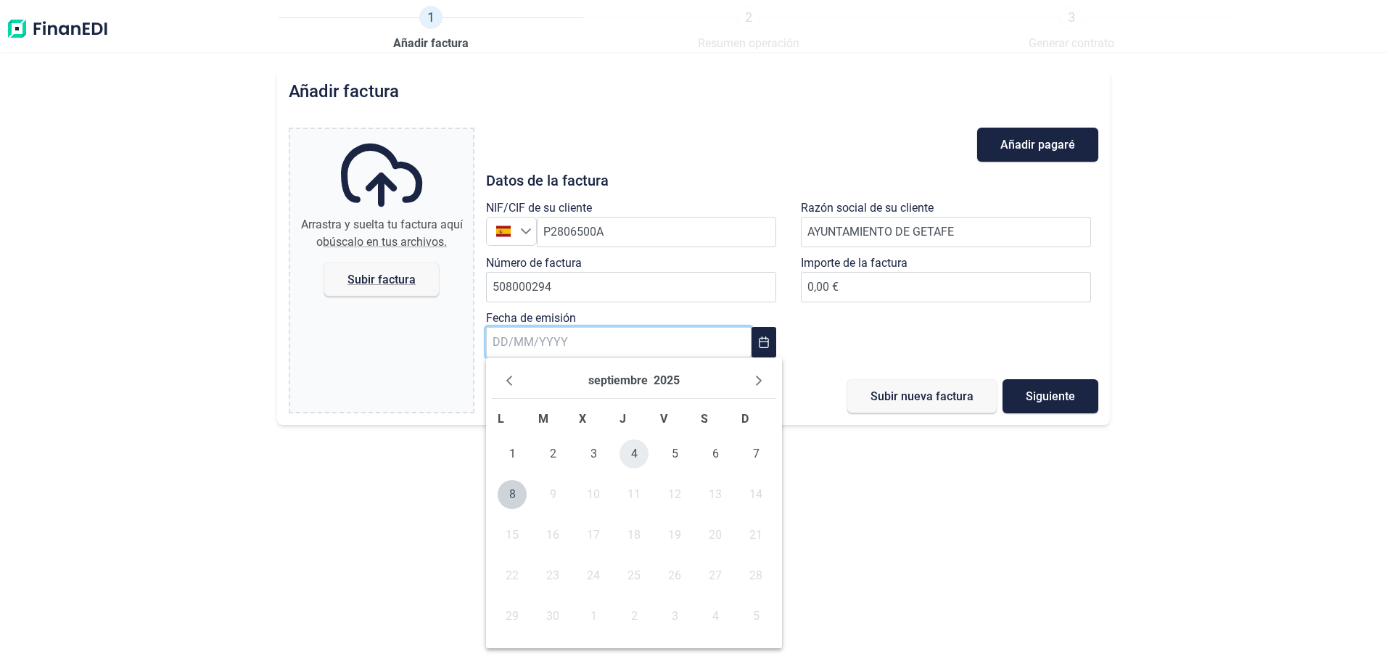
click at [629, 451] on span "4" at bounding box center [633, 453] width 29 height 29
type input "[DATE]"
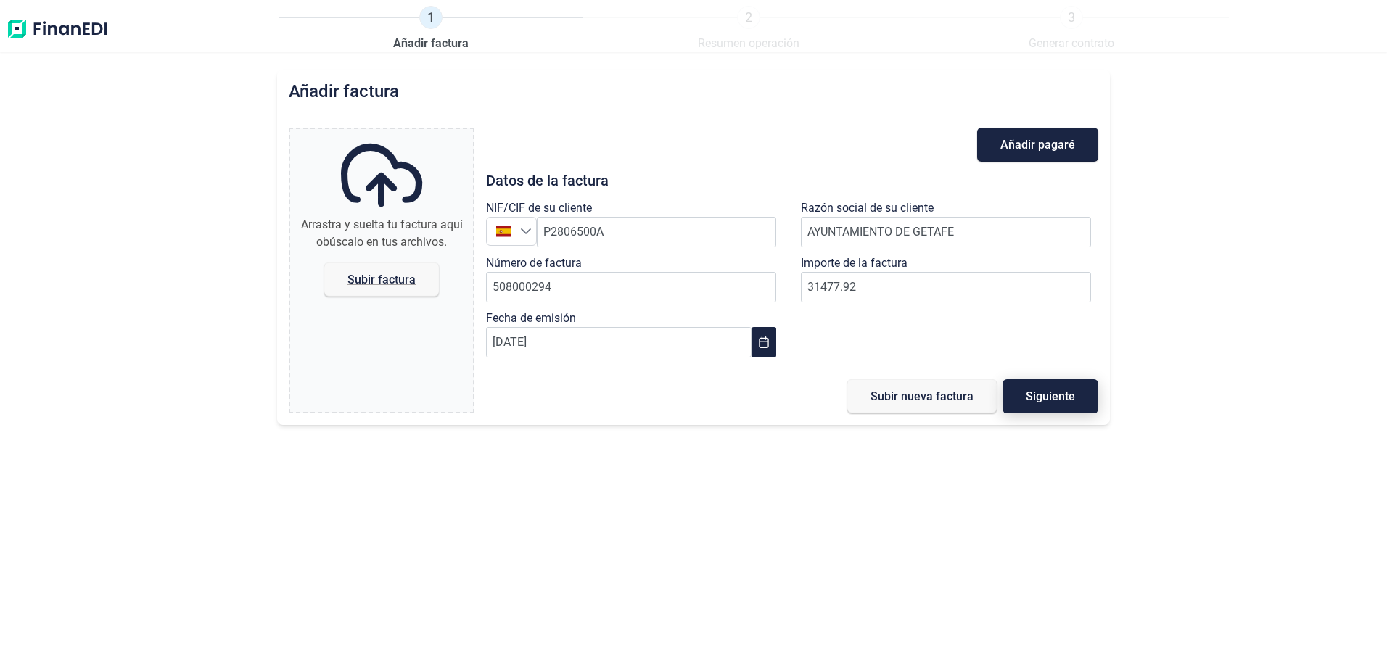
type input "31.477,92 €"
click at [1025, 402] on span "Siguiente" at bounding box center [1049, 396] width 49 height 11
click at [373, 287] on span "Subir factura" at bounding box center [381, 280] width 115 height 34
click at [373, 133] on input "Arrastra y suelta tu factura aquí o búscalo en tus archivos. Subir factura" at bounding box center [381, 131] width 183 height 4
type input "C:\fakepath\508000294_EDIF CULTURA.pdf"
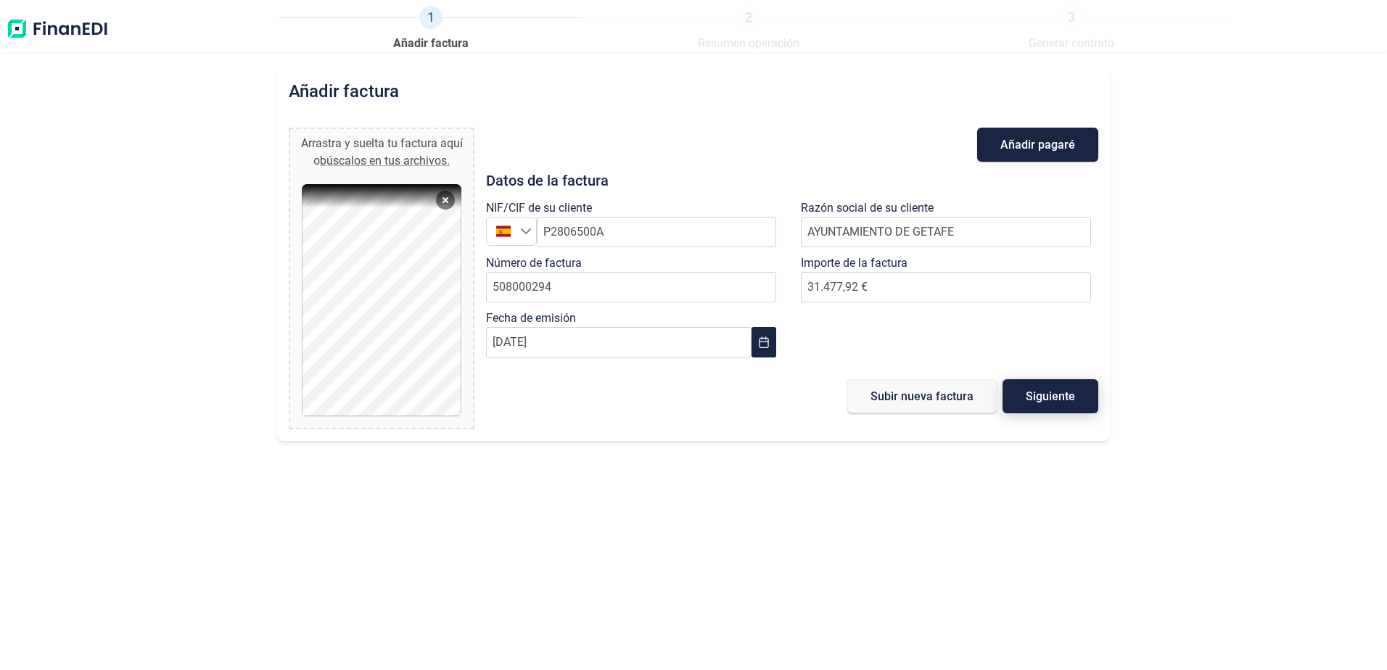
click at [1031, 389] on button "Siguiente" at bounding box center [1050, 396] width 96 height 34
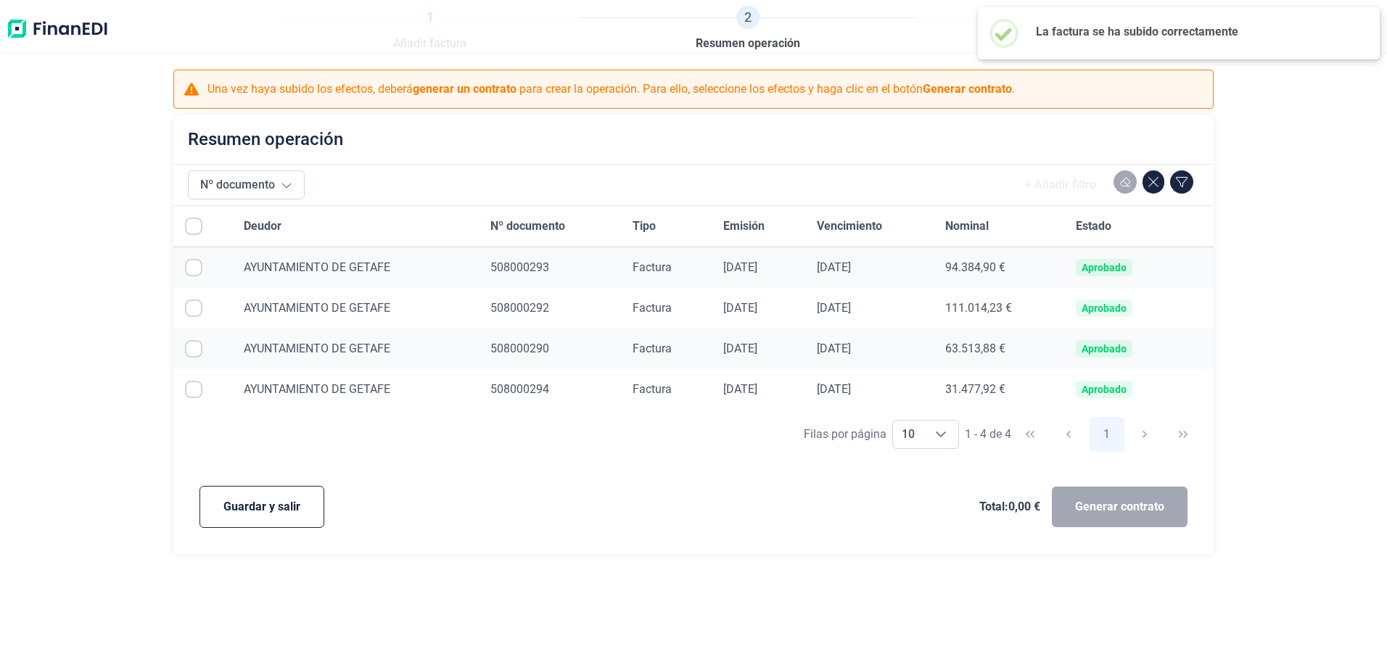
checkbox input "true"
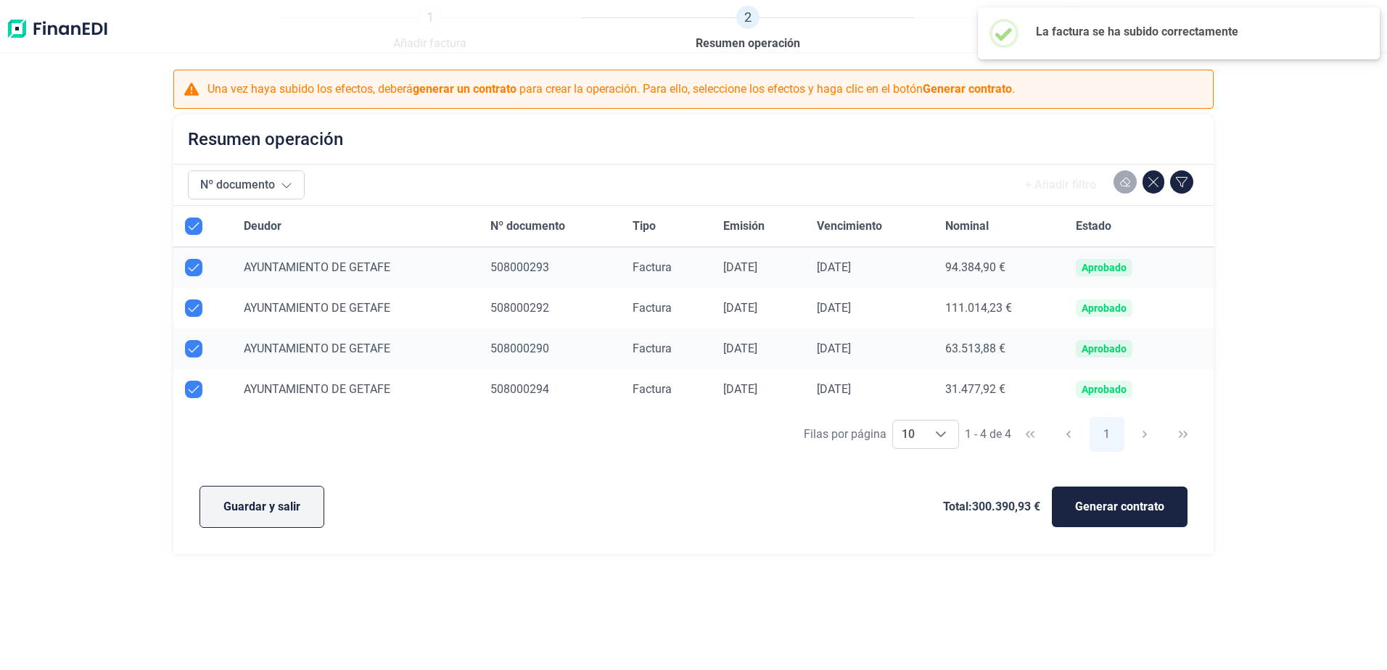
click at [295, 513] on span "Guardar y salir" at bounding box center [261, 506] width 77 height 17
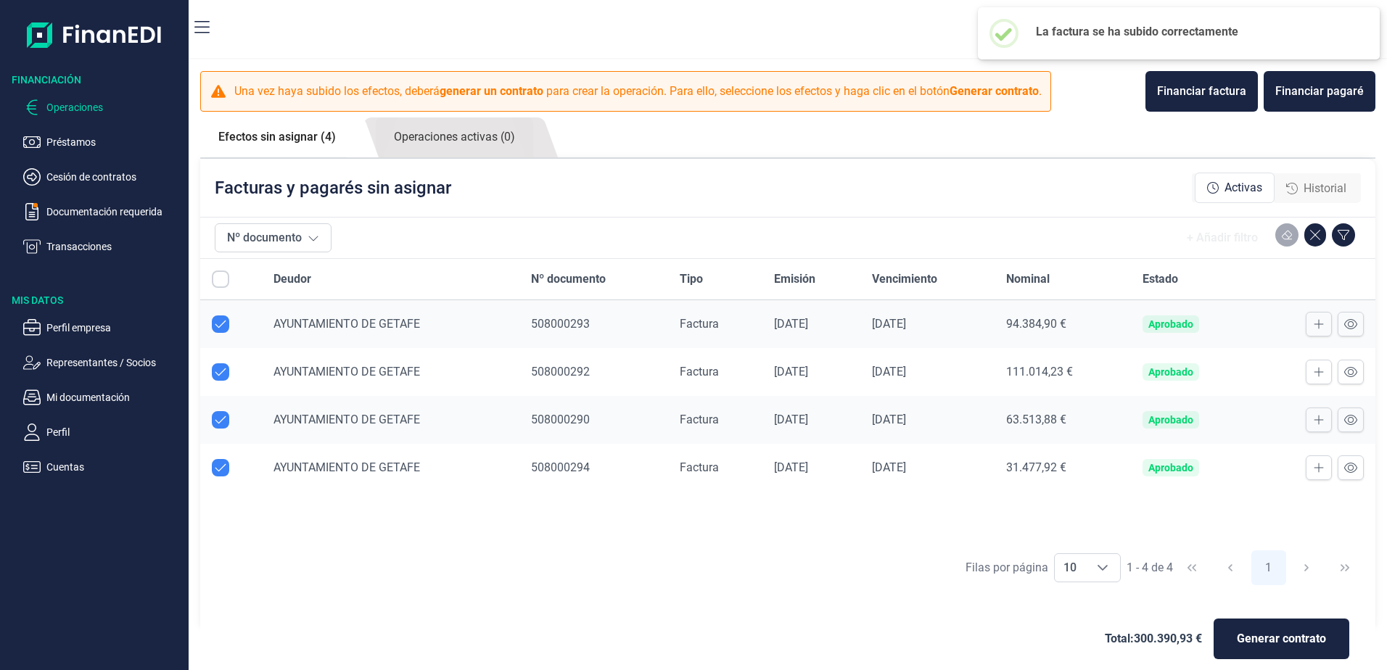
checkbox input "true"
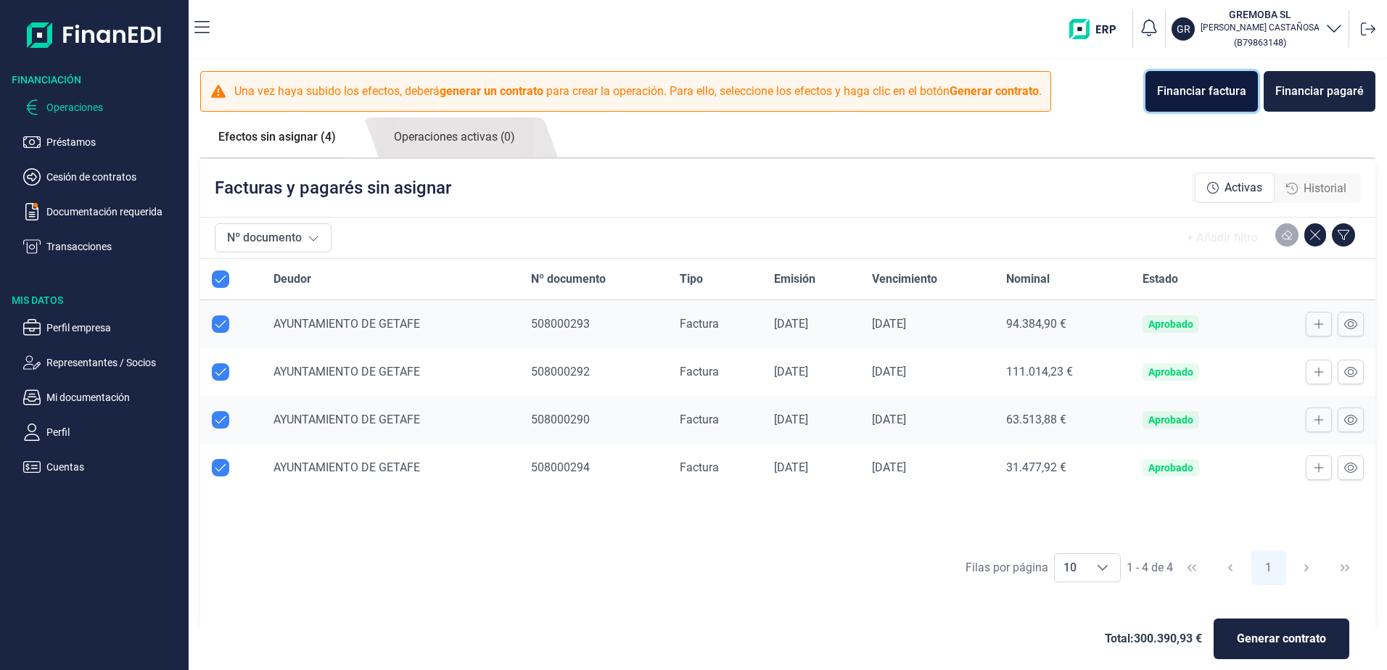
click at [1192, 102] on button "Financiar factura" at bounding box center [1201, 91] width 112 height 41
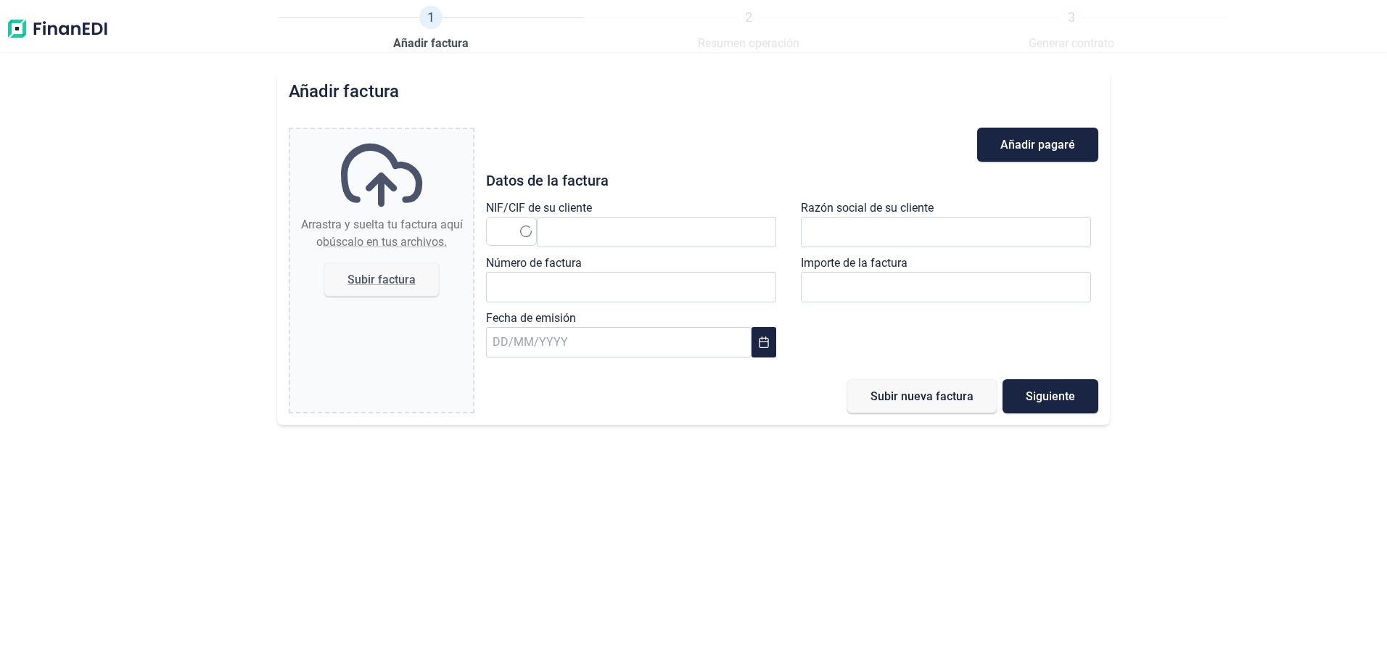
type input "0,00 €"
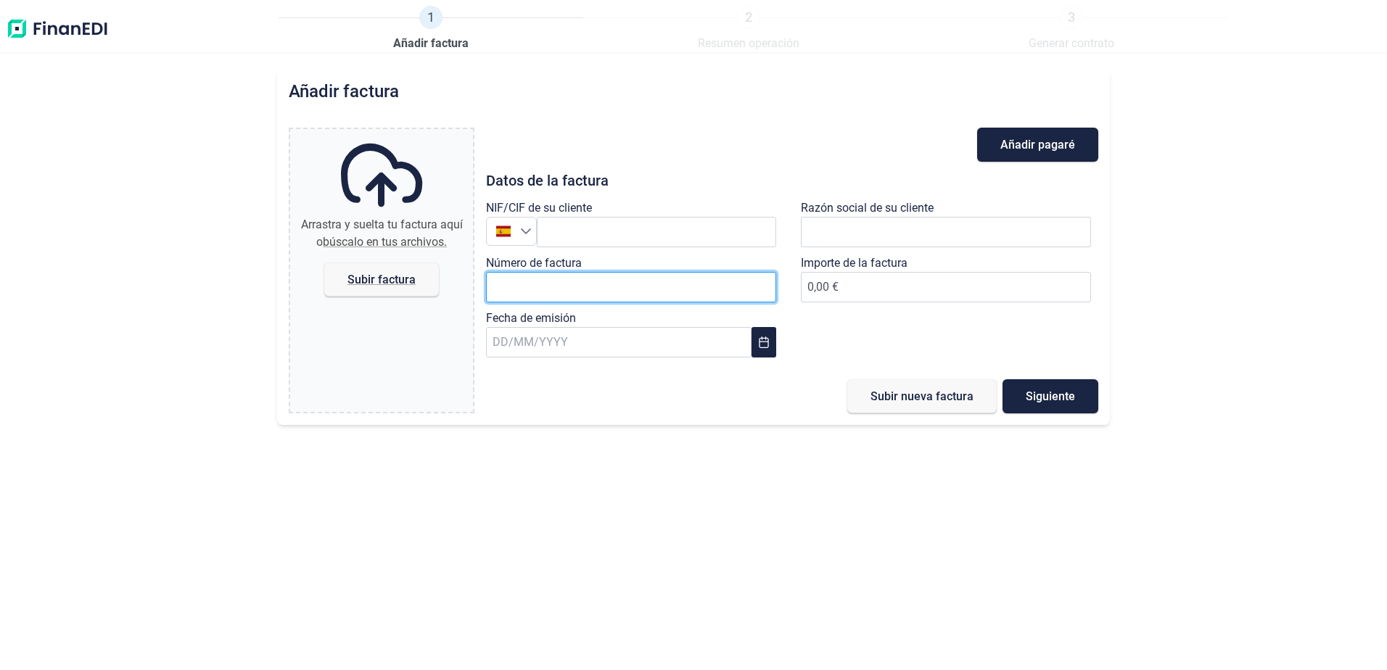
click at [571, 276] on input "Número de factura" at bounding box center [631, 287] width 290 height 30
type input "508000295"
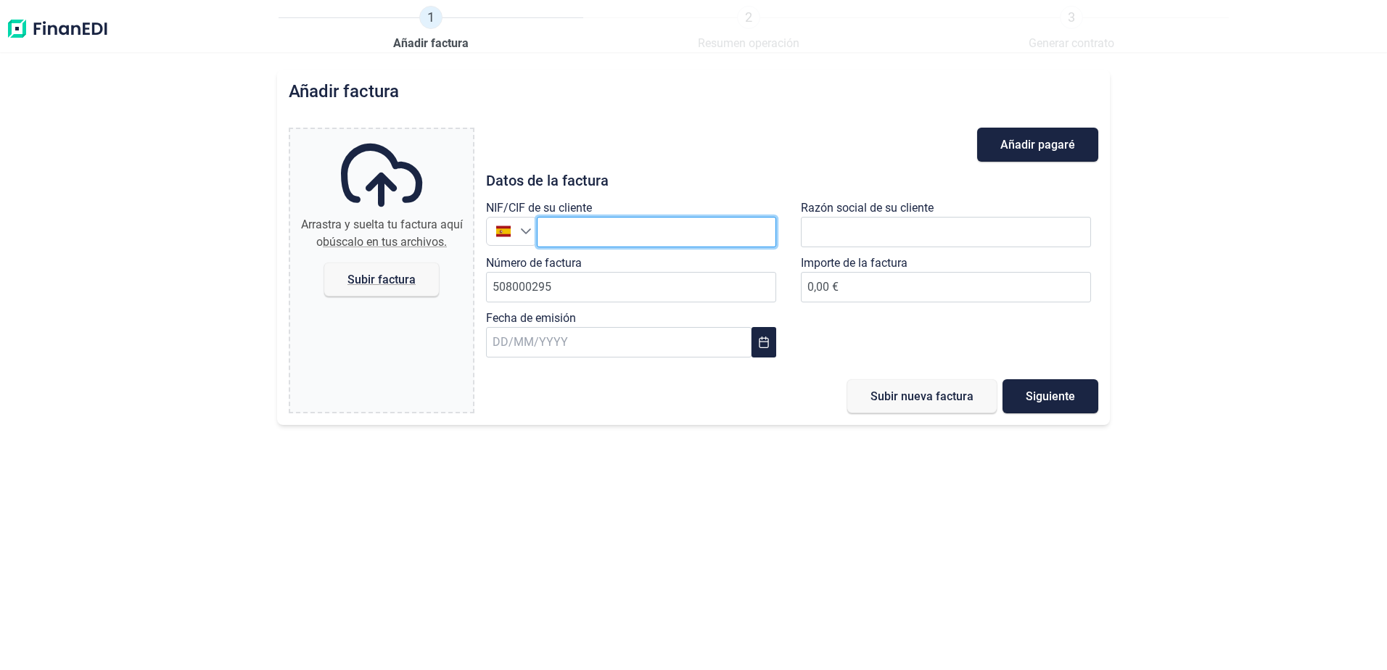
click at [591, 238] on input "text" at bounding box center [656, 232] width 239 height 30
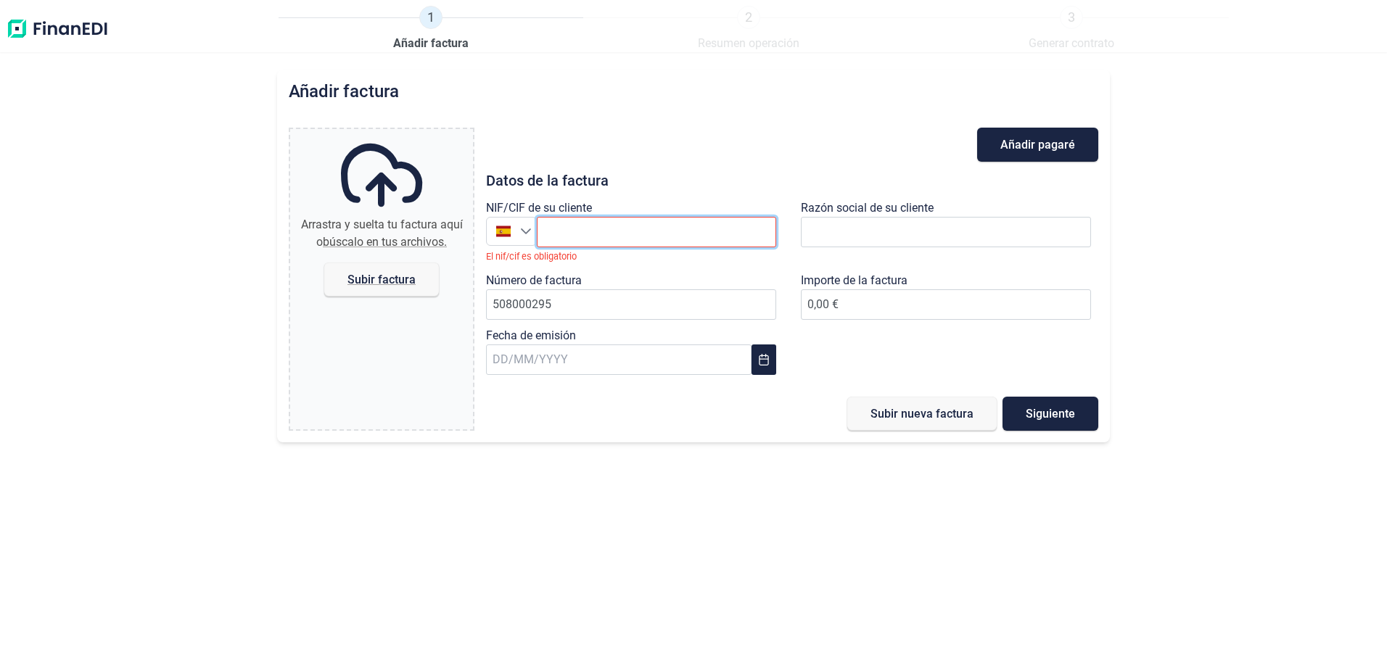
paste input "P2806500A"
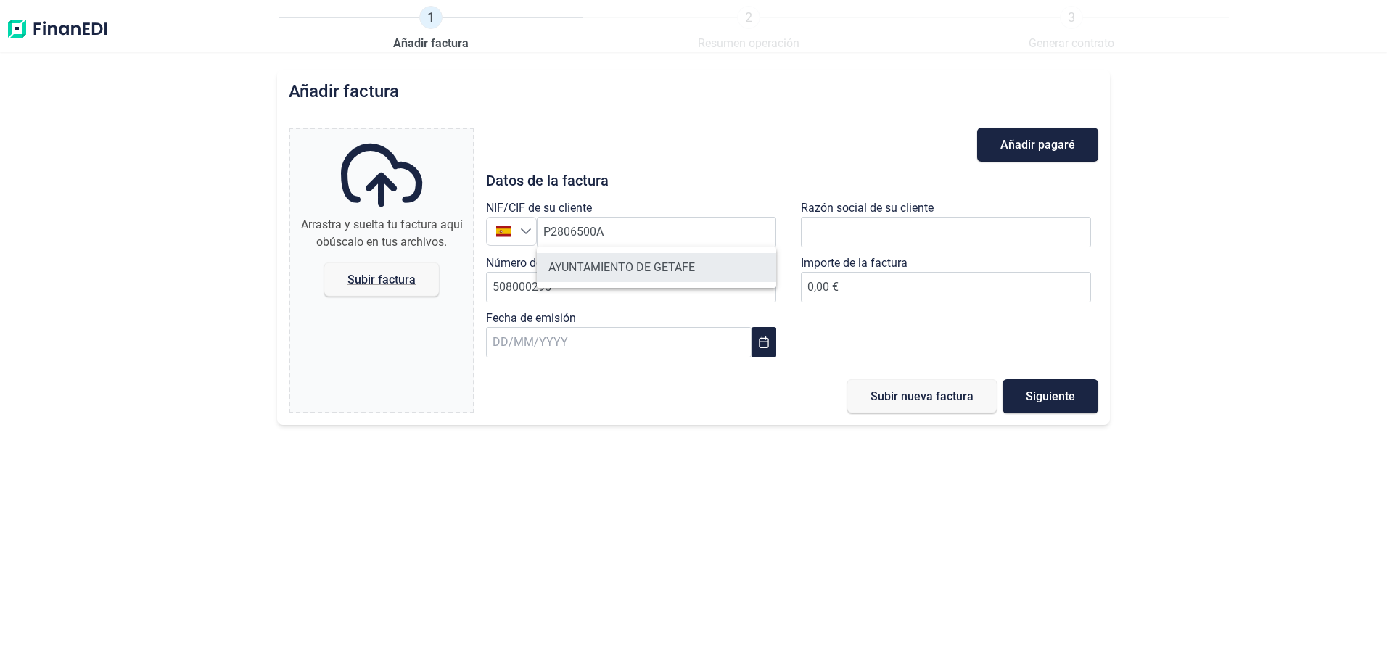
click at [694, 271] on li "AYUNTAMIENTO DE GETAFE" at bounding box center [656, 267] width 239 height 29
type input "P2806500A"
type input "AYUNTAMIENTO DE GETAFE"
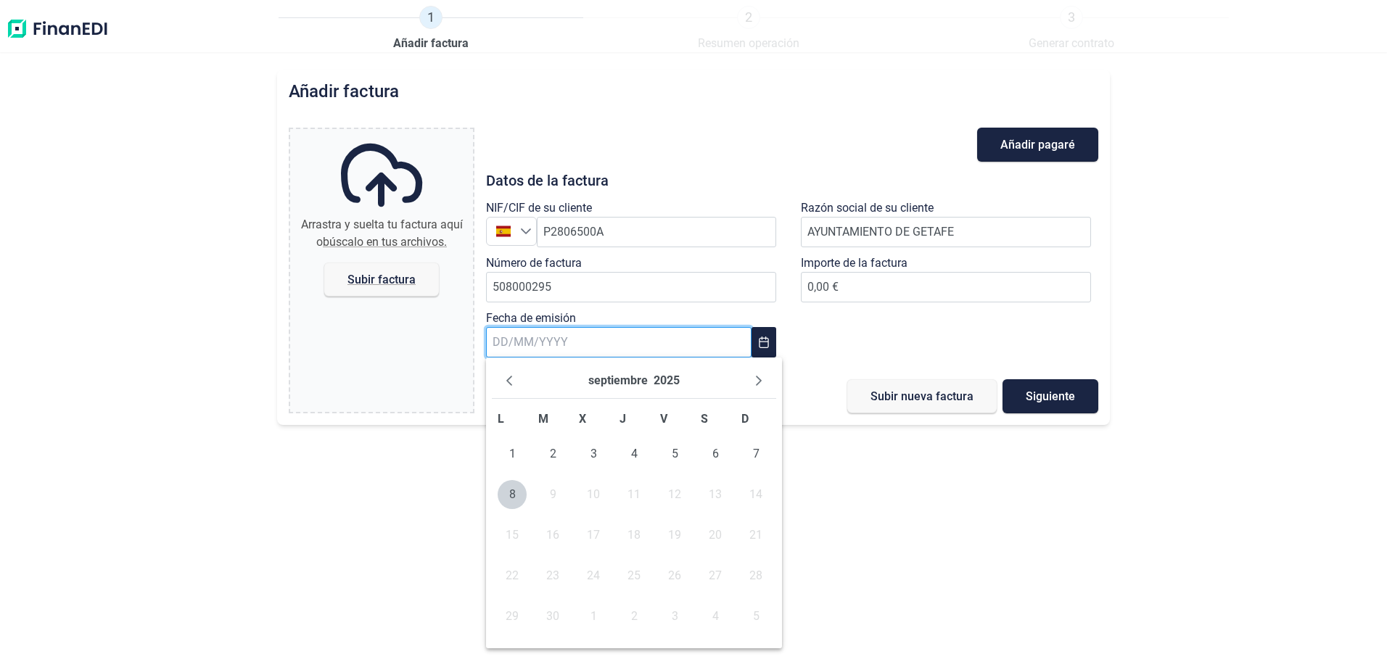
click at [570, 346] on input "text" at bounding box center [618, 342] width 265 height 30
click at [629, 458] on span "4" at bounding box center [633, 453] width 29 height 29
type input "[DATE]"
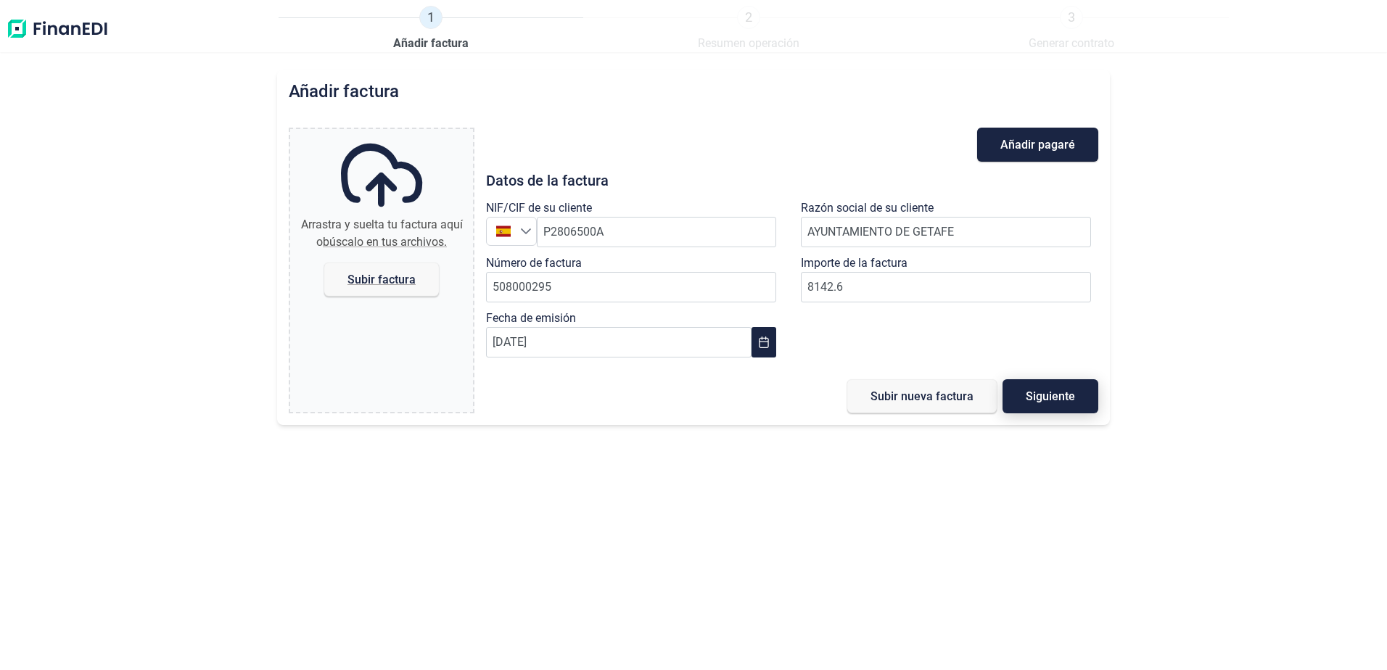
type input "8.142,60 €"
click at [1040, 405] on button "Siguiente" at bounding box center [1050, 396] width 96 height 34
click at [358, 275] on span "Subir factura" at bounding box center [381, 279] width 68 height 11
click at [358, 133] on input "Arrastra y suelta tu factura aquí o búscalo en tus archivos. Subir factura" at bounding box center [381, 131] width 183 height 4
type input "C:\fakepath\508000295_EDIF POLICIA.pdf"
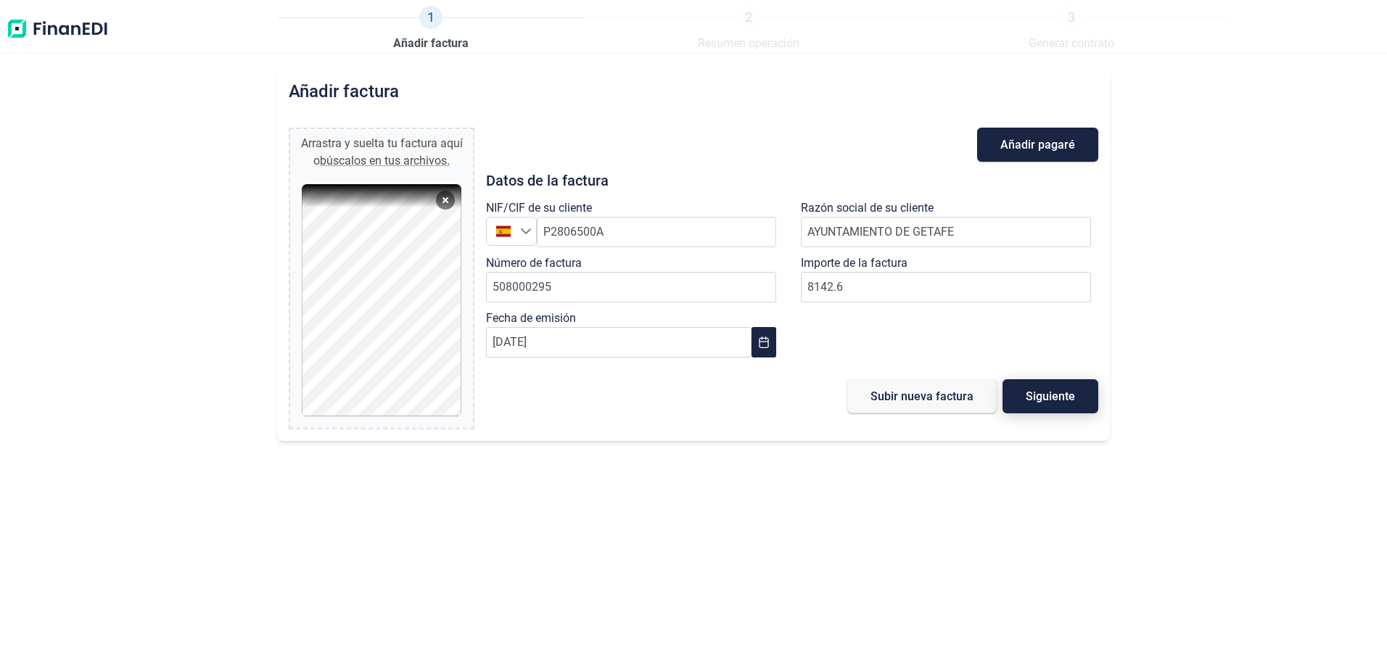
click at [1025, 400] on span "Siguiente" at bounding box center [1049, 396] width 49 height 11
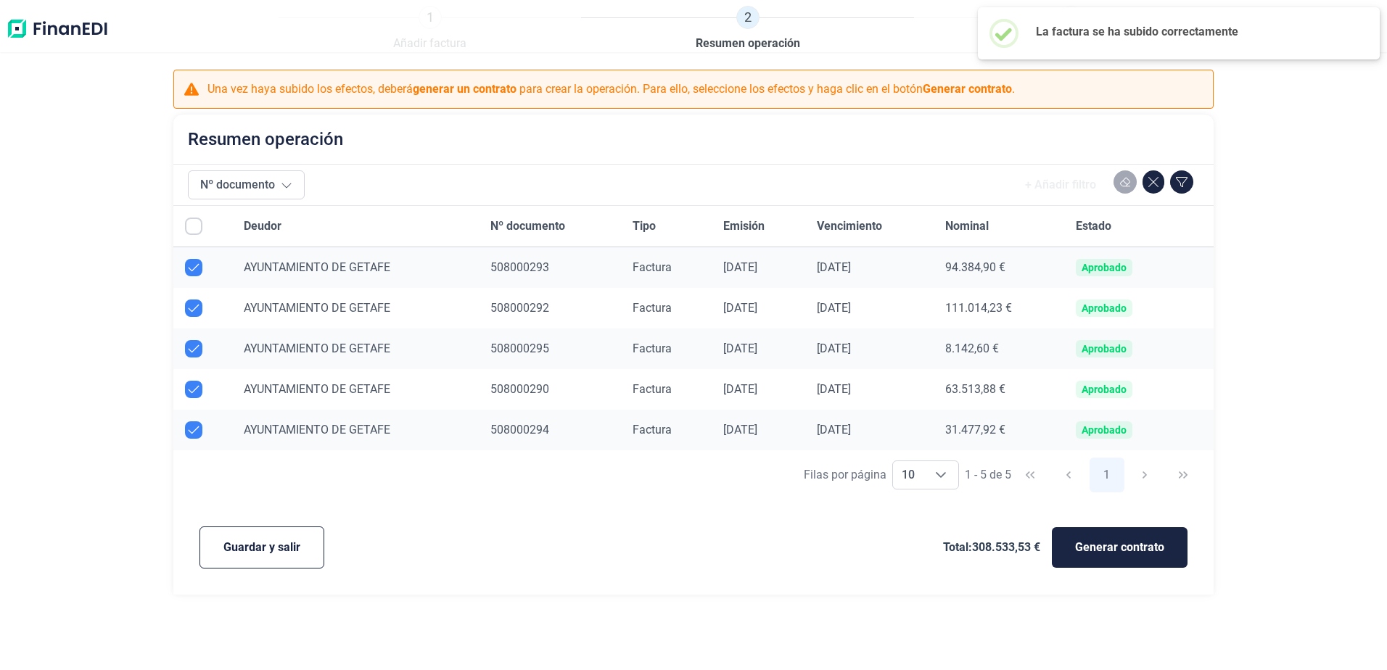
checkbox input "true"
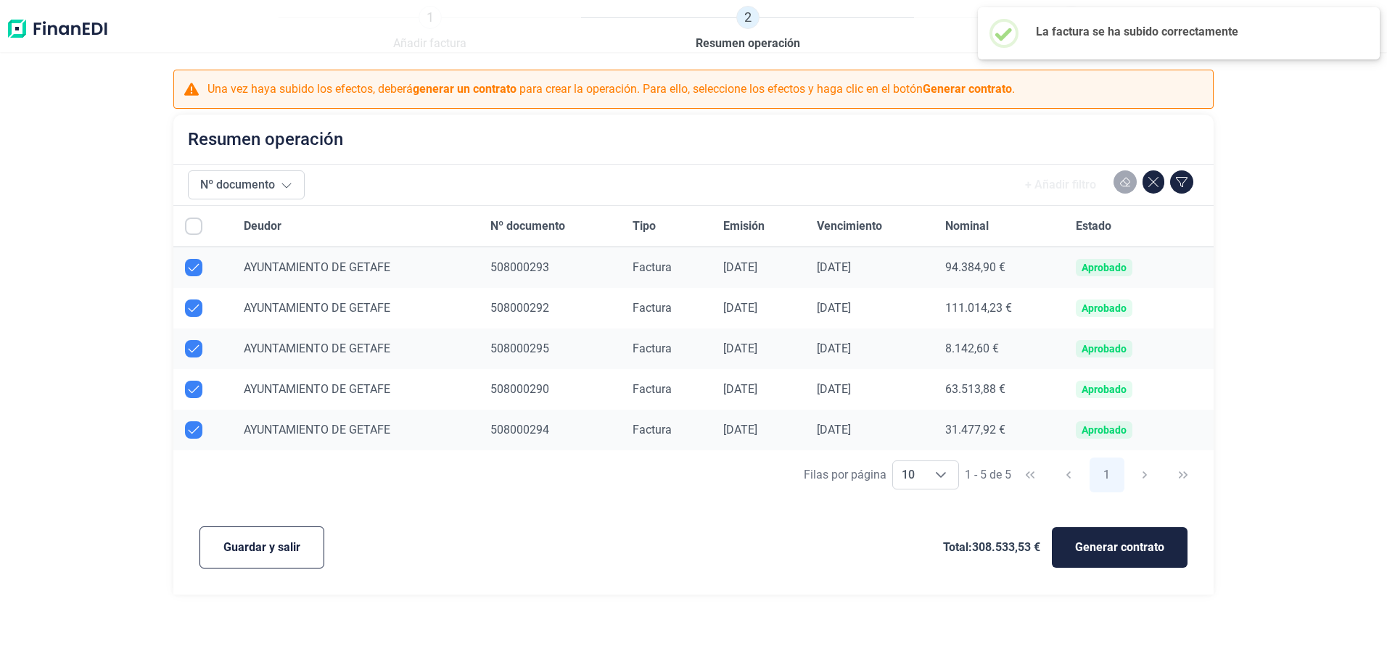
checkbox input "true"
click at [259, 542] on span "Guardar y salir" at bounding box center [261, 547] width 77 height 17
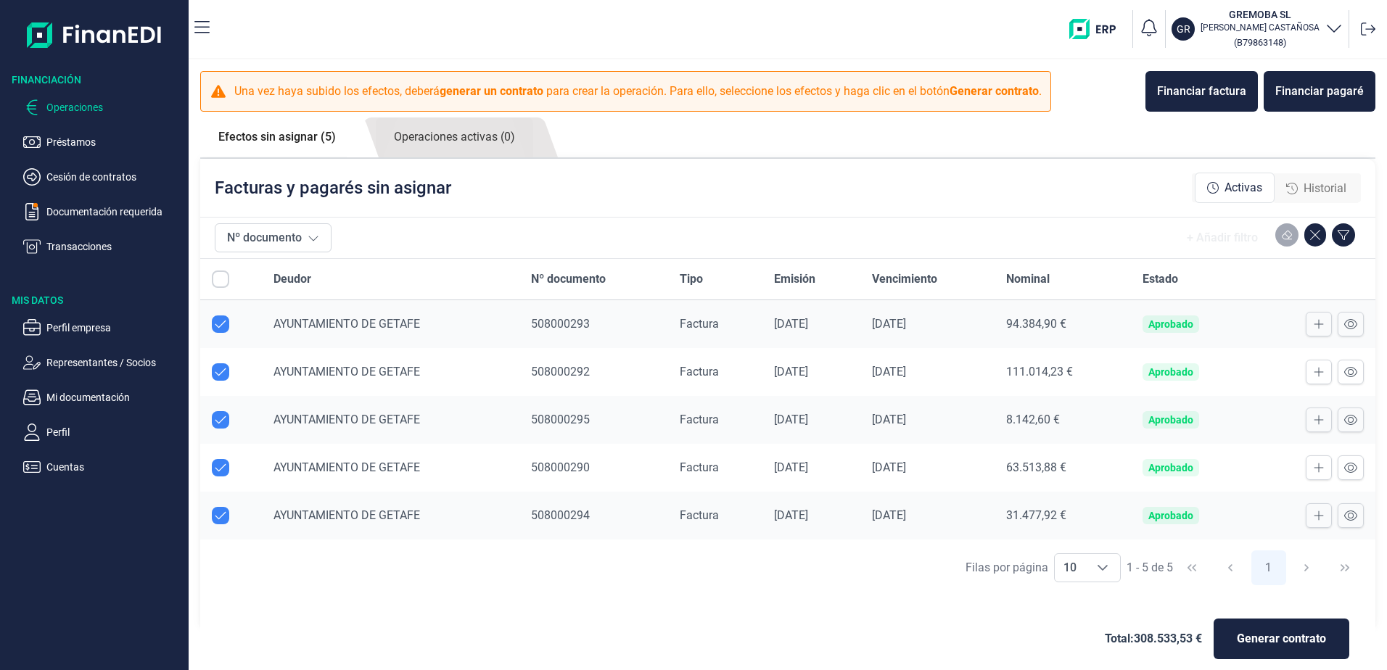
checkbox input "true"
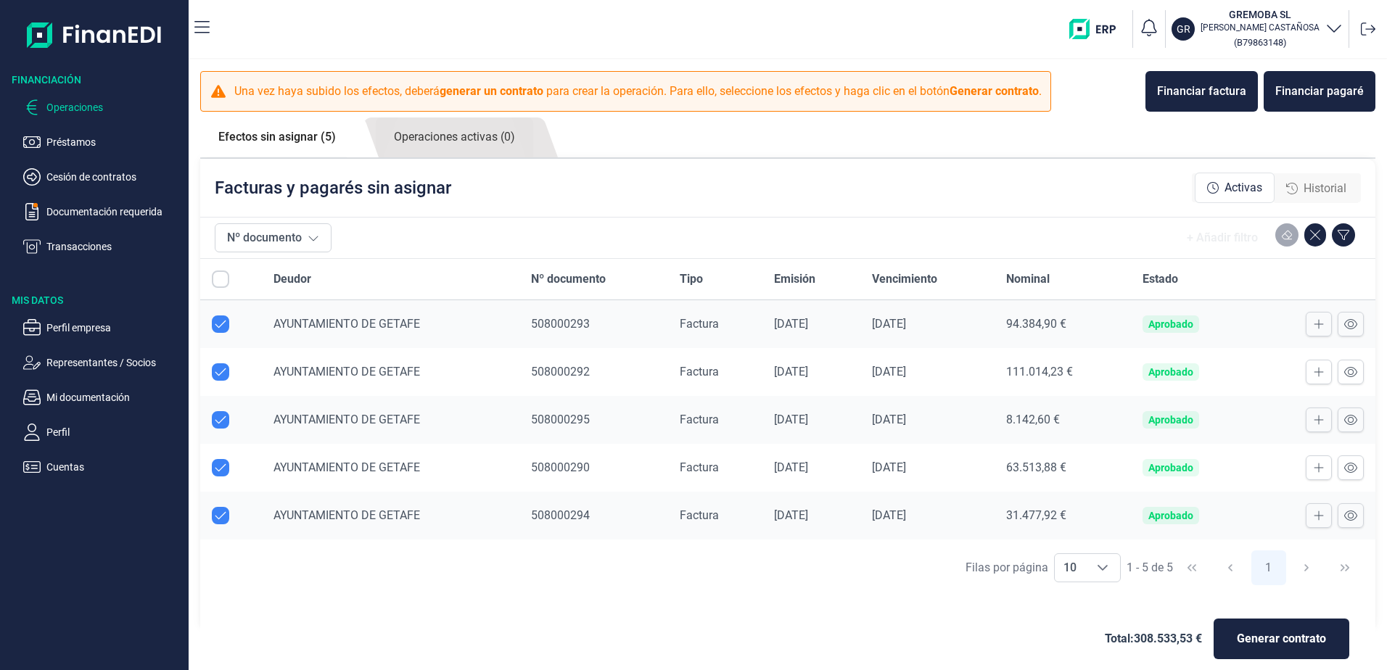
checkbox input "true"
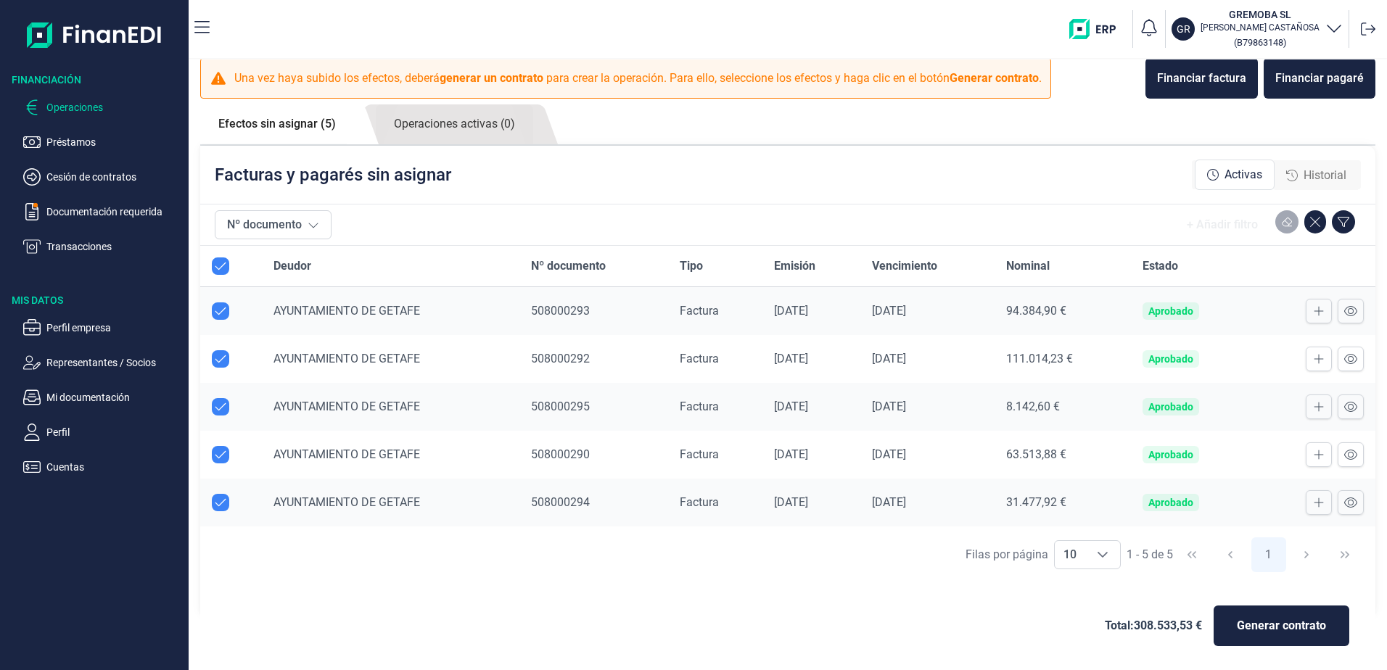
scroll to position [15, 0]
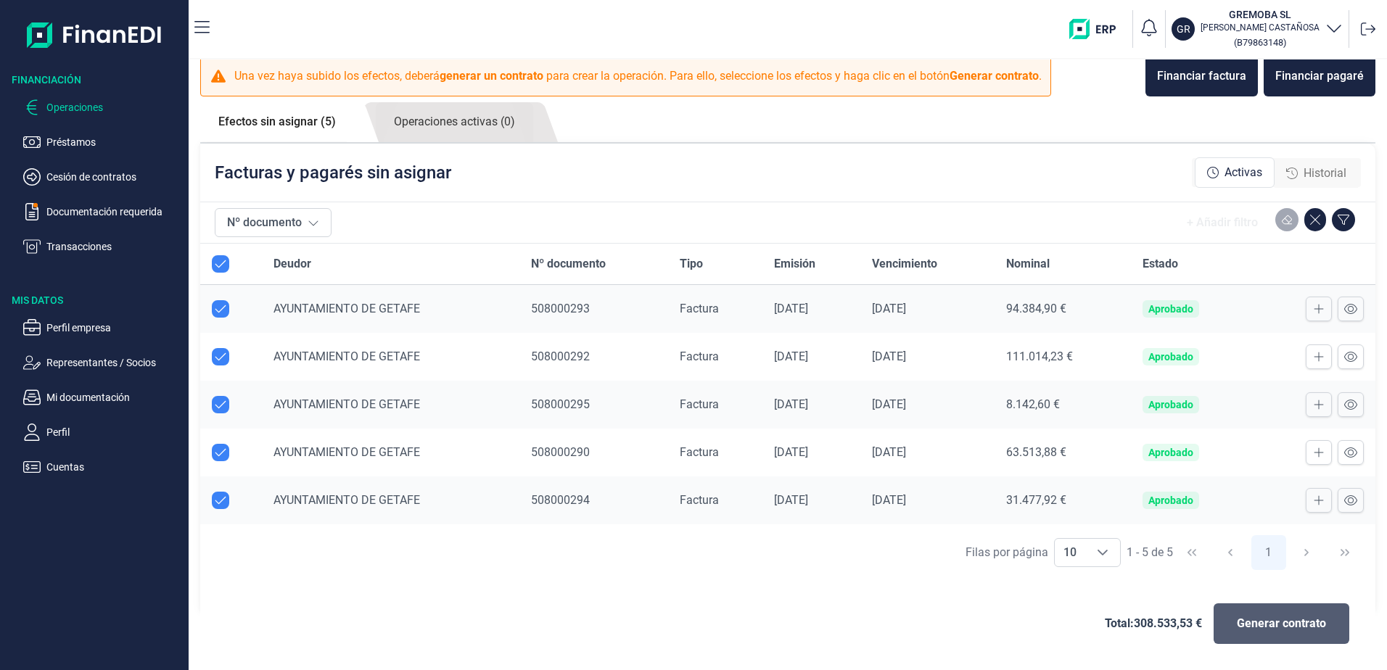
click at [1282, 634] on button "Generar contrato" at bounding box center [1281, 623] width 136 height 41
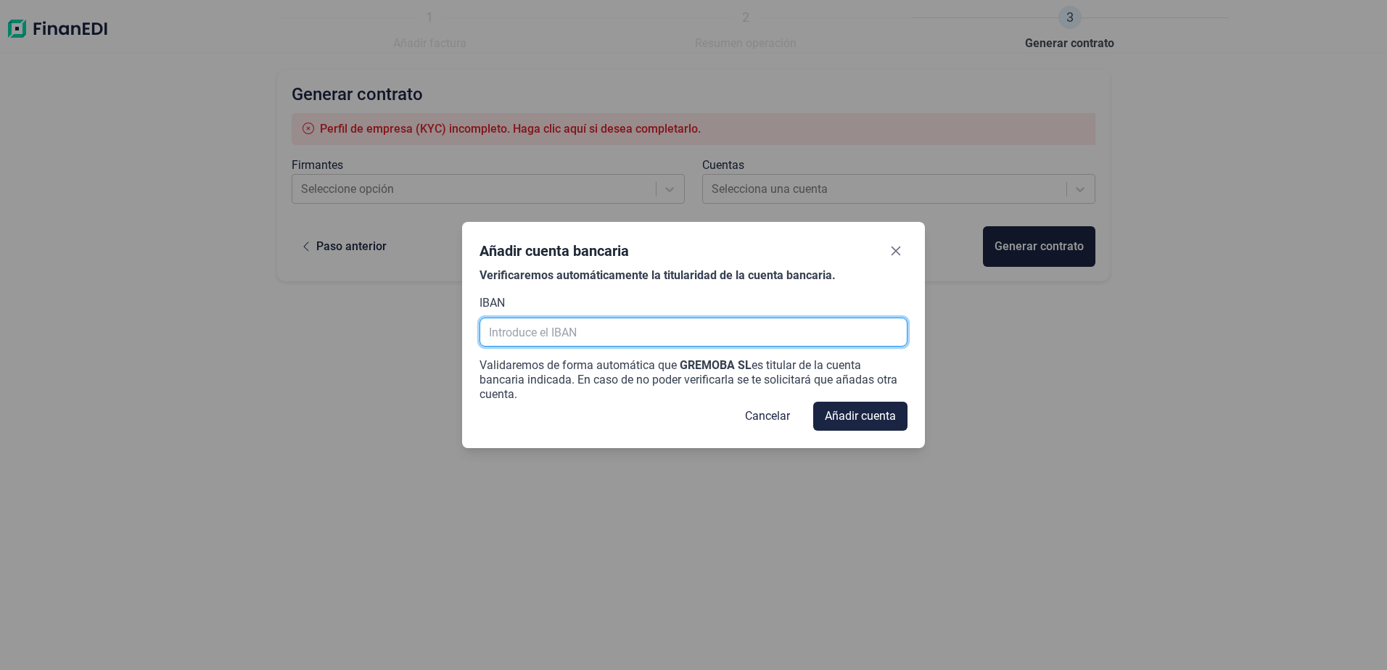
paste input "[FINANCIAL_ID]"
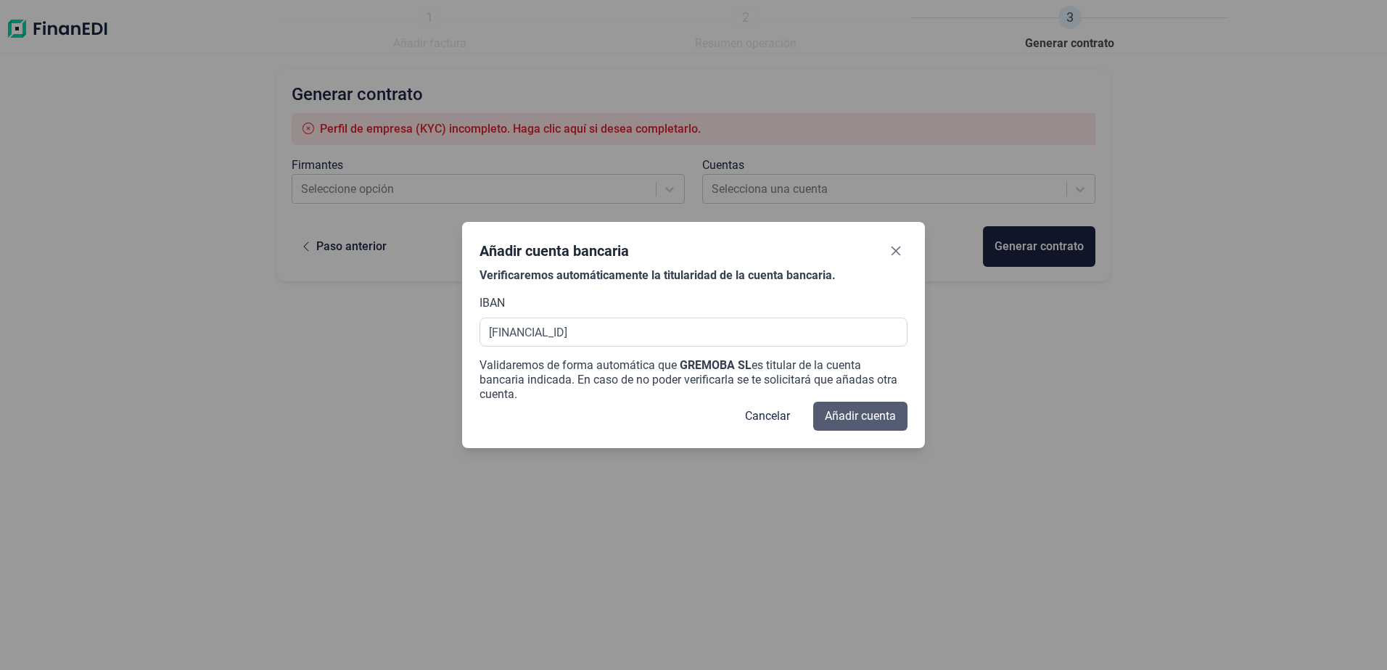
type input "[FINANCIAL_ID]"
click at [849, 416] on span "Añadir cuenta" at bounding box center [860, 416] width 71 height 17
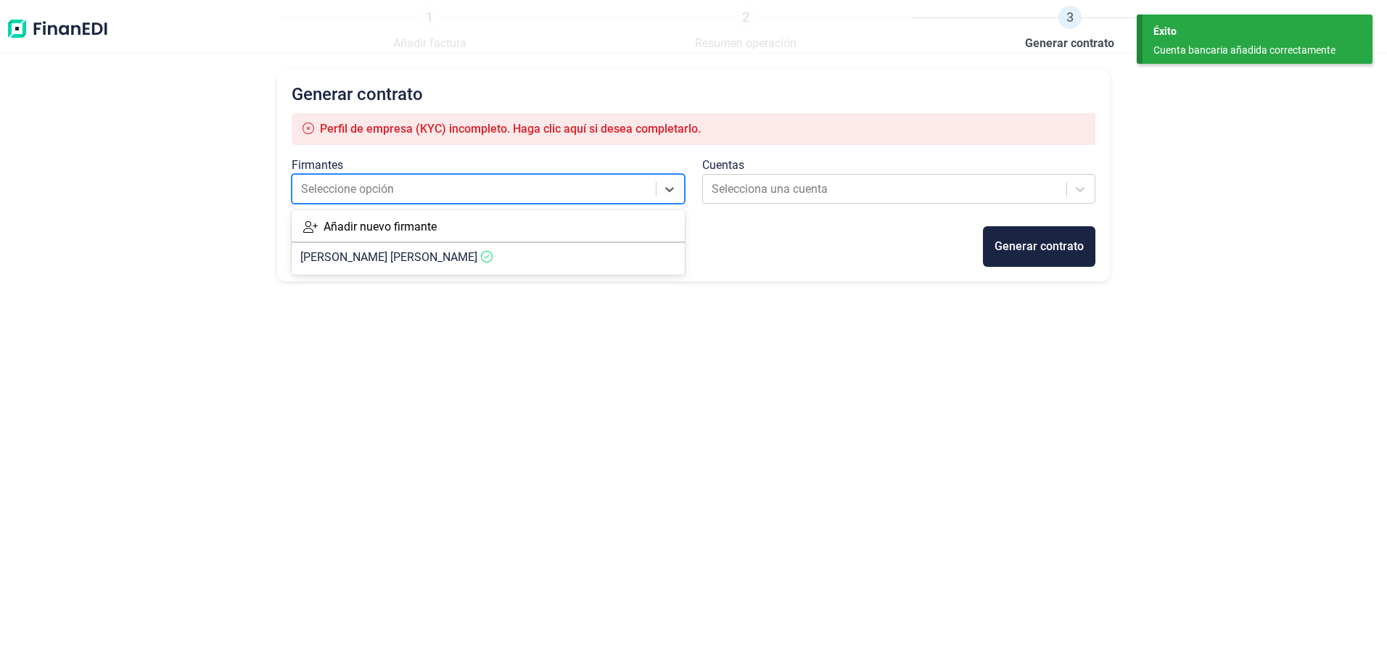
click at [586, 188] on div at bounding box center [474, 189] width 347 height 20
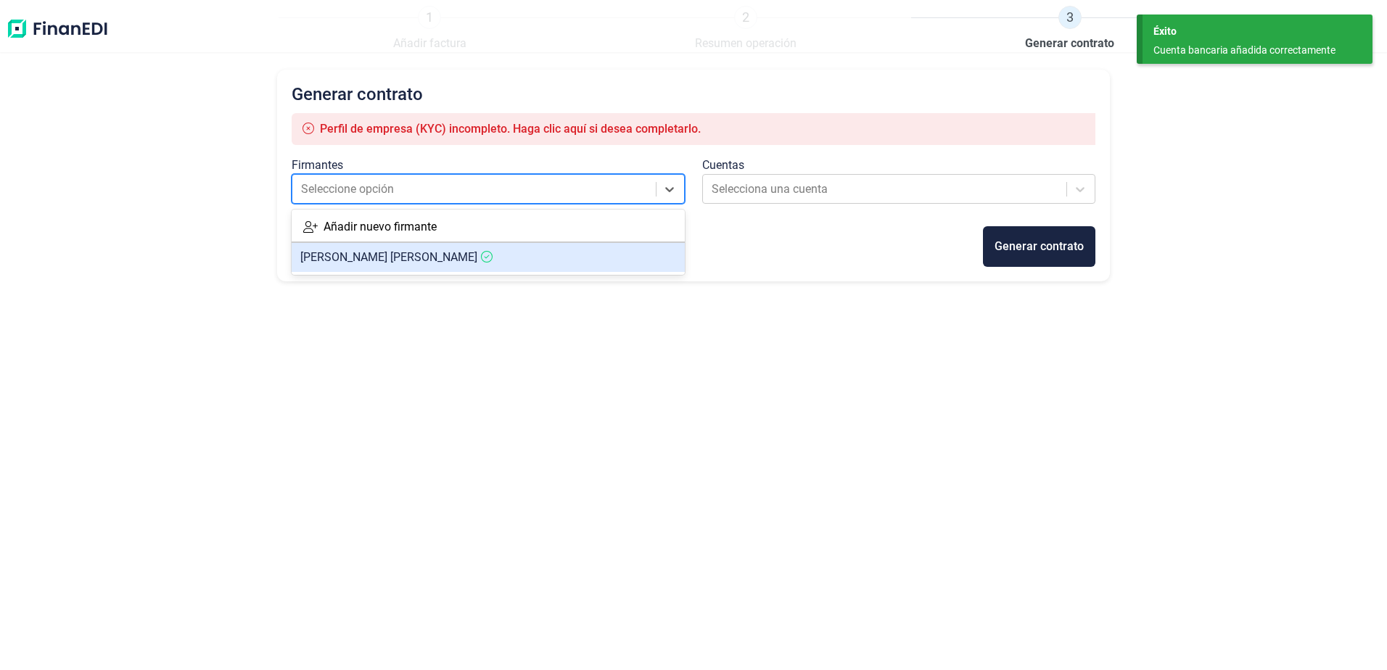
click at [557, 247] on article "[PERSON_NAME]" at bounding box center [488, 257] width 393 height 29
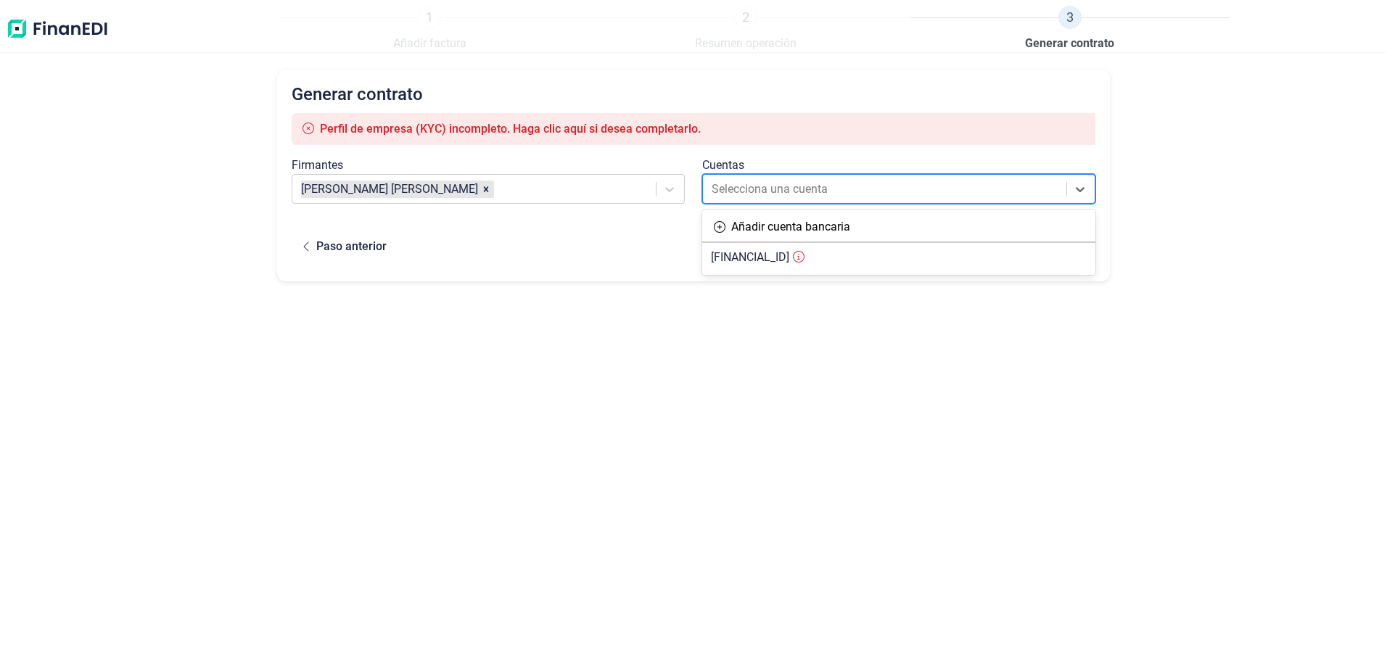
click at [798, 188] on div at bounding box center [884, 189] width 347 height 20
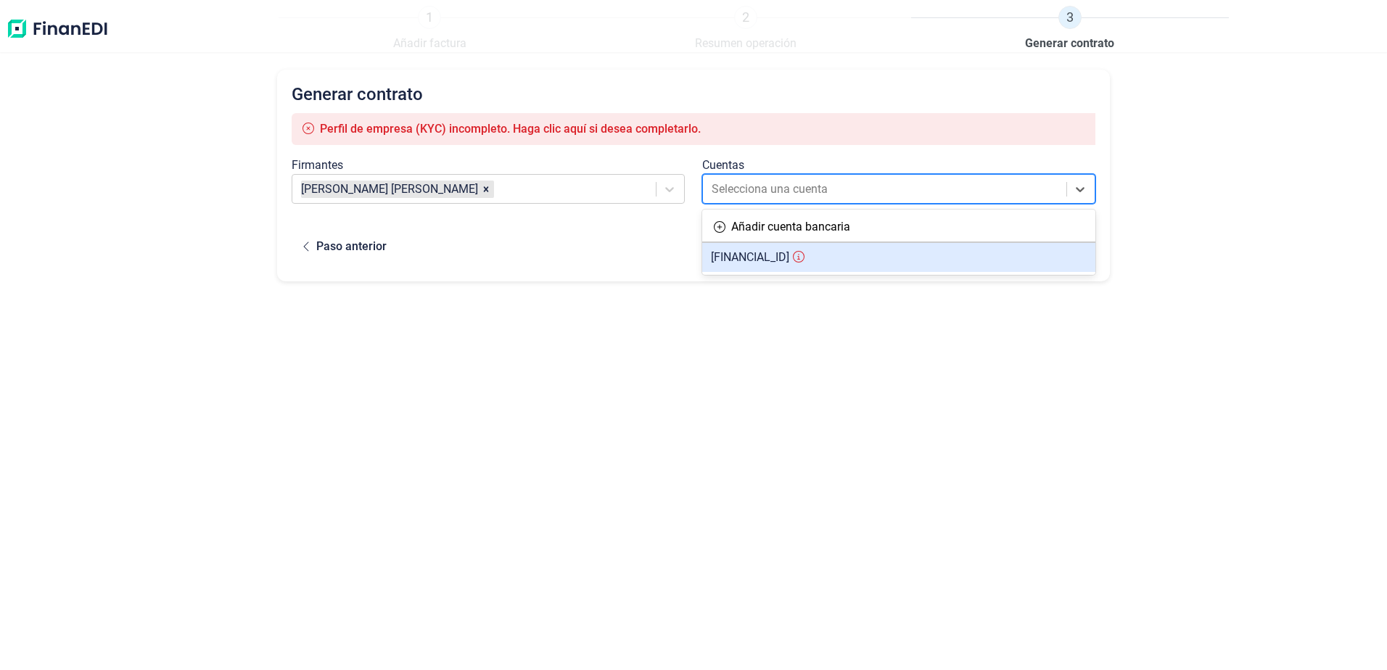
click at [789, 262] on span "[FINANCIAL_ID]" at bounding box center [750, 257] width 78 height 14
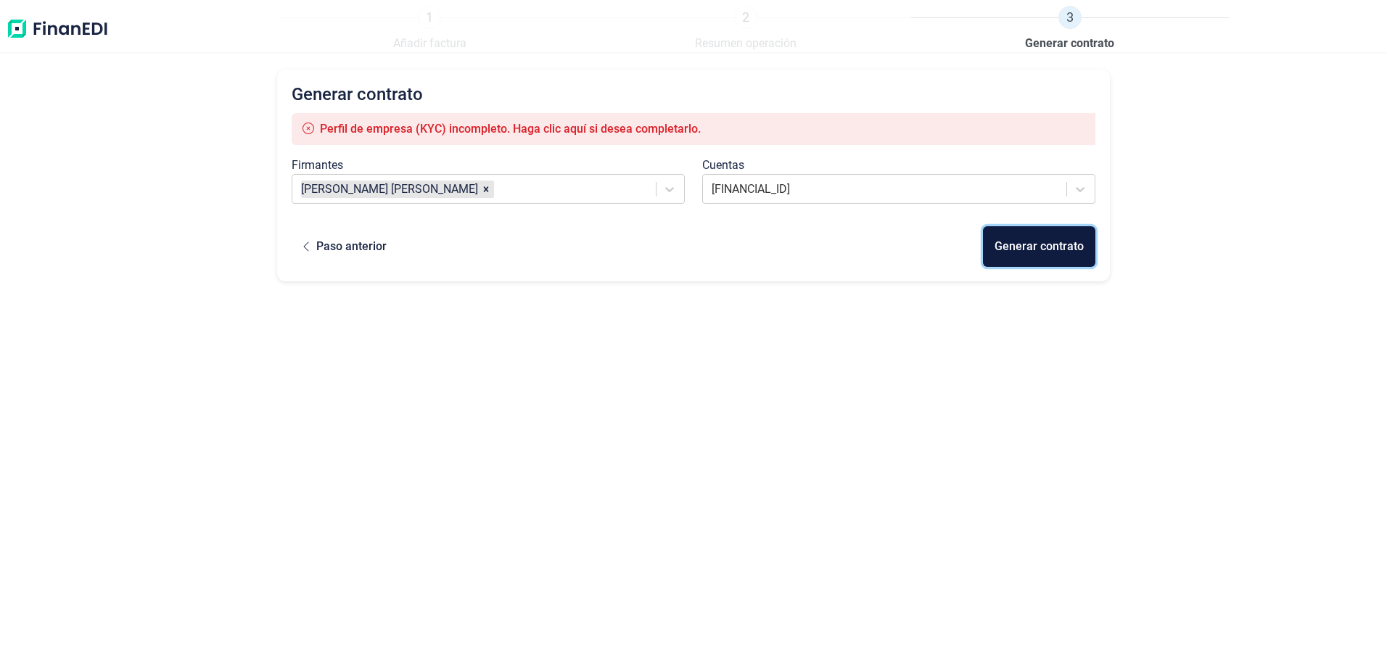
click at [1005, 255] on div "Generar contrato" at bounding box center [1038, 246] width 89 height 17
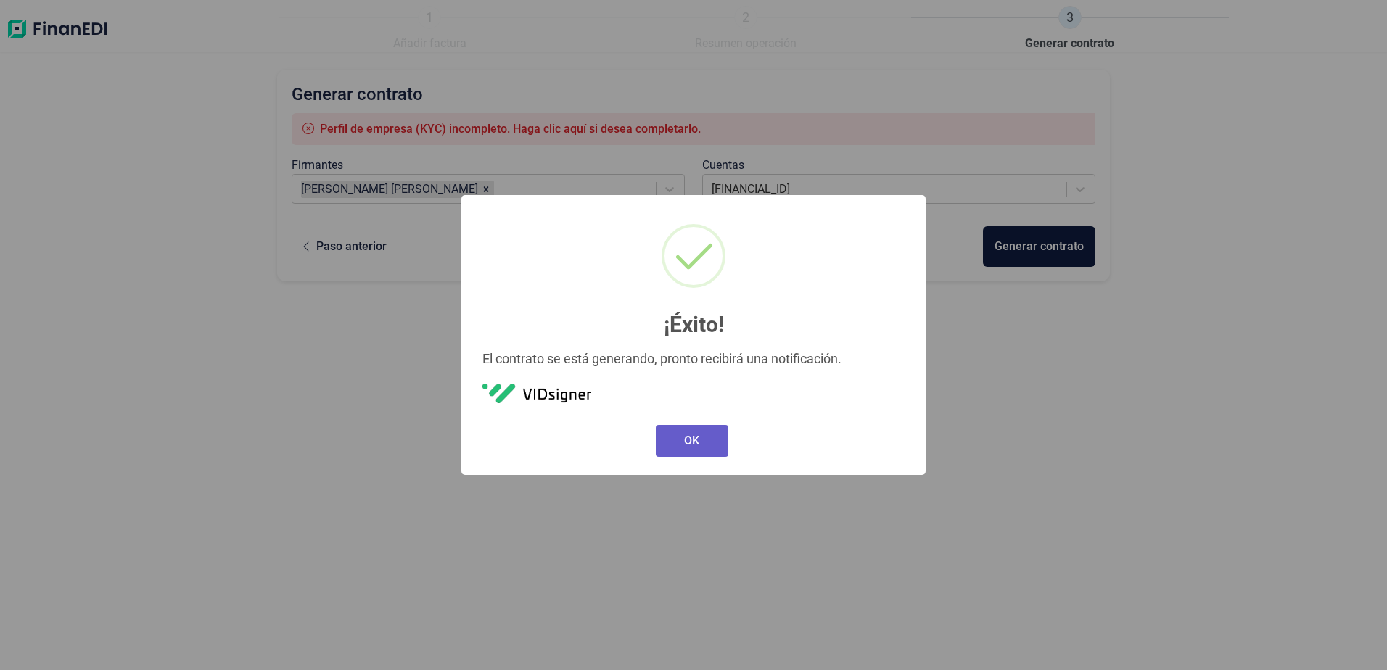
click at [689, 436] on button "OK" at bounding box center [692, 441] width 73 height 32
